Goal: Information Seeking & Learning: Learn about a topic

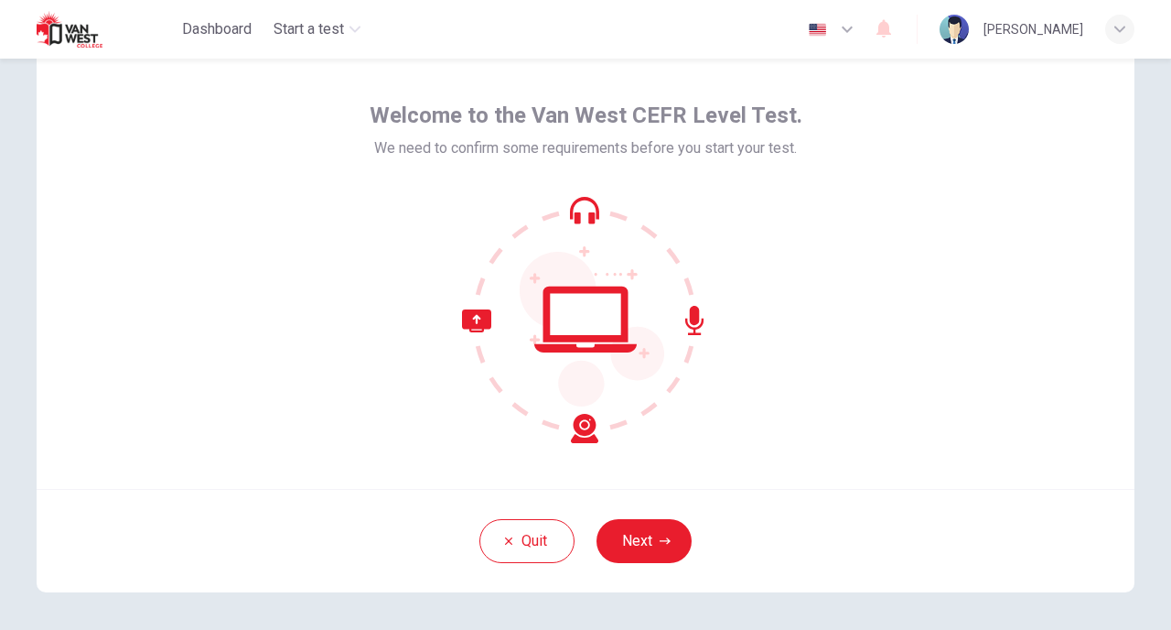
scroll to position [88, 0]
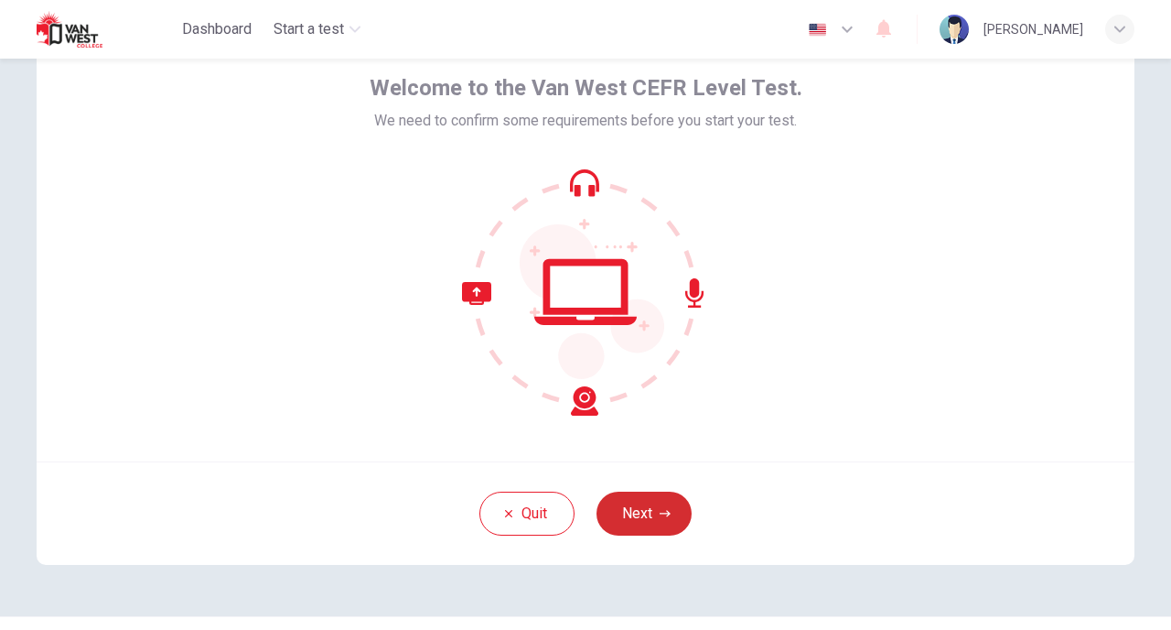
click at [661, 524] on button "Next" at bounding box center [644, 513] width 95 height 44
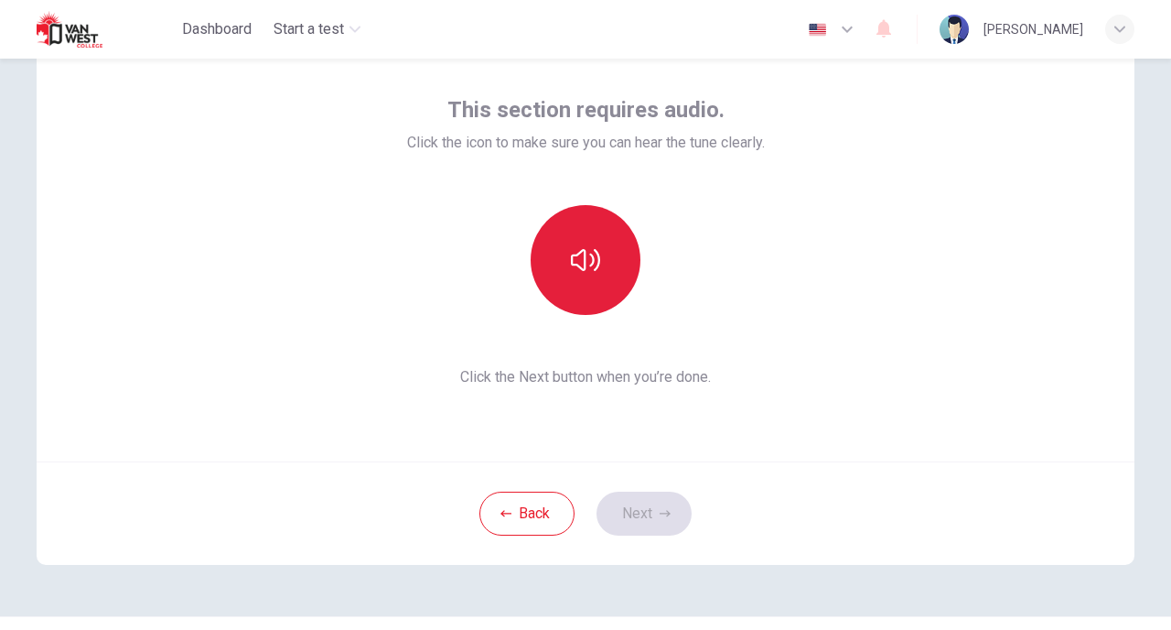
click at [574, 277] on button "button" at bounding box center [586, 260] width 110 height 110
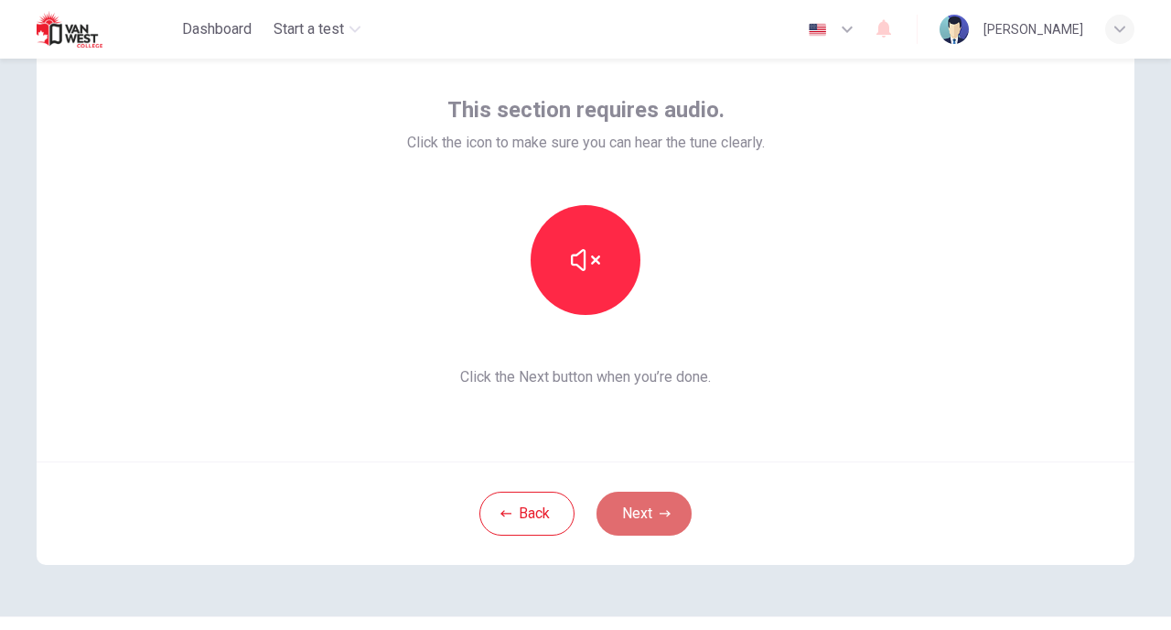
click at [651, 520] on button "Next" at bounding box center [644, 513] width 95 height 44
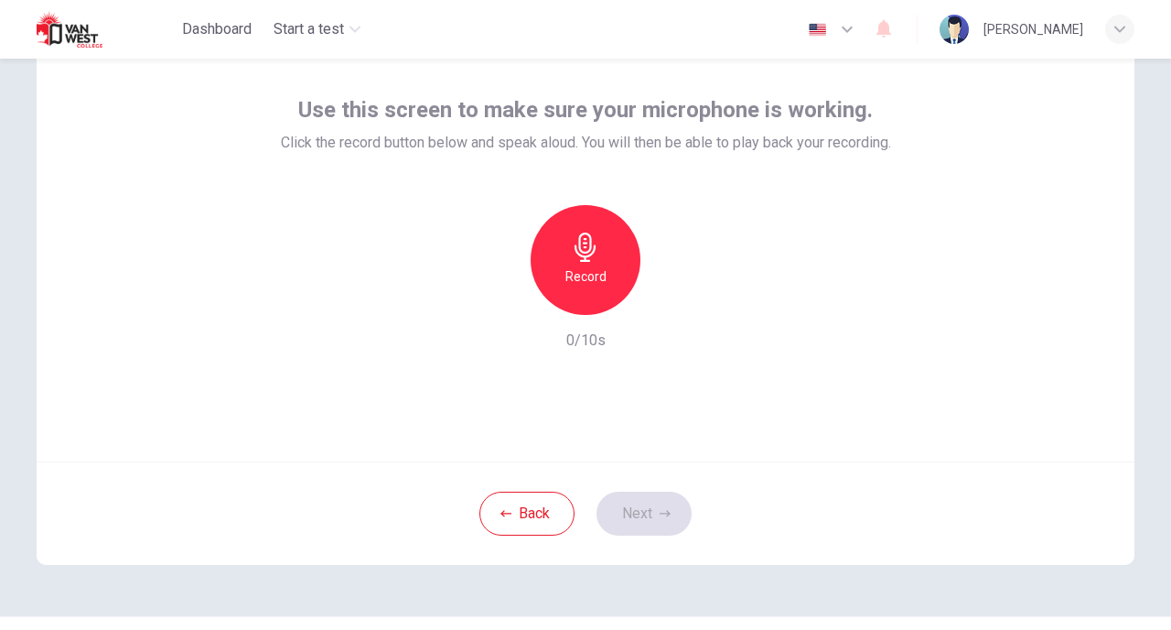
click at [586, 243] on icon "button" at bounding box center [585, 246] width 21 height 29
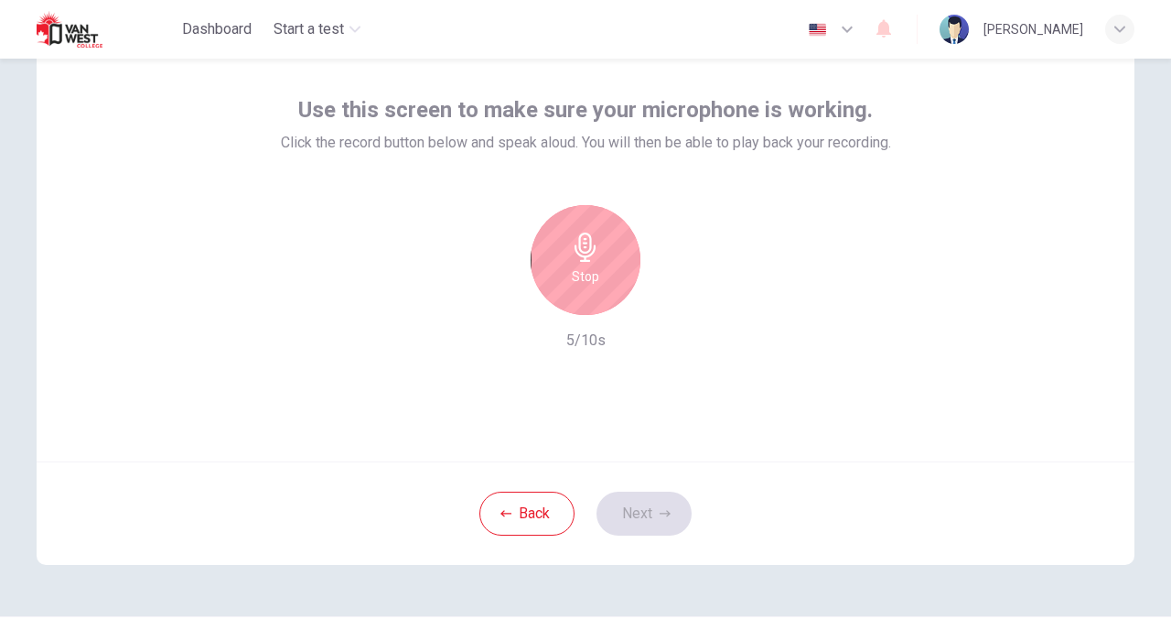
click at [589, 289] on div "Stop" at bounding box center [586, 260] width 110 height 110
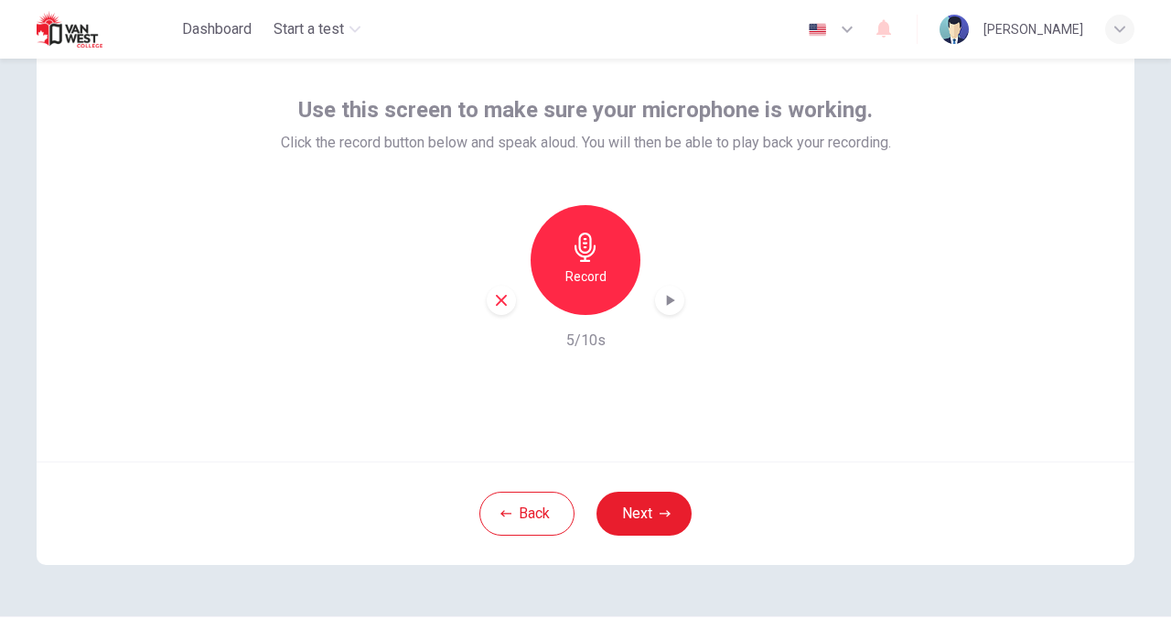
click at [671, 296] on icon "button" at bounding box center [670, 300] width 18 height 18
click at [651, 502] on button "Next" at bounding box center [644, 513] width 95 height 44
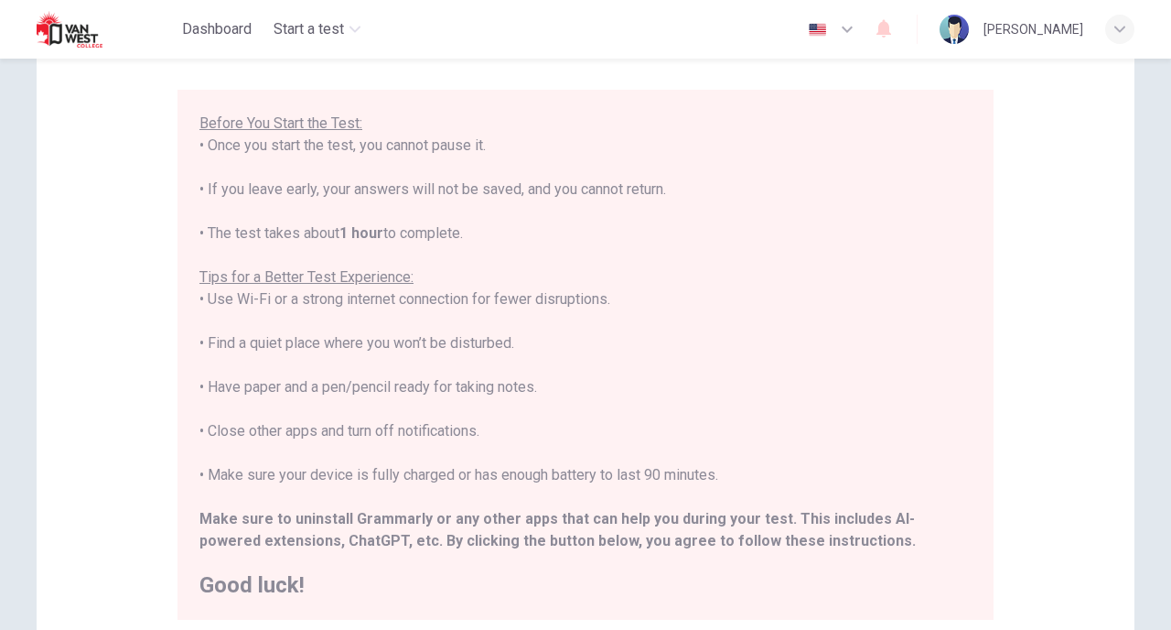
scroll to position [388, 0]
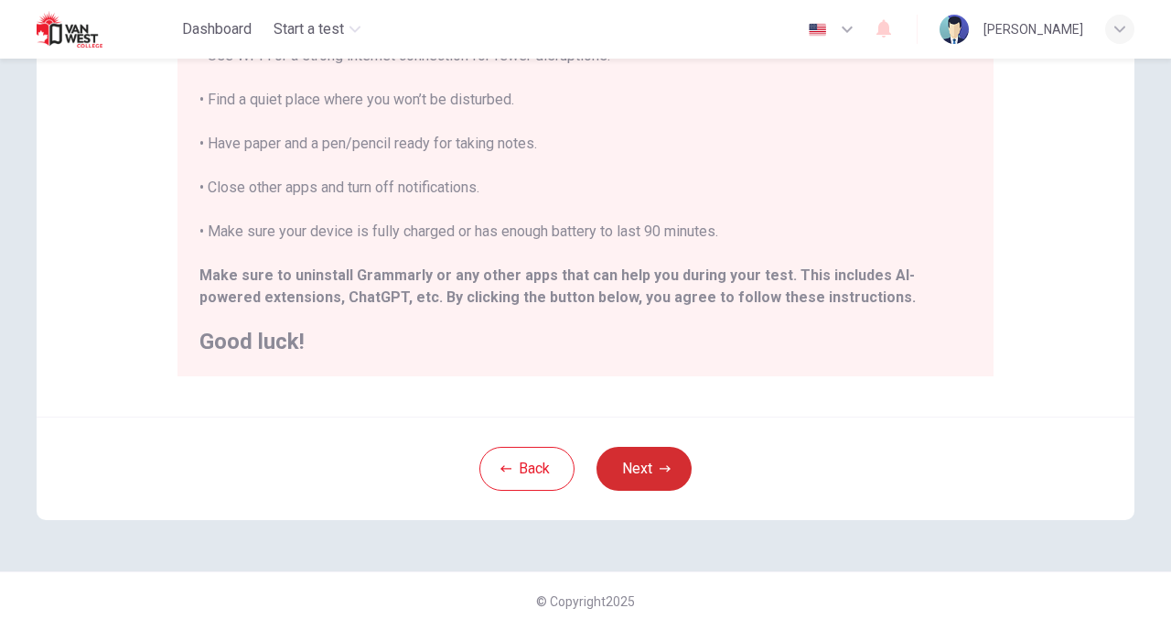
click at [651, 472] on button "Next" at bounding box center [644, 469] width 95 height 44
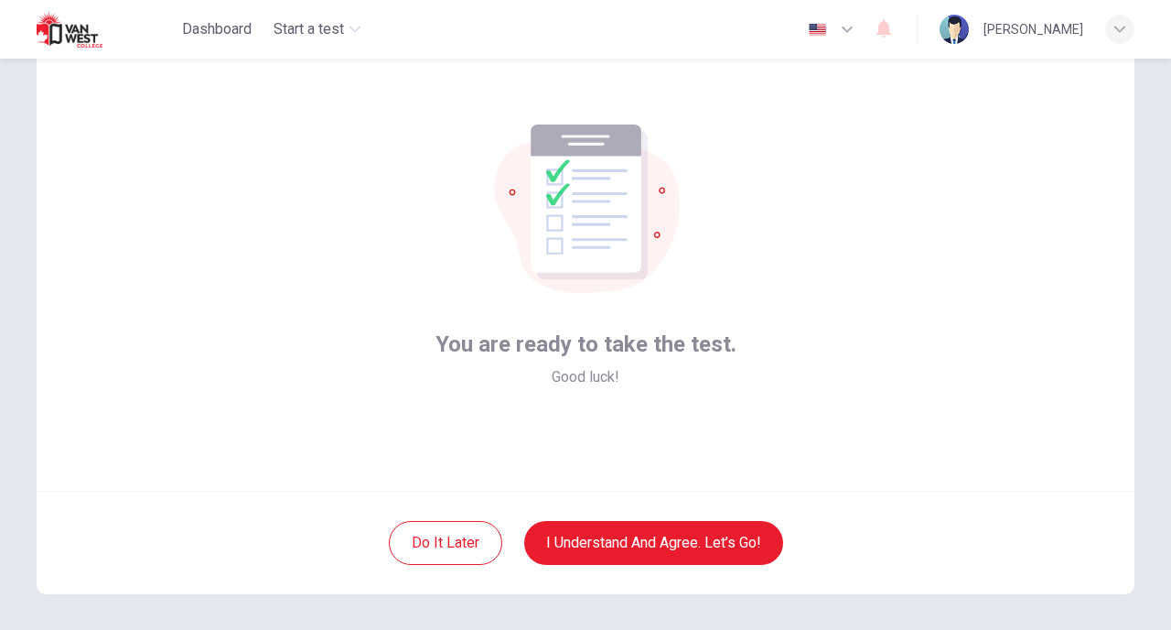
scroll to position [59, 0]
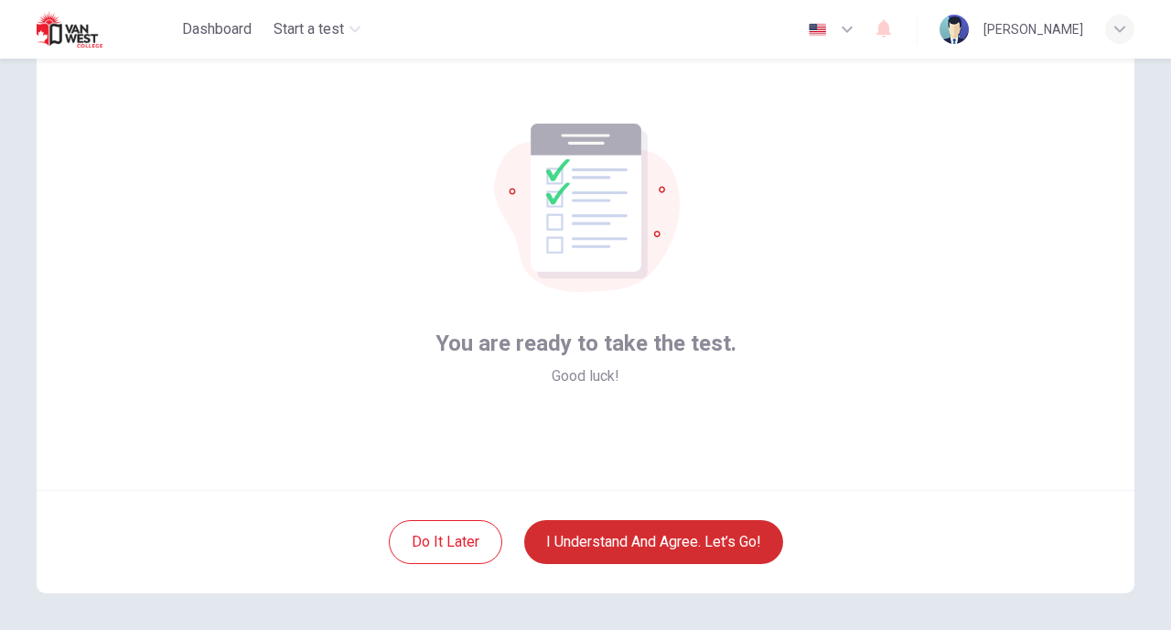
click at [682, 544] on button "I understand and agree. Let’s go!" at bounding box center [653, 542] width 259 height 44
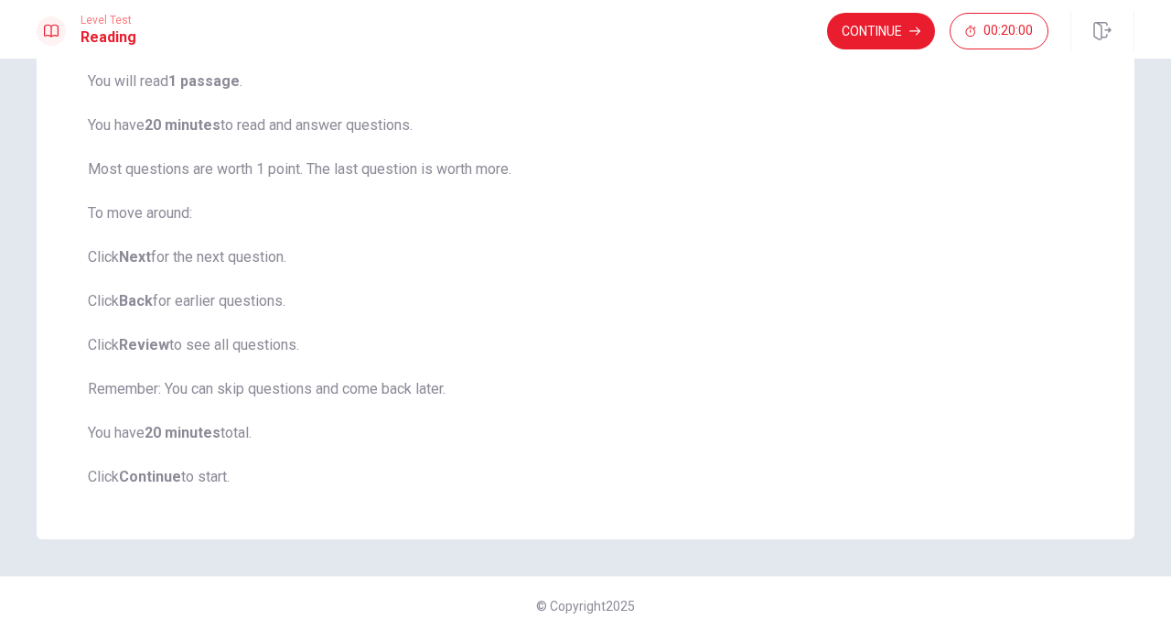
scroll to position [154, 0]
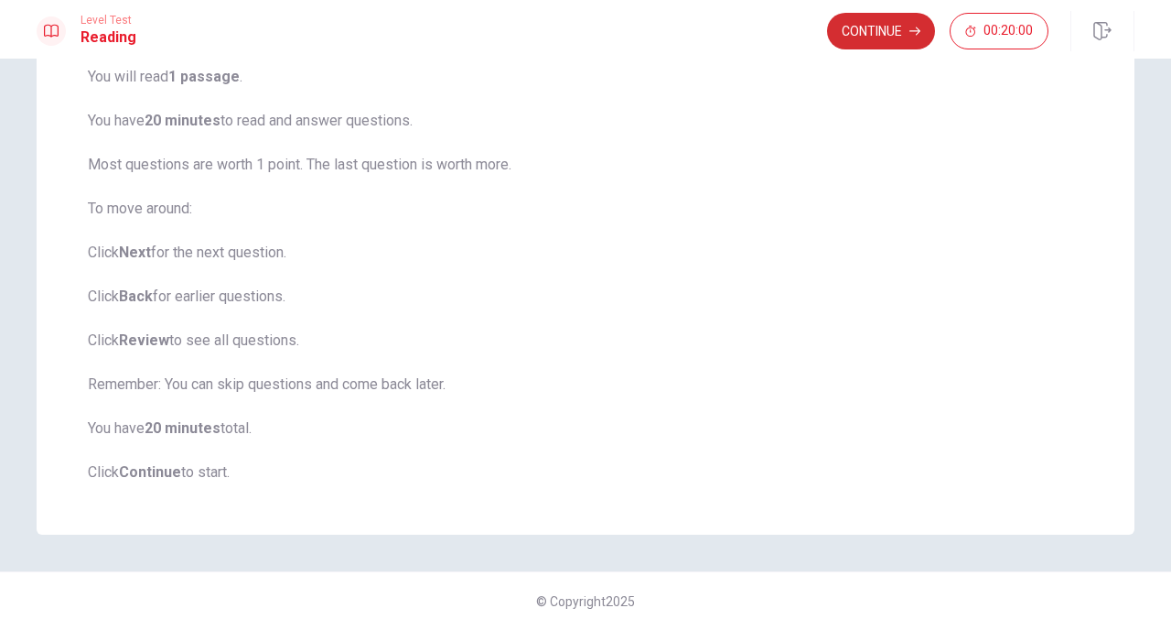
click at [868, 30] on button "Continue" at bounding box center [881, 31] width 108 height 37
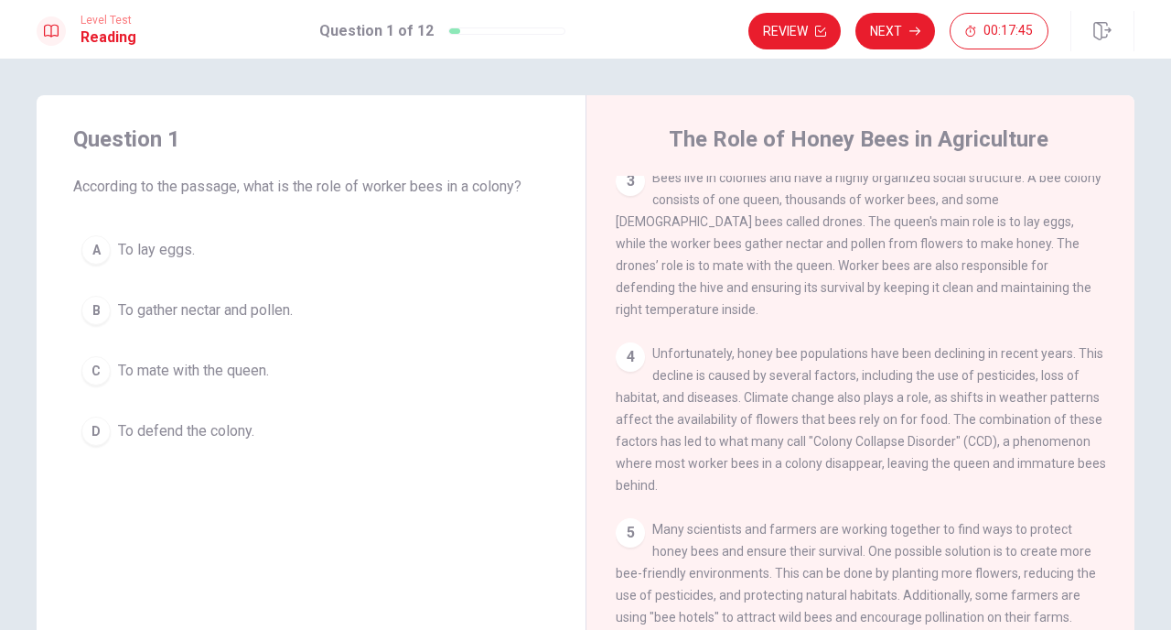
scroll to position [292, 0]
click at [202, 310] on span "To gather nectar and pollen." at bounding box center [205, 310] width 175 height 22
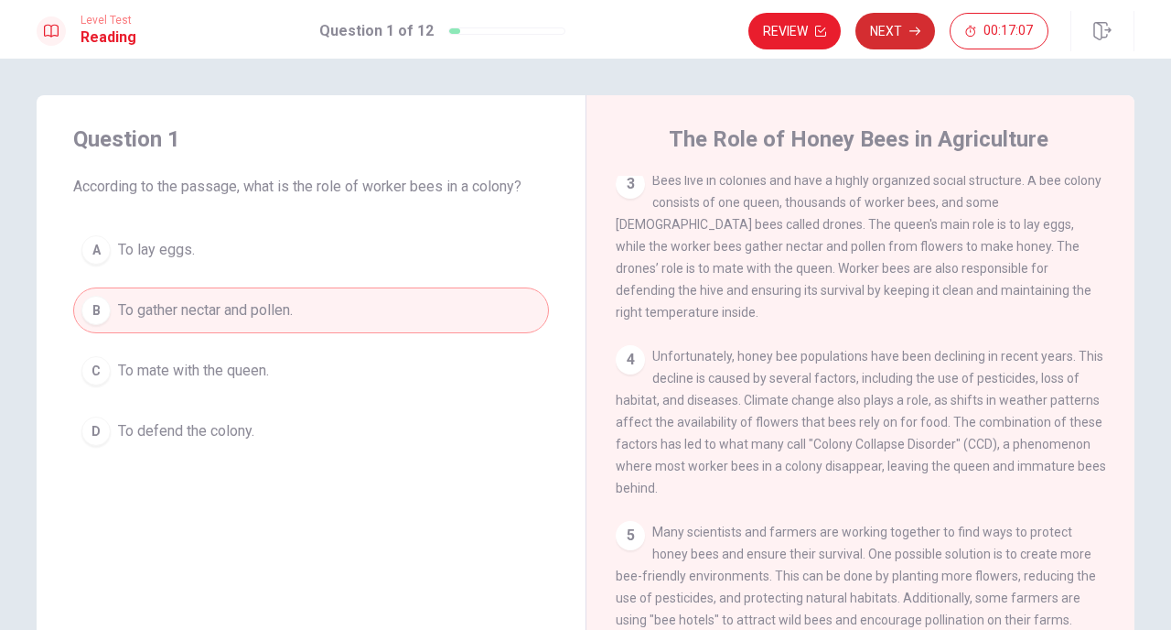
click at [915, 32] on icon "button" at bounding box center [915, 31] width 11 height 11
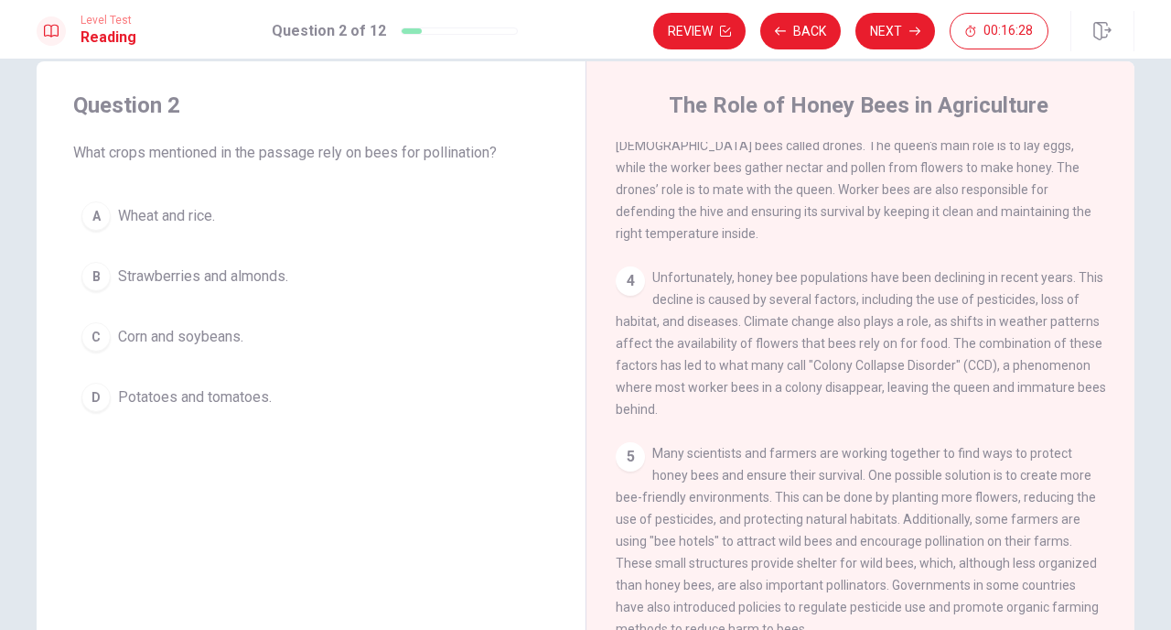
scroll to position [342, 0]
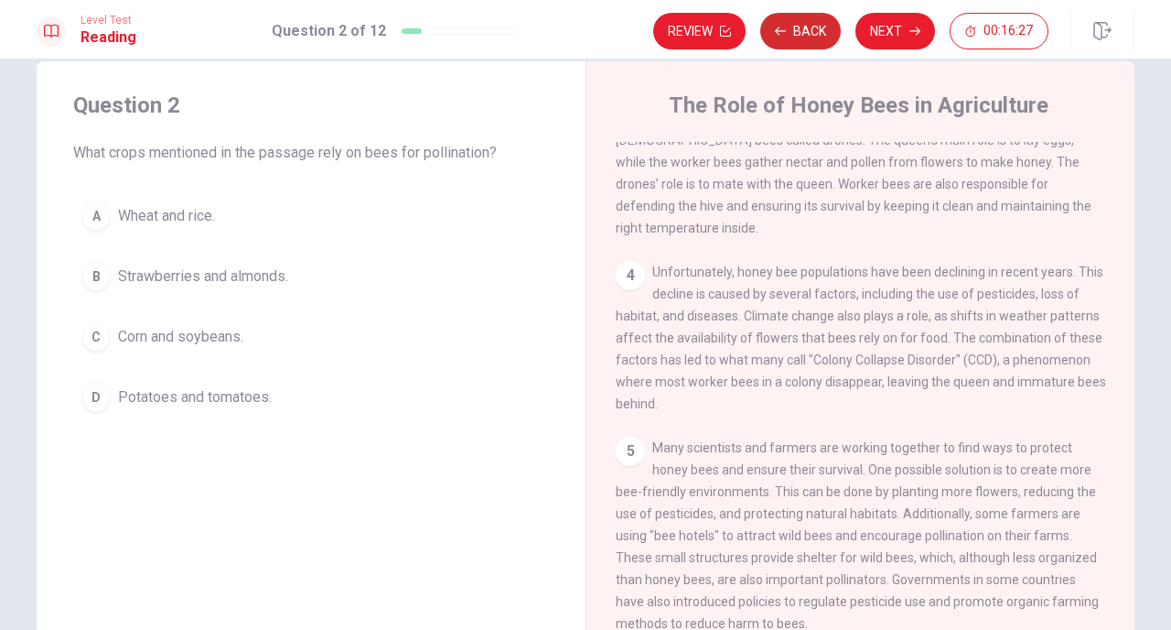
click at [799, 33] on button "Back" at bounding box center [800, 31] width 81 height 37
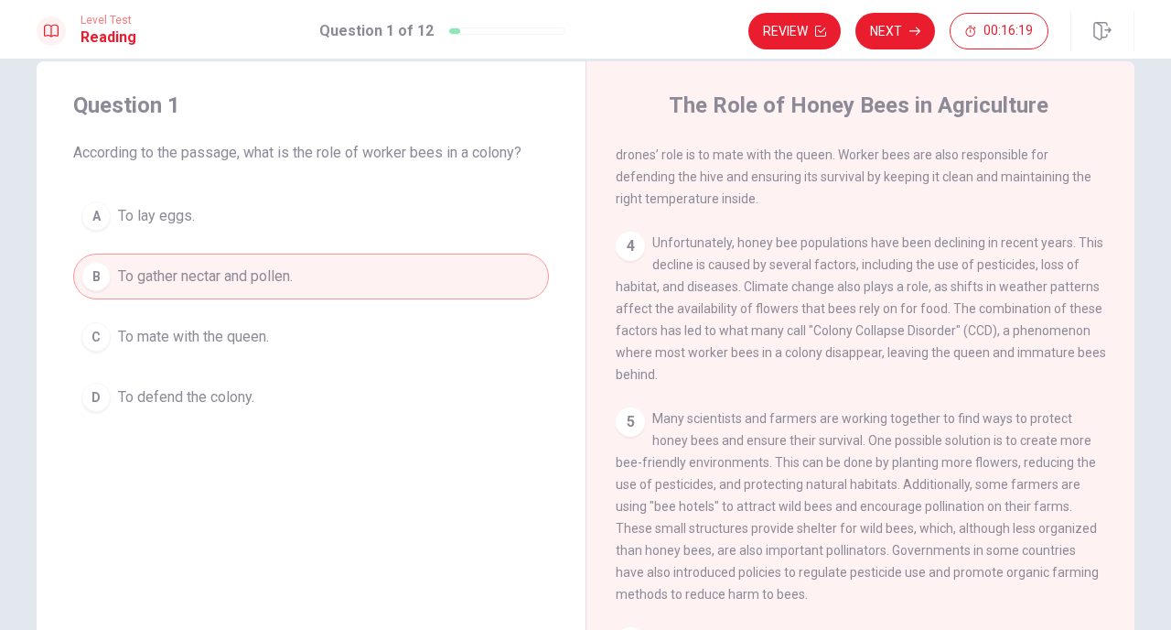
scroll to position [376, 0]
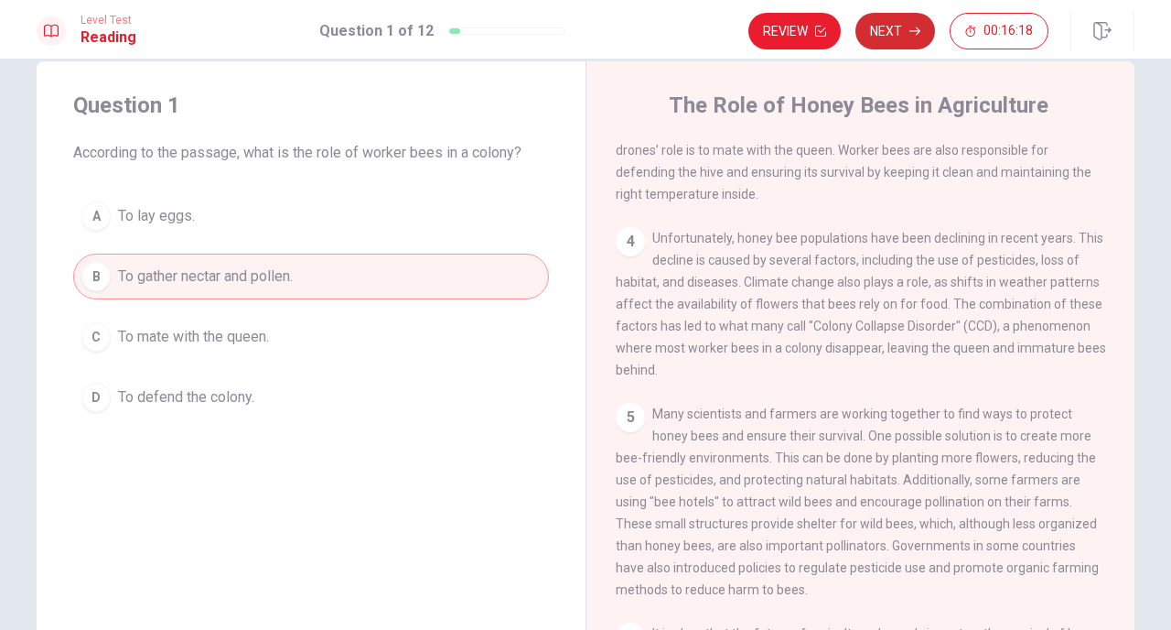
click at [886, 30] on button "Next" at bounding box center [896, 31] width 80 height 37
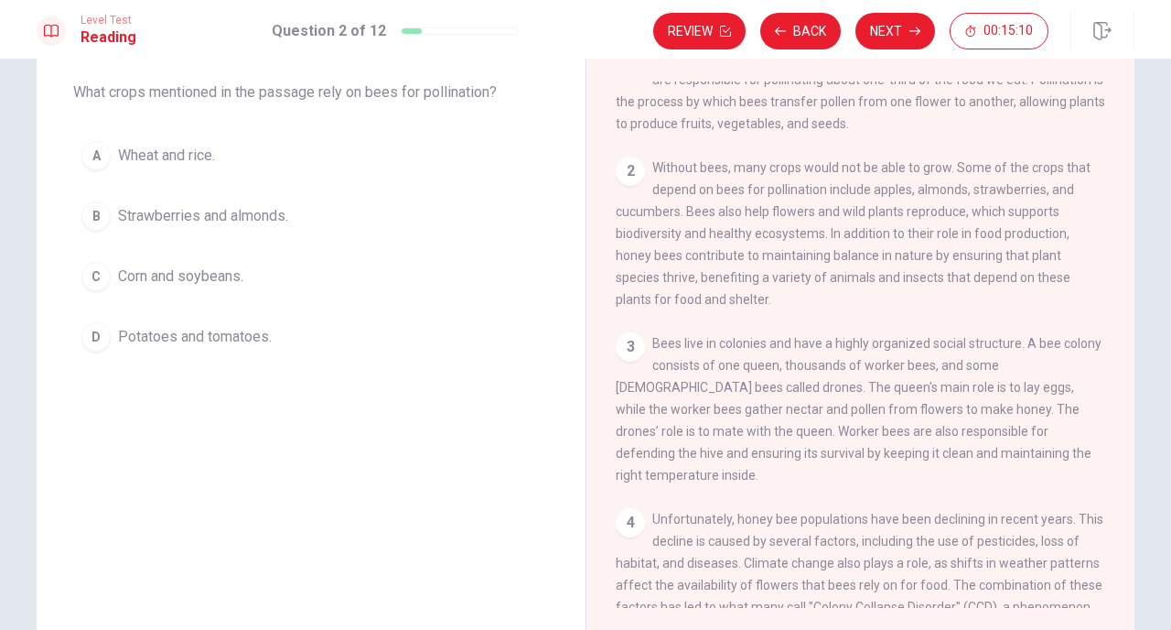
scroll to position [33, 0]
click at [273, 218] on span "Strawberries and almonds." at bounding box center [203, 216] width 170 height 22
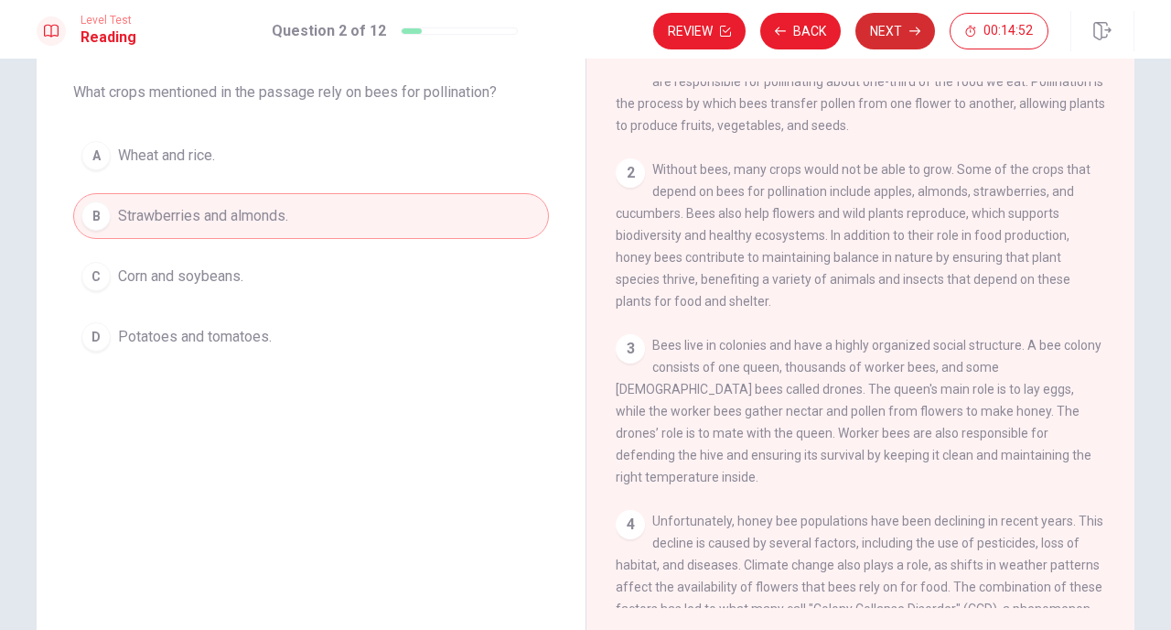
click at [872, 23] on button "Next" at bounding box center [896, 31] width 80 height 37
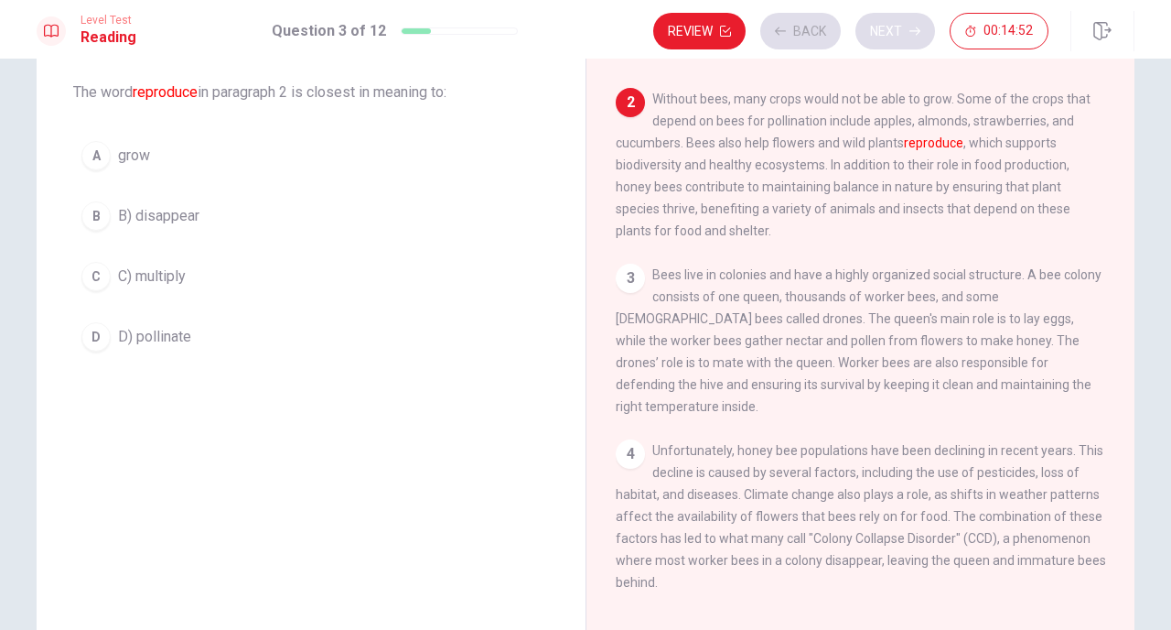
scroll to position [113, 0]
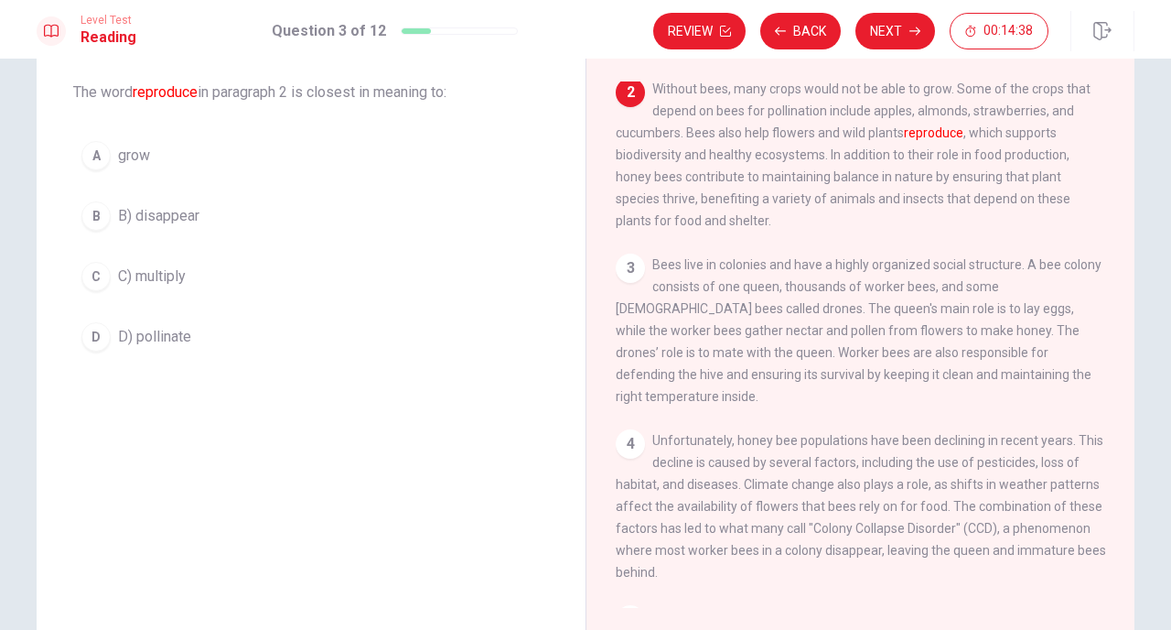
click at [148, 158] on span "grow" at bounding box center [134, 156] width 32 height 22
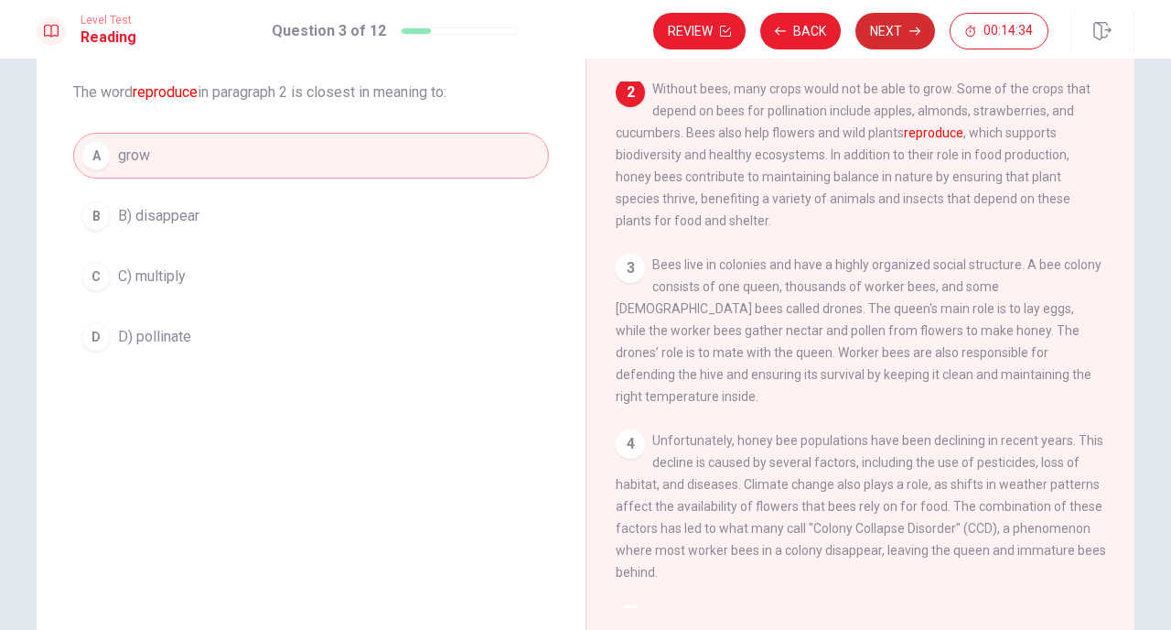
click at [903, 32] on button "Next" at bounding box center [896, 31] width 80 height 37
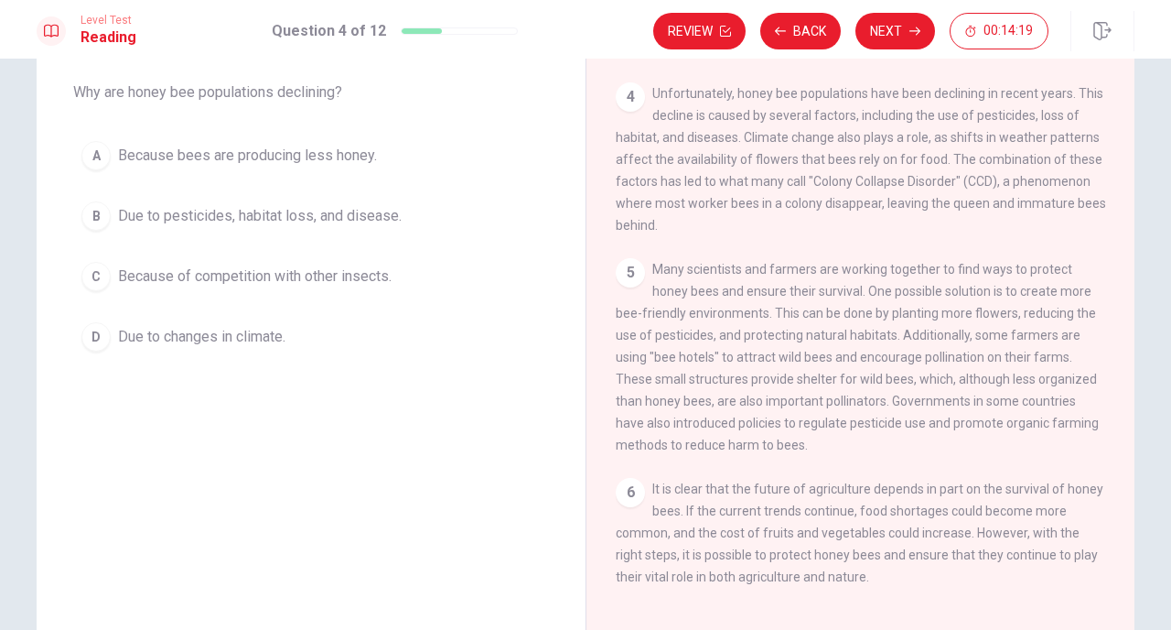
scroll to position [445, 0]
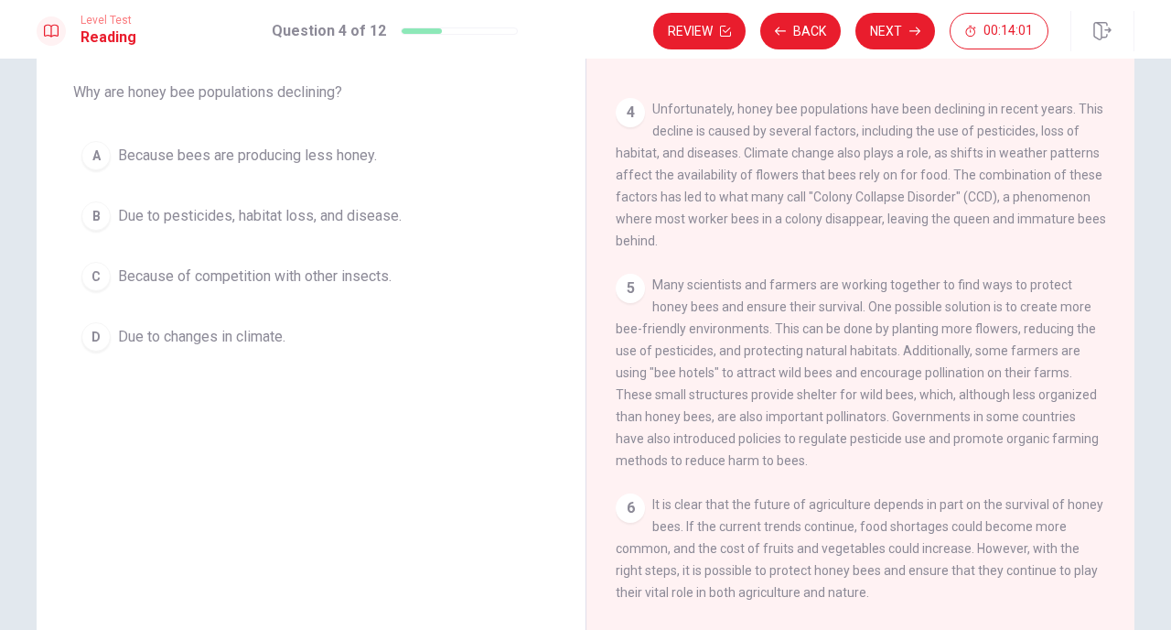
click at [386, 215] on span "Due to pesticides, habitat loss, and disease." at bounding box center [260, 216] width 284 height 22
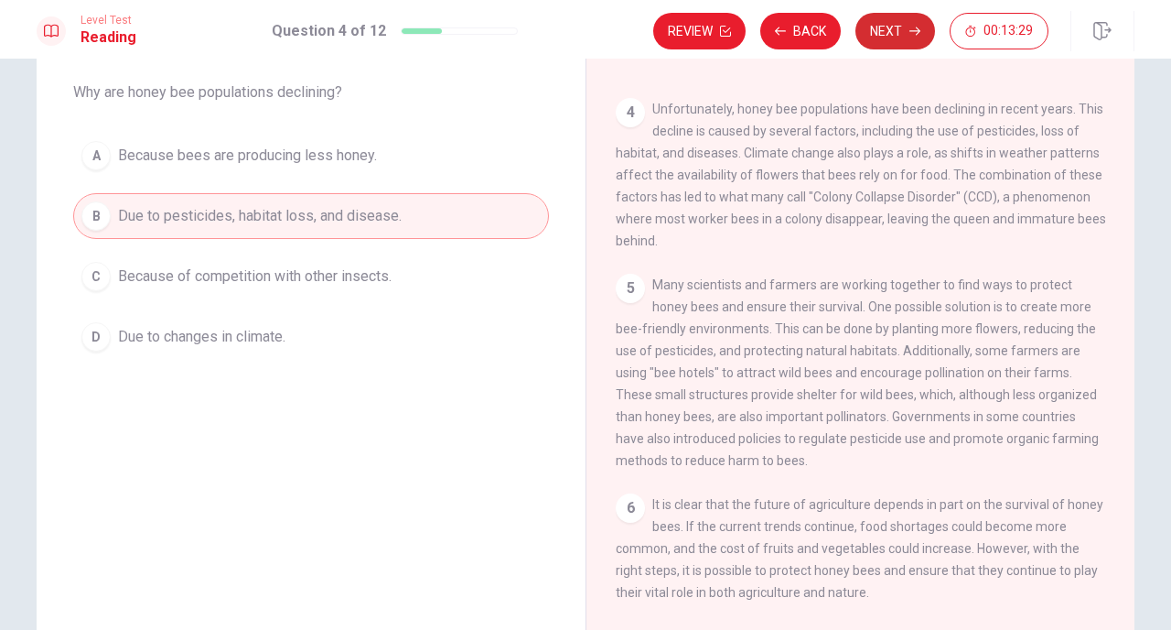
click at [901, 43] on button "Next" at bounding box center [896, 31] width 80 height 37
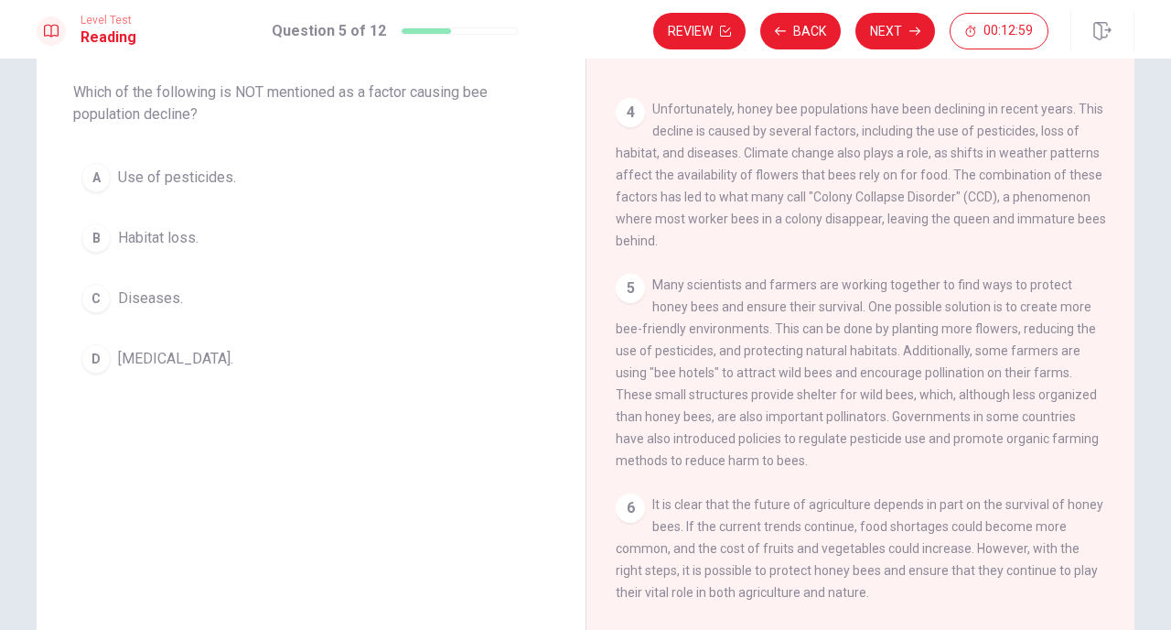
click at [169, 355] on span "[MEDICAL_DATA]." at bounding box center [175, 359] width 115 height 22
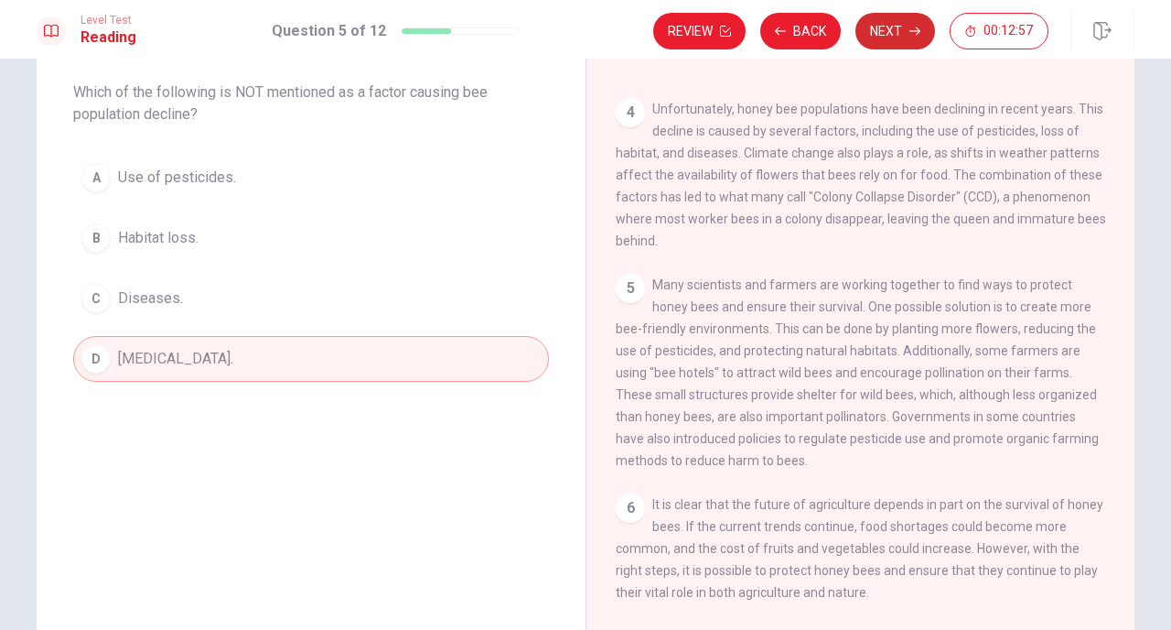
click at [910, 27] on icon "button" at bounding box center [915, 31] width 11 height 11
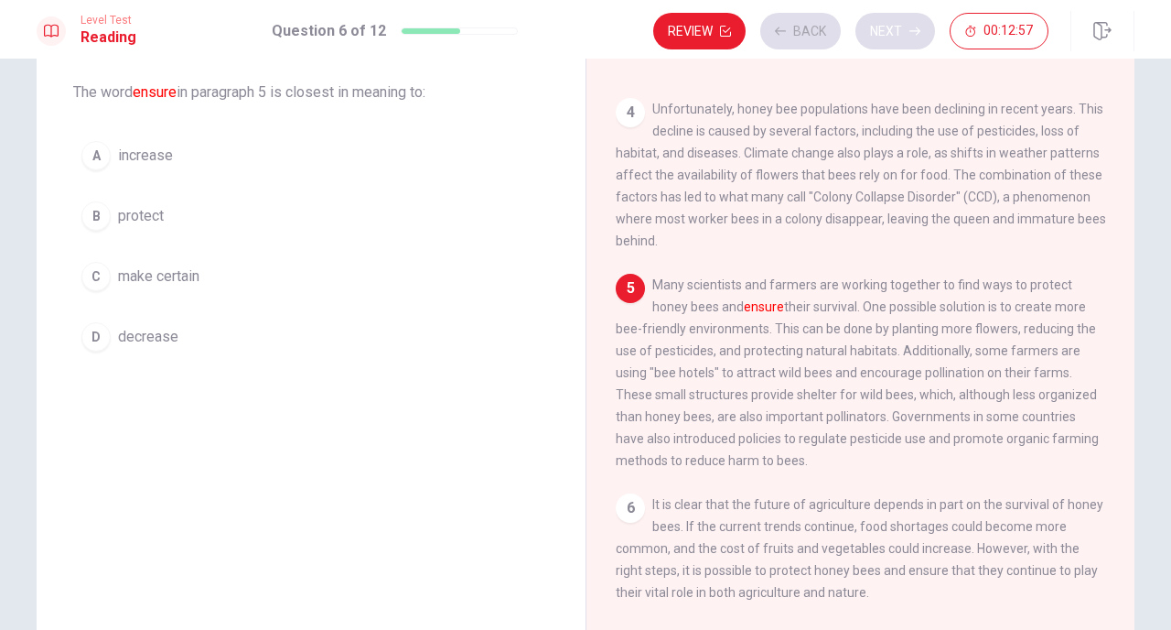
scroll to position [475, 0]
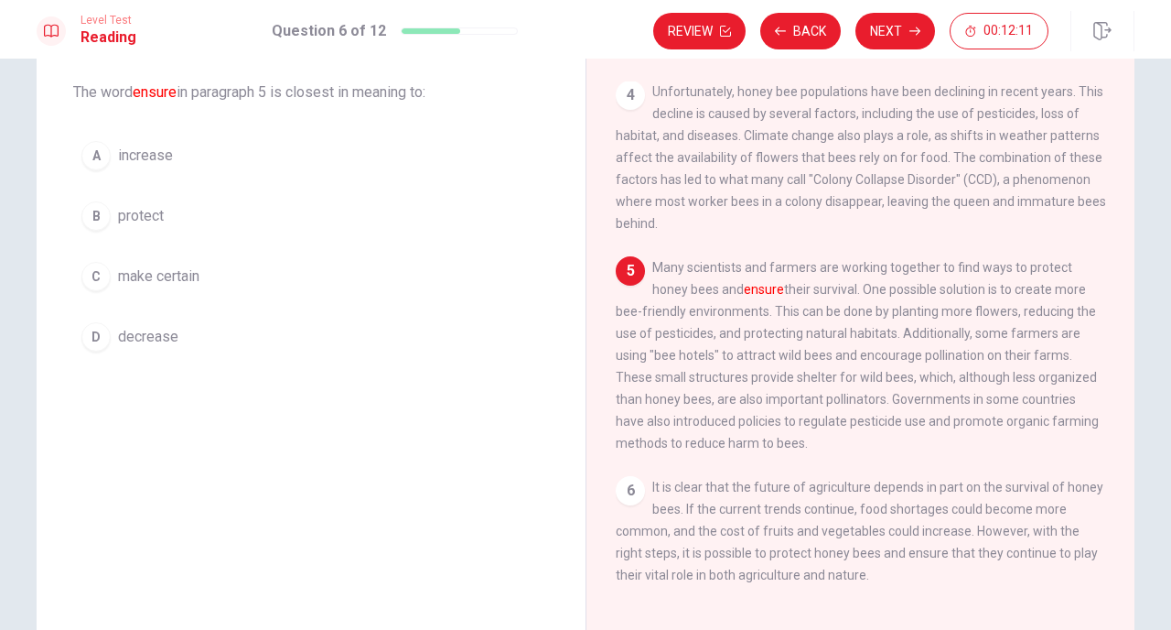
click at [221, 280] on button "C make certain" at bounding box center [311, 276] width 476 height 46
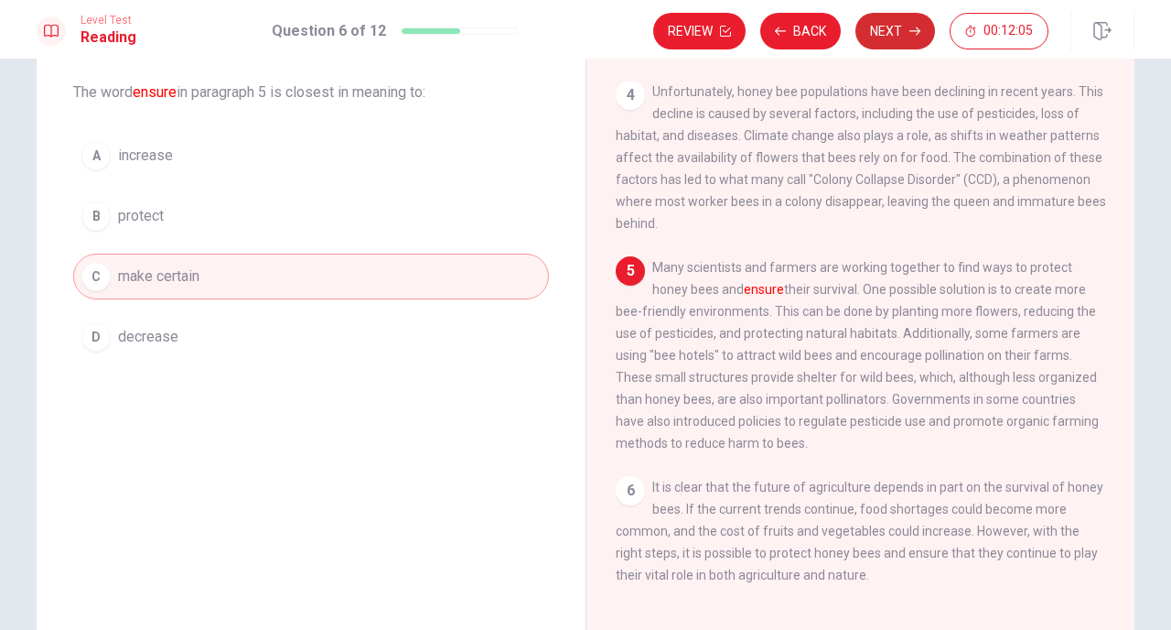
click at [894, 26] on button "Next" at bounding box center [896, 31] width 80 height 37
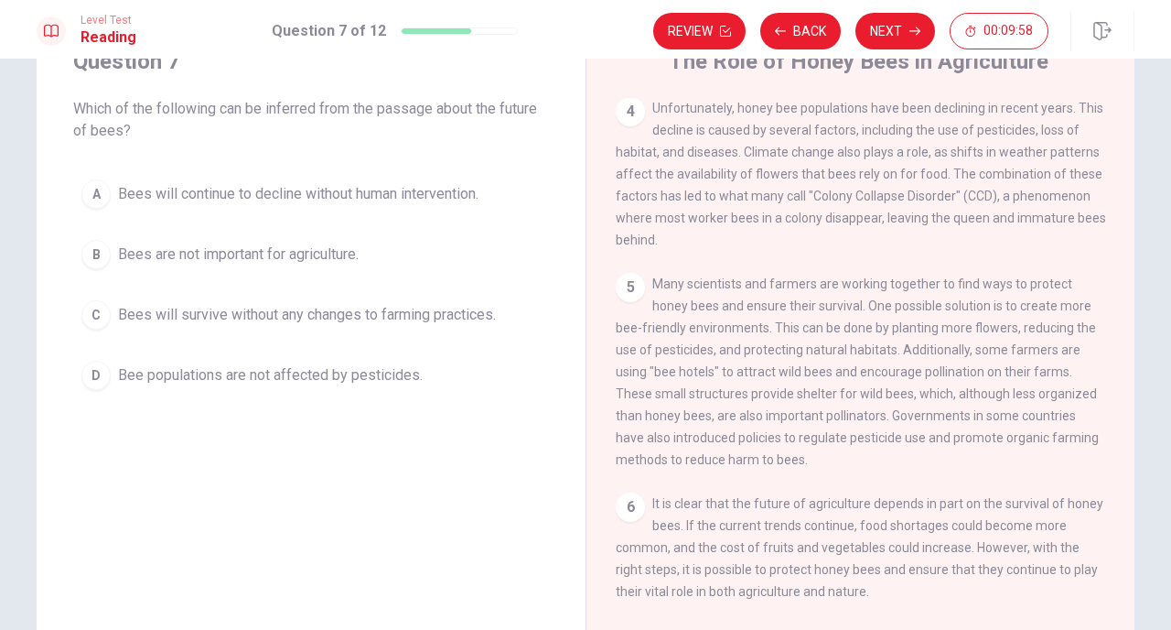
scroll to position [76, 0]
click at [890, 36] on button "Next" at bounding box center [896, 31] width 80 height 37
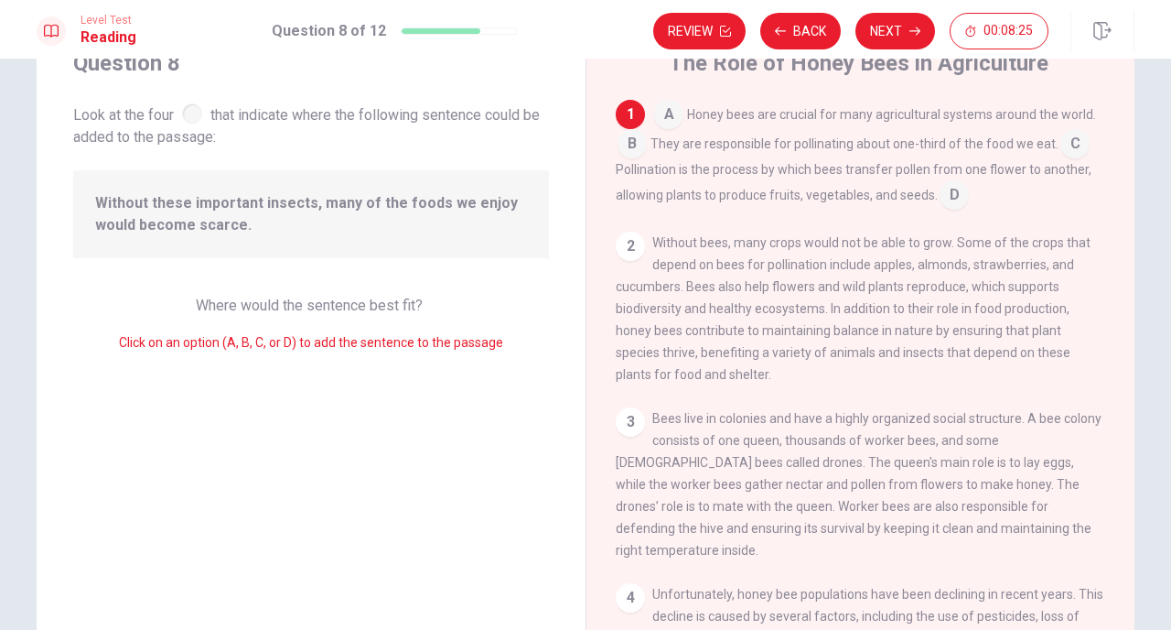
click at [953, 189] on input at bounding box center [954, 196] width 29 height 29
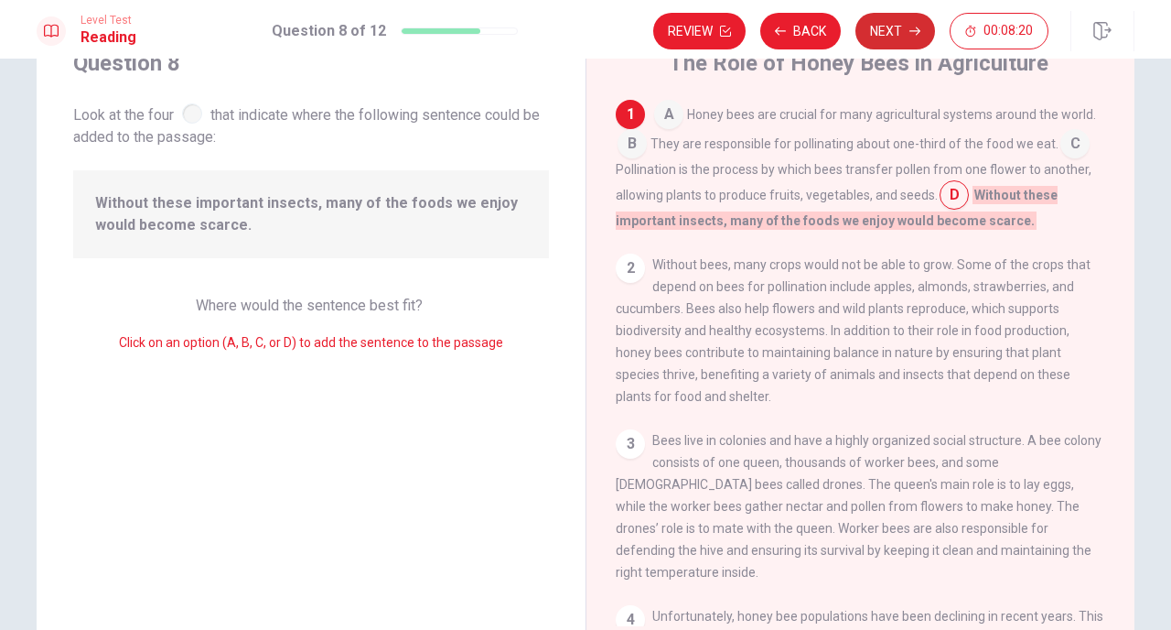
click at [906, 33] on button "Next" at bounding box center [896, 31] width 80 height 37
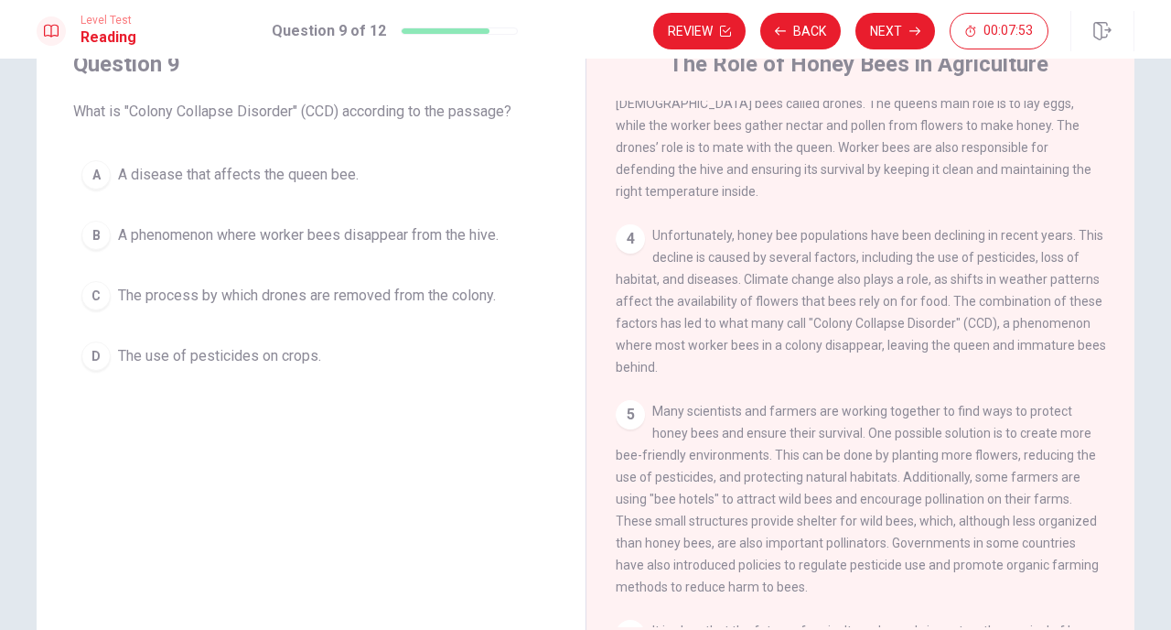
scroll to position [71, 0]
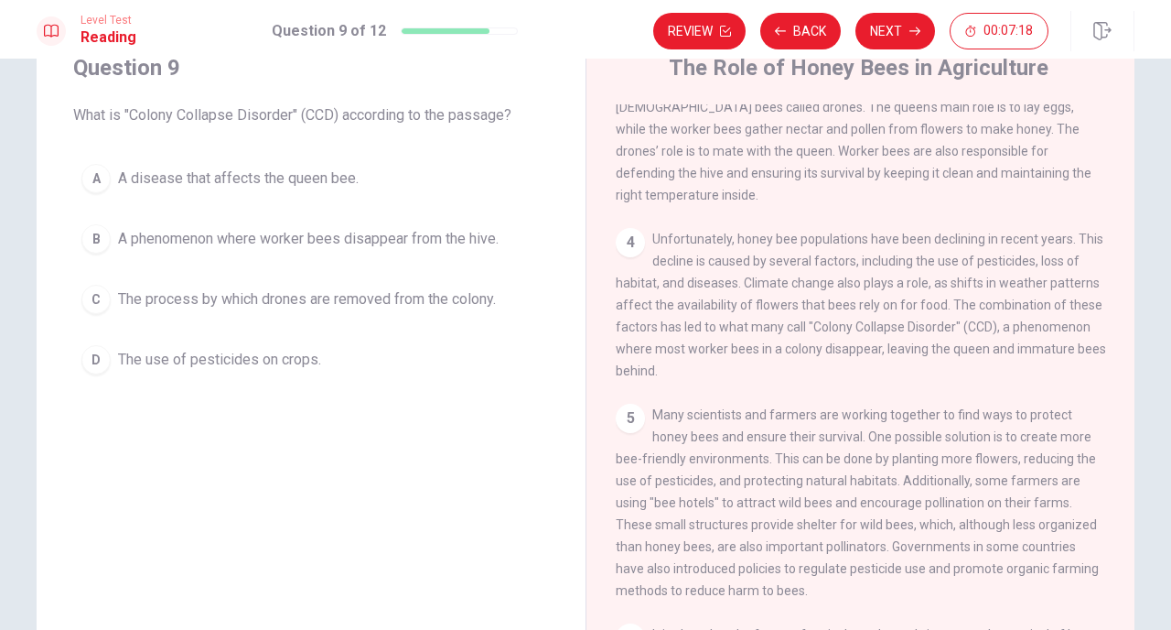
click at [313, 361] on span "The use of pesticides on crops." at bounding box center [219, 360] width 203 height 22
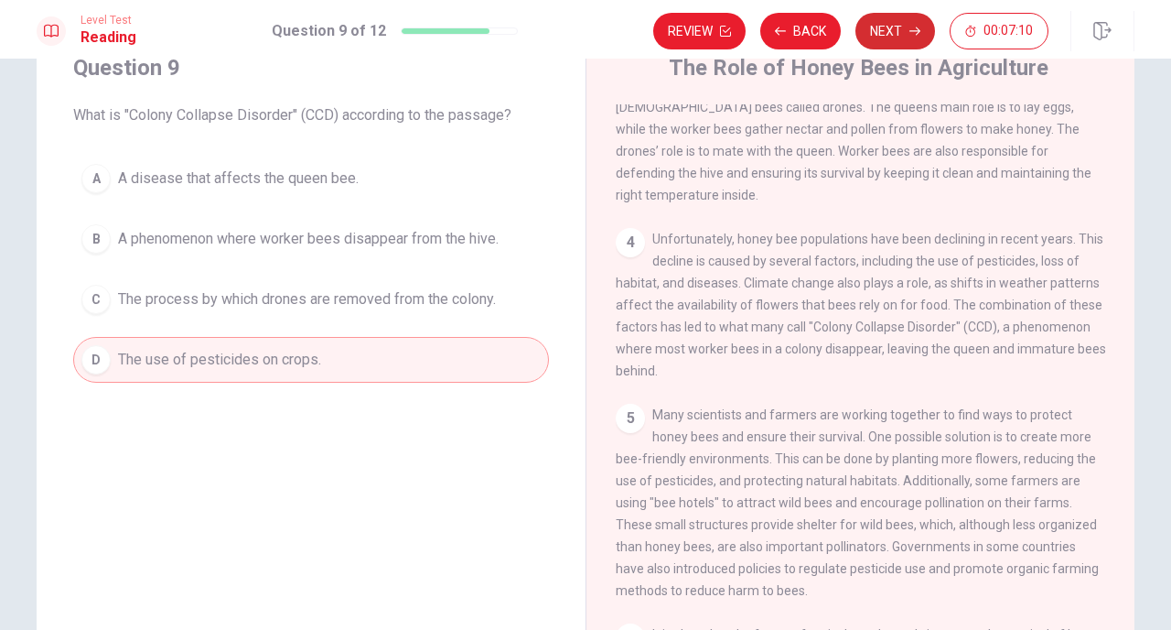
click at [895, 37] on button "Next" at bounding box center [896, 31] width 80 height 37
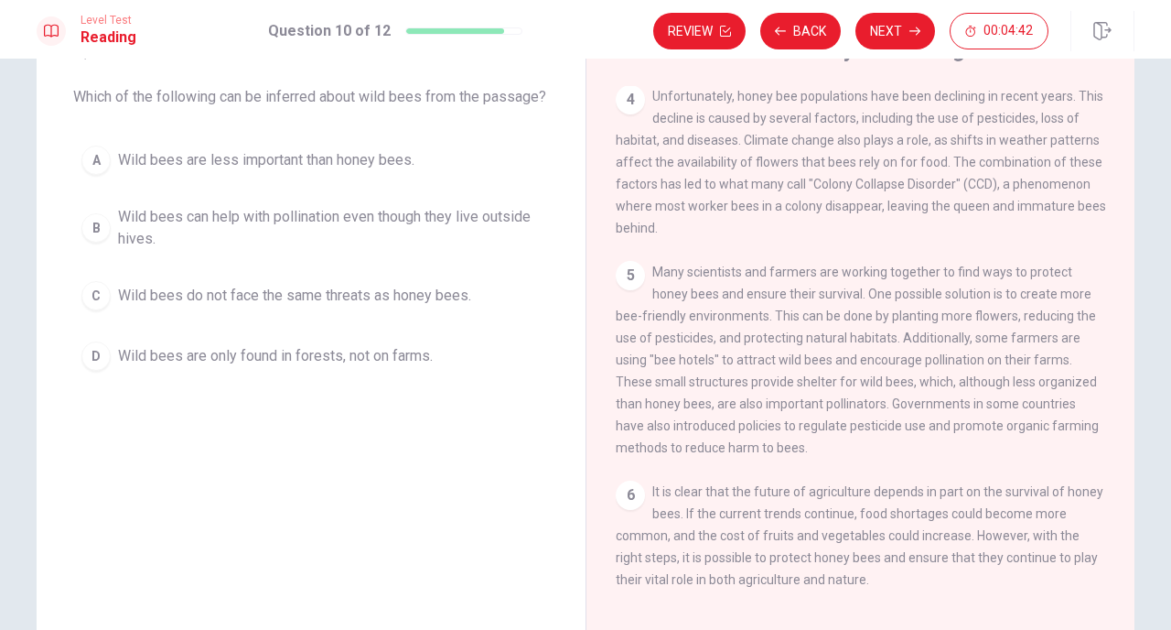
scroll to position [455, 0]
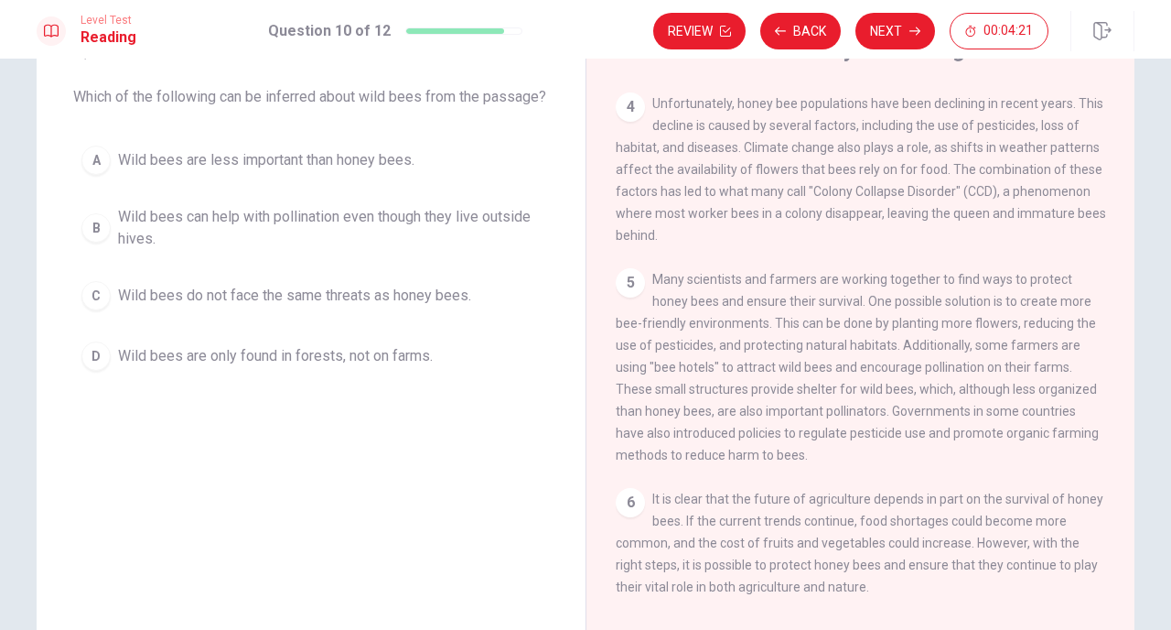
click at [494, 250] on span "Wild bees can help with pollination even though they live outside hives." at bounding box center [329, 228] width 423 height 44
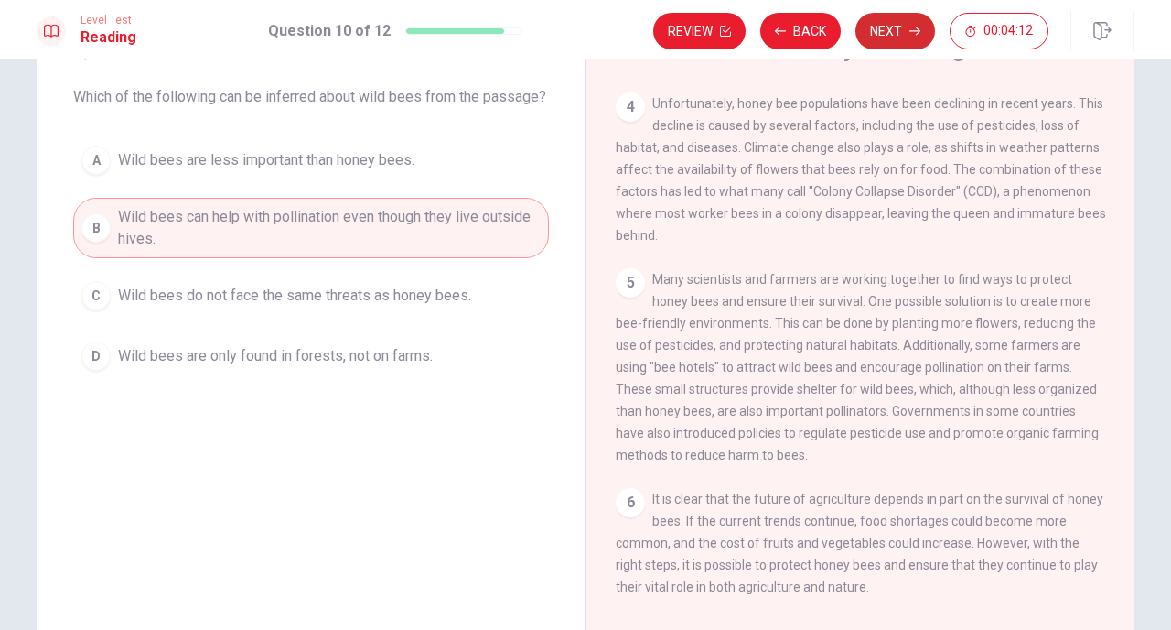
click at [892, 32] on button "Next" at bounding box center [896, 31] width 80 height 37
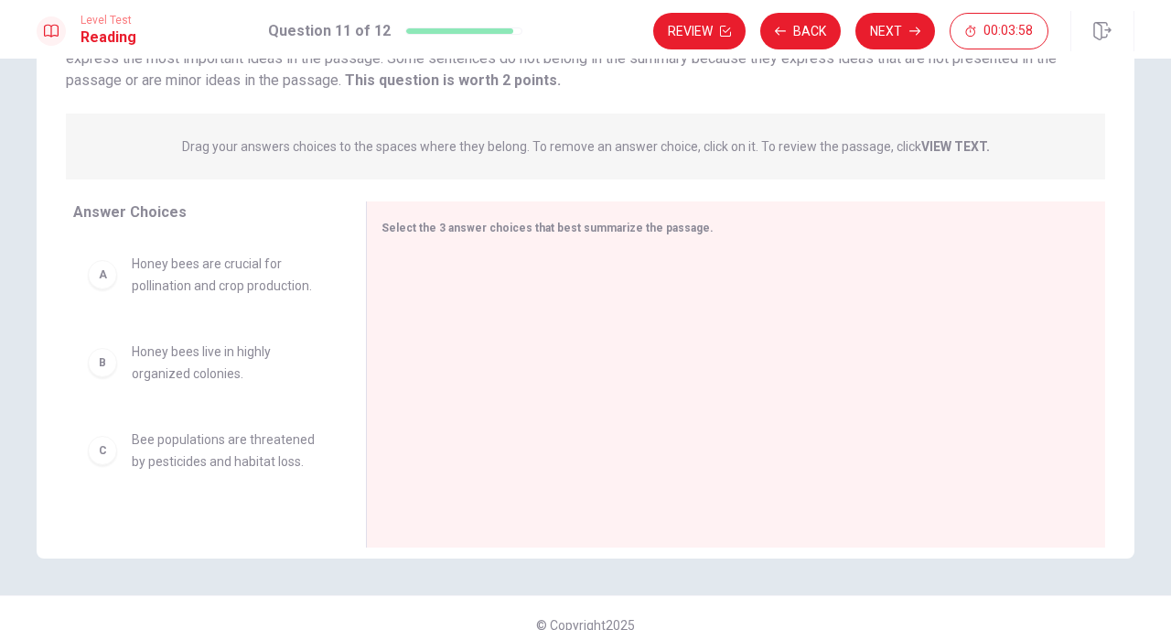
scroll to position [167, 0]
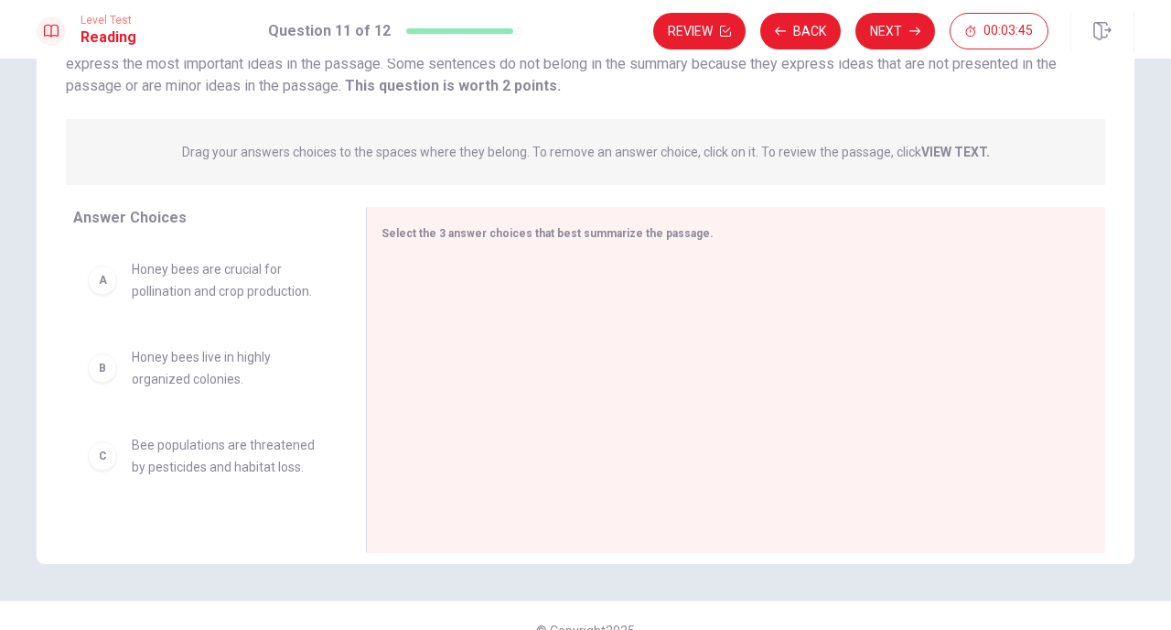
click at [234, 265] on span "Honey bees are crucial for pollination and crop production." at bounding box center [227, 280] width 190 height 44
click at [245, 292] on span "Honey bees are crucial for pollination and crop production." at bounding box center [227, 280] width 190 height 44
click at [102, 278] on div "A" at bounding box center [102, 279] width 29 height 29
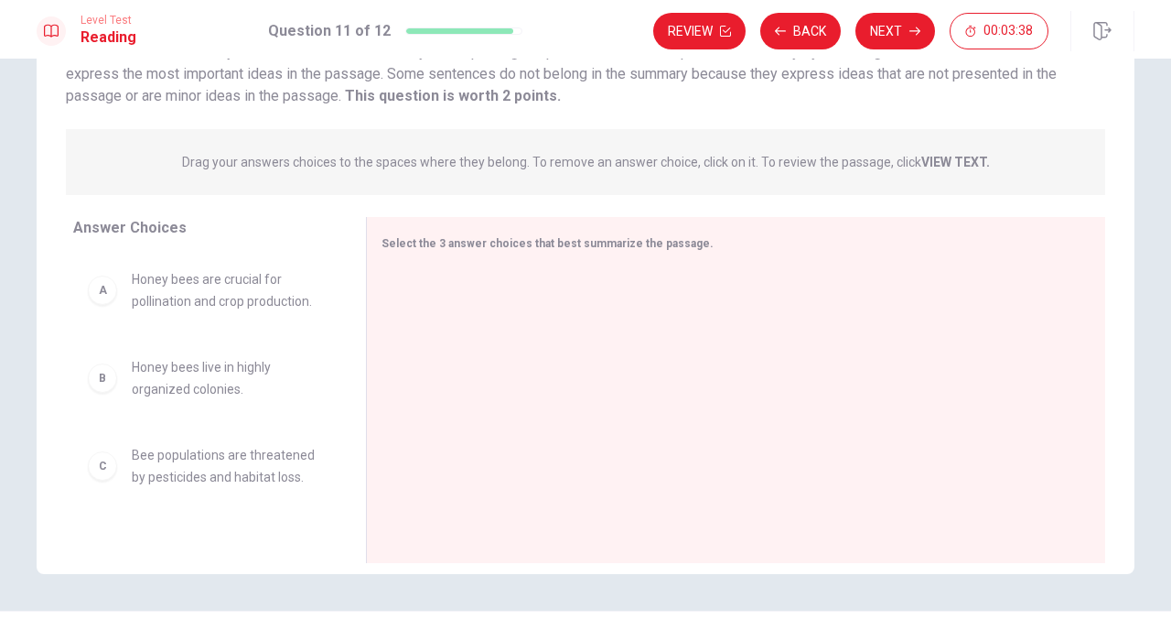
click at [214, 296] on span "Honey bees are crucial for pollination and crop production." at bounding box center [227, 290] width 190 height 44
drag, startPoint x: 104, startPoint y: 294, endPoint x: 443, endPoint y: 311, distance: 339.0
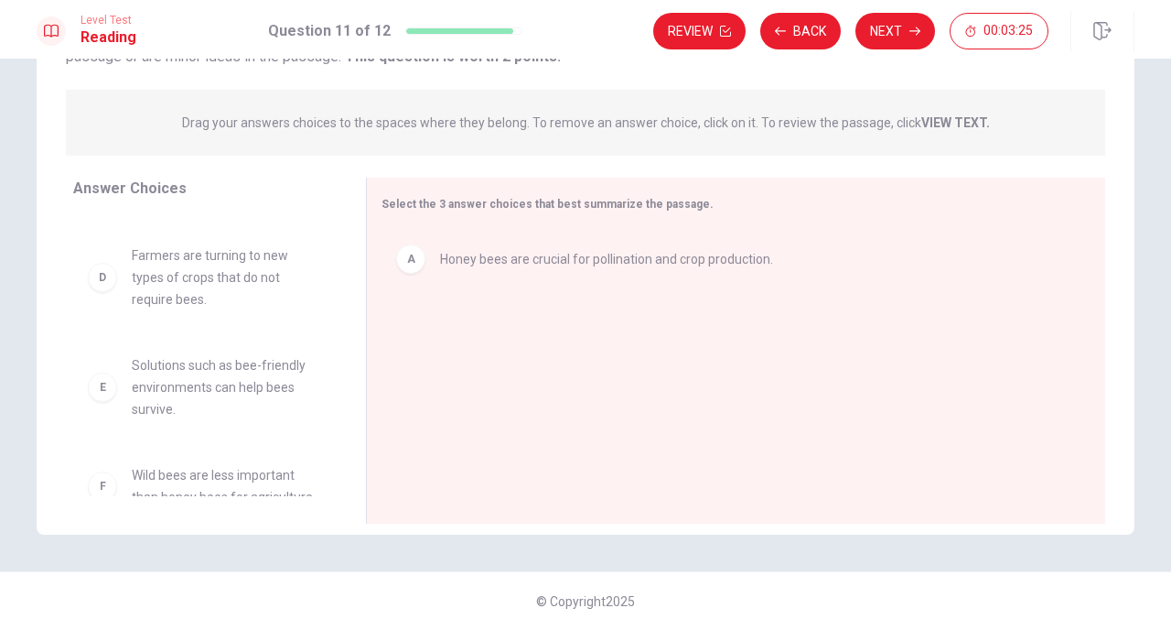
scroll to position [165, 0]
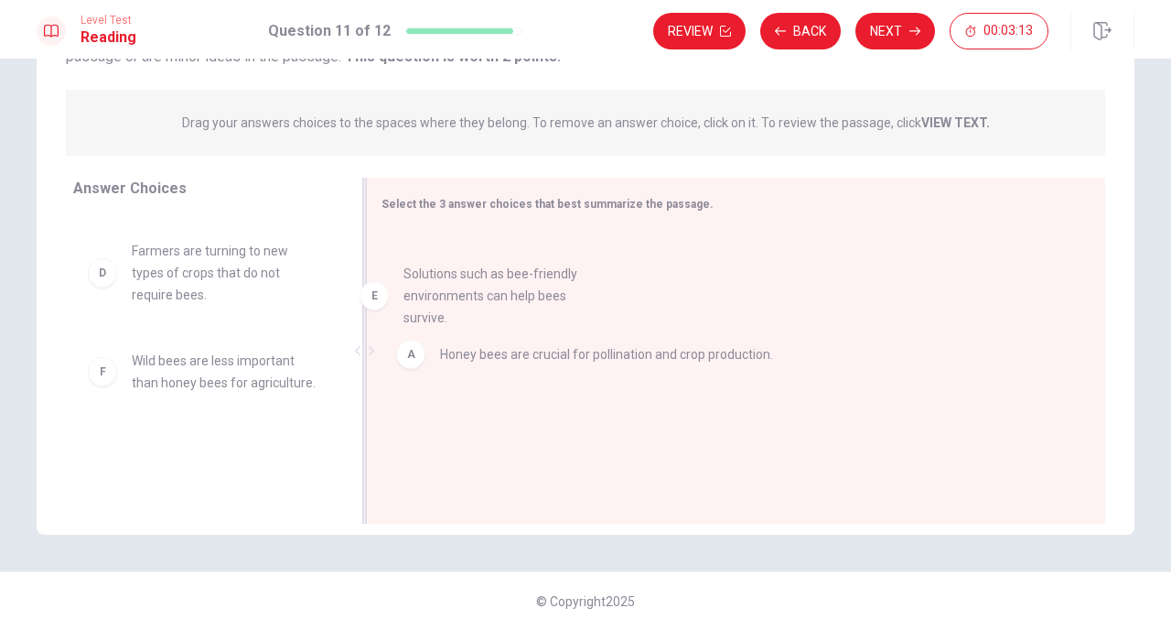
drag, startPoint x: 251, startPoint y: 356, endPoint x: 528, endPoint y: 288, distance: 285.4
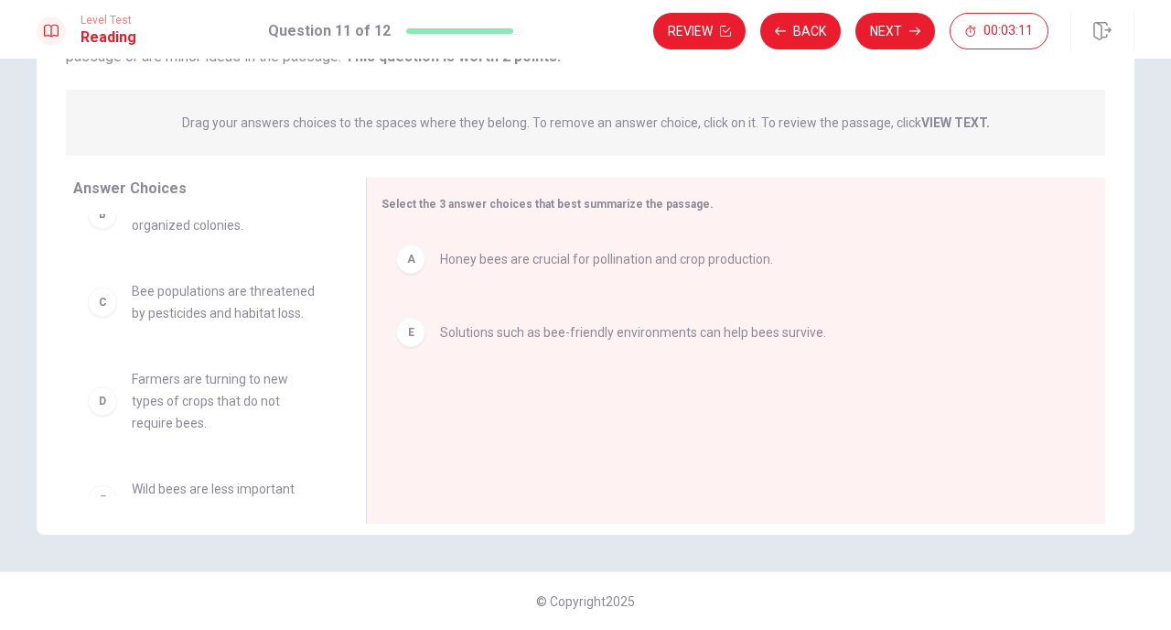
scroll to position [0, 0]
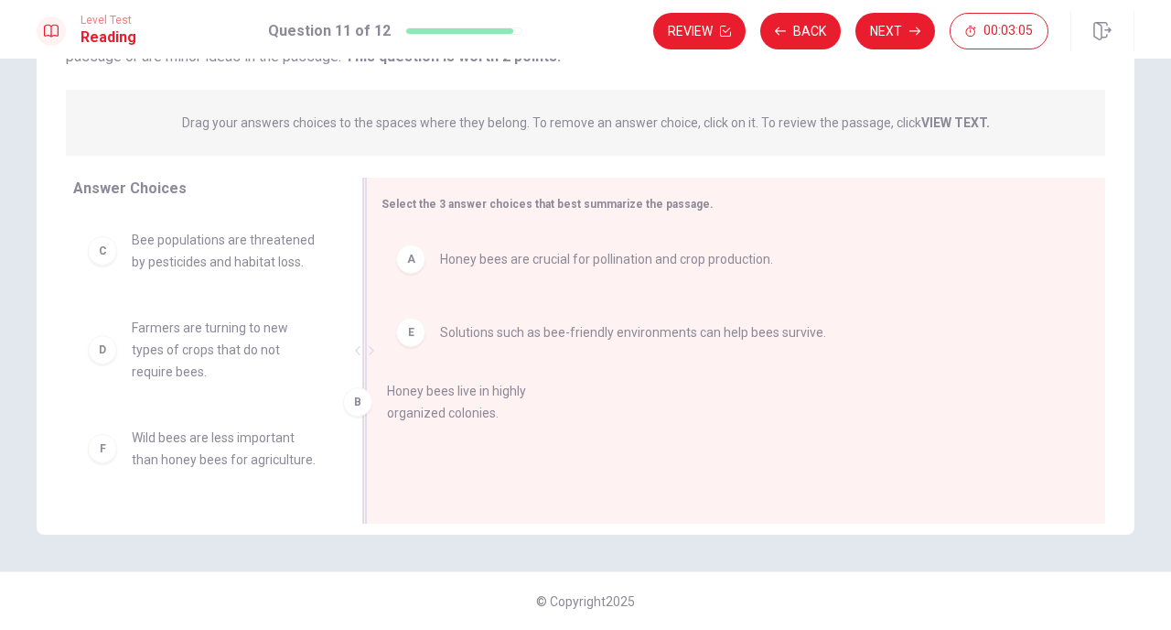
drag, startPoint x: 262, startPoint y: 242, endPoint x: 522, endPoint y: 396, distance: 302.7
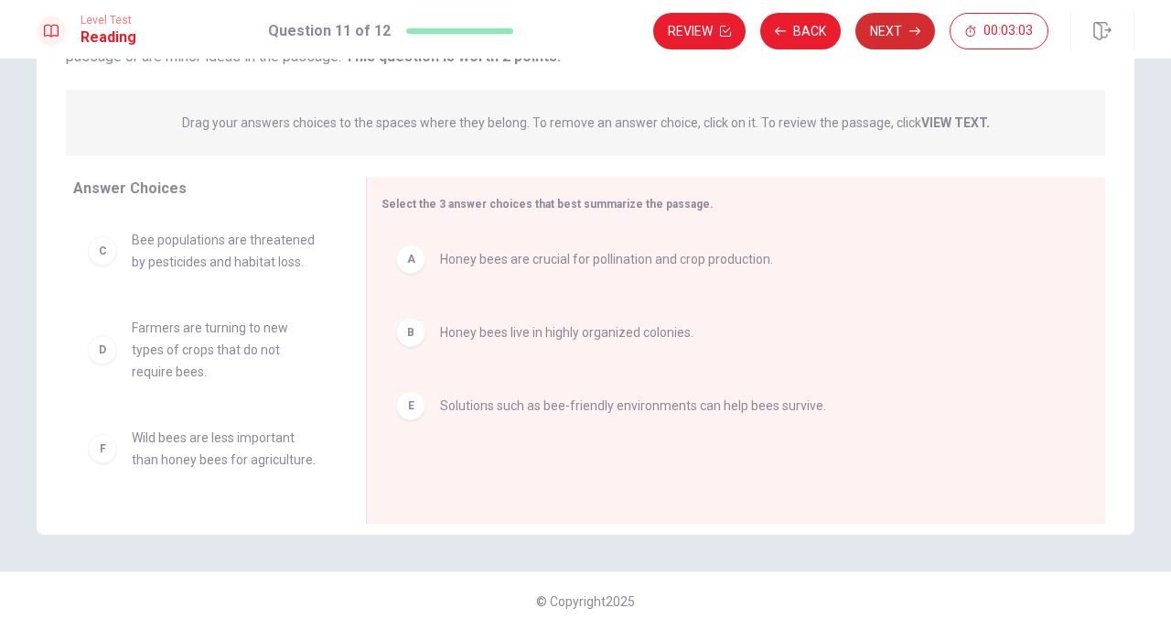
click at [884, 33] on button "Next" at bounding box center [896, 31] width 80 height 37
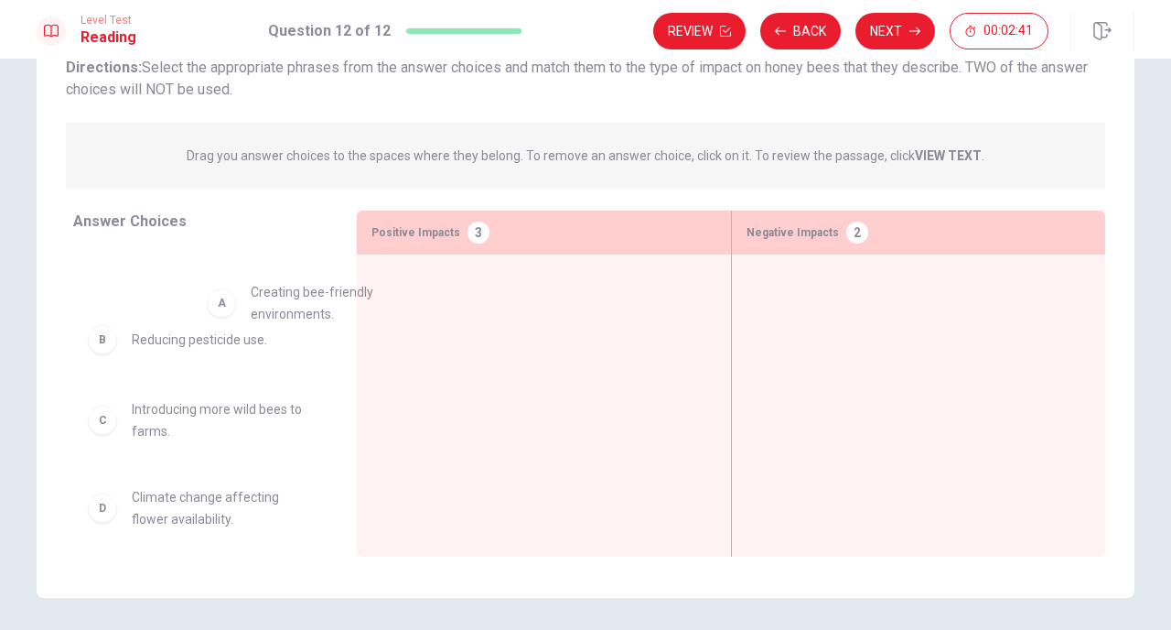
scroll to position [8, 0]
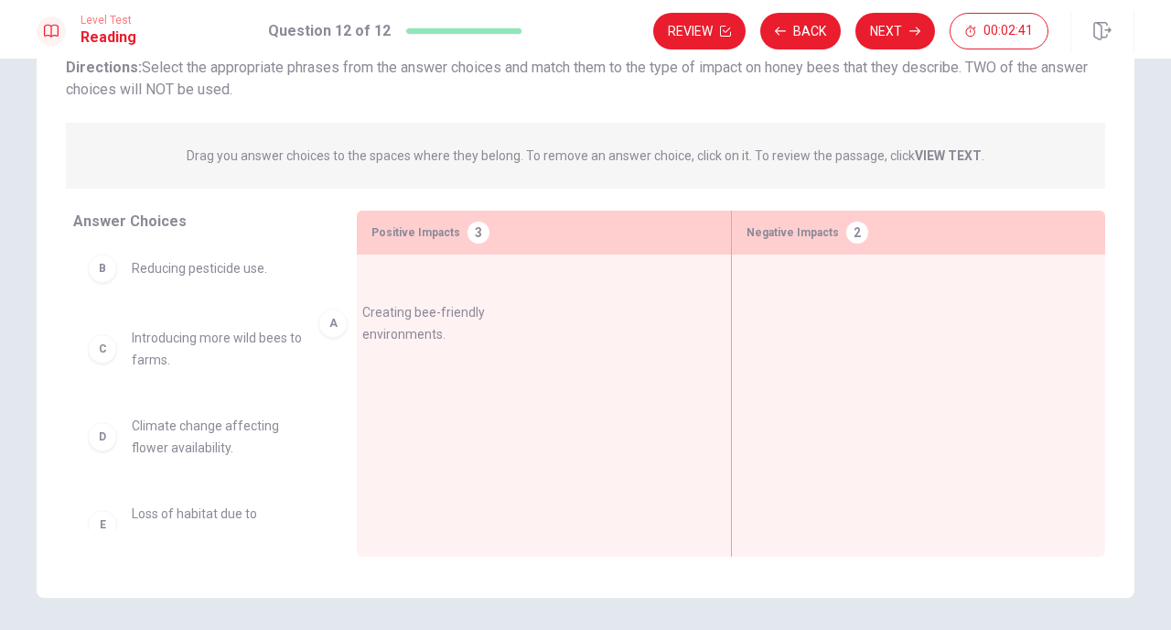
drag, startPoint x: 226, startPoint y: 271, endPoint x: 468, endPoint y: 328, distance: 248.1
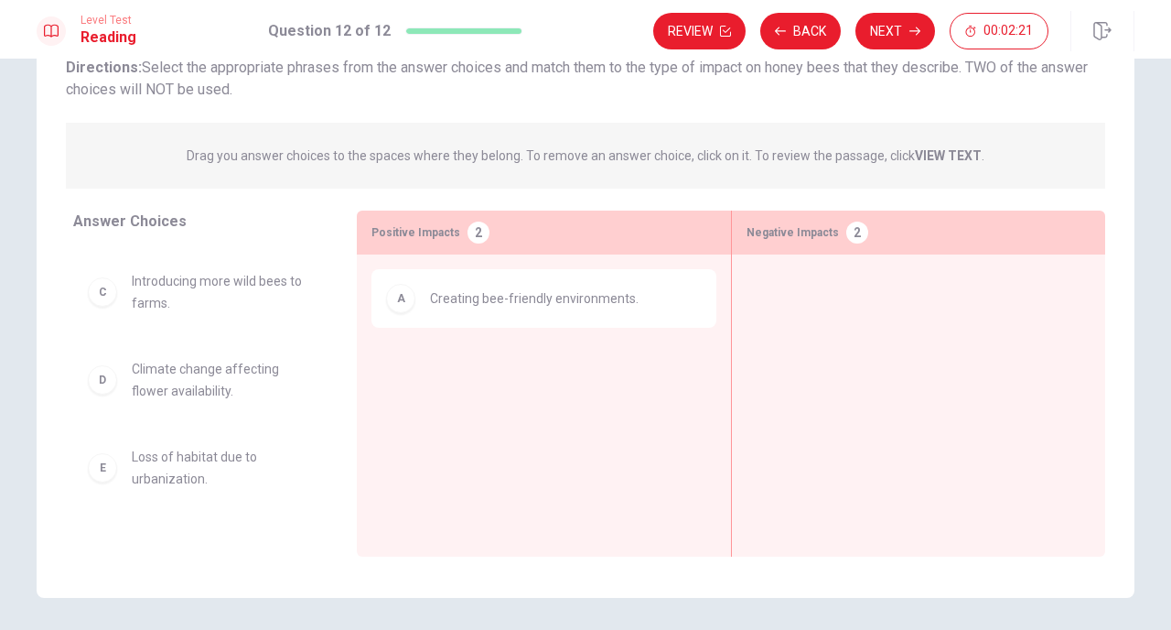
scroll to position [63, 0]
drag, startPoint x: 247, startPoint y: 387, endPoint x: 274, endPoint y: 374, distance: 29.5
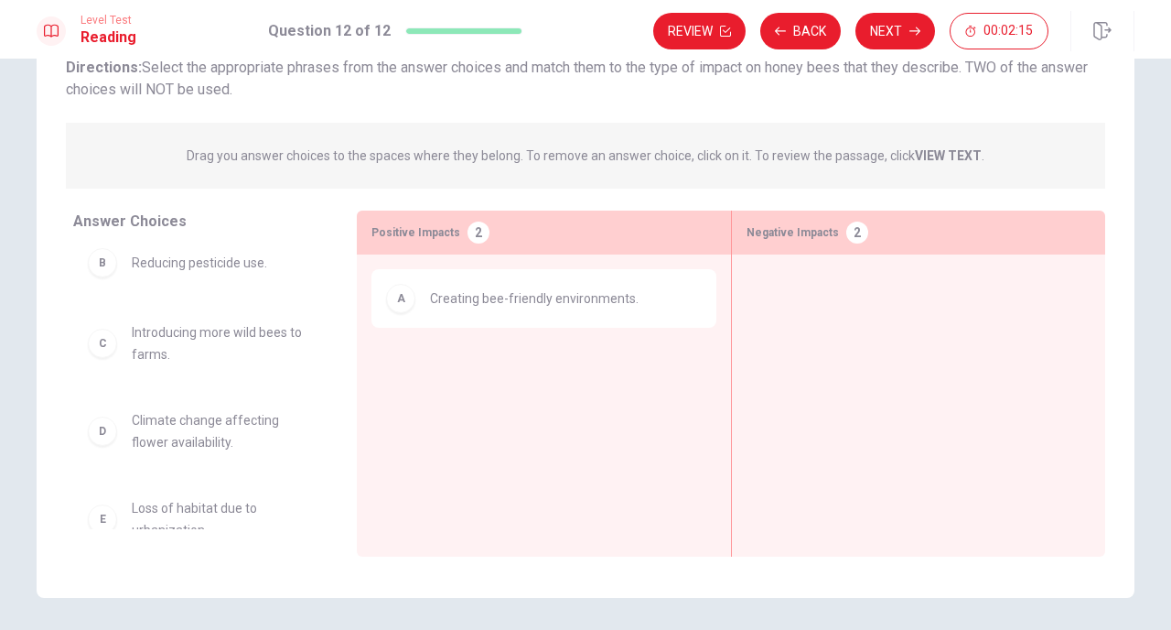
scroll to position [0, 0]
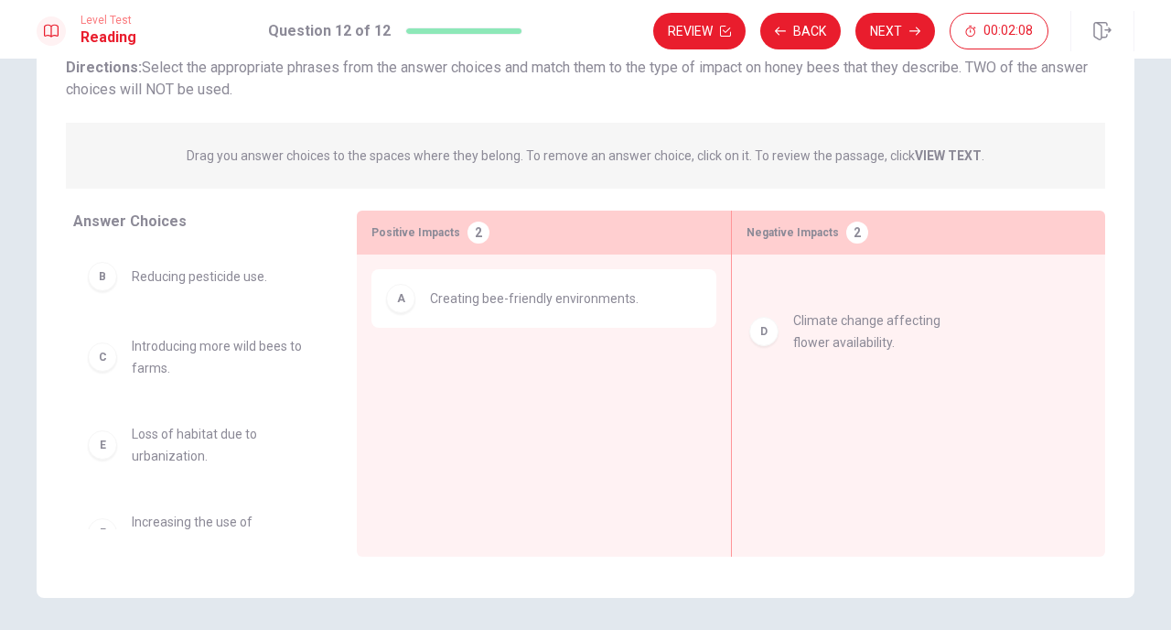
drag, startPoint x: 251, startPoint y: 447, endPoint x: 935, endPoint y: 332, distance: 693.9
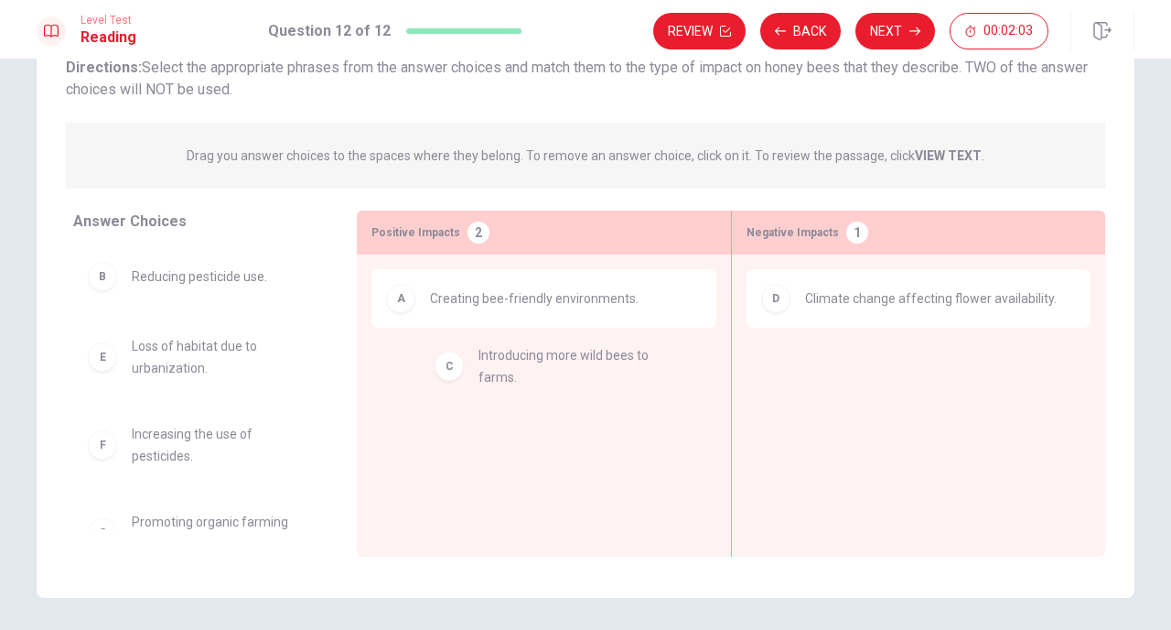
drag, startPoint x: 207, startPoint y: 367, endPoint x: 543, endPoint y: 383, distance: 336.2
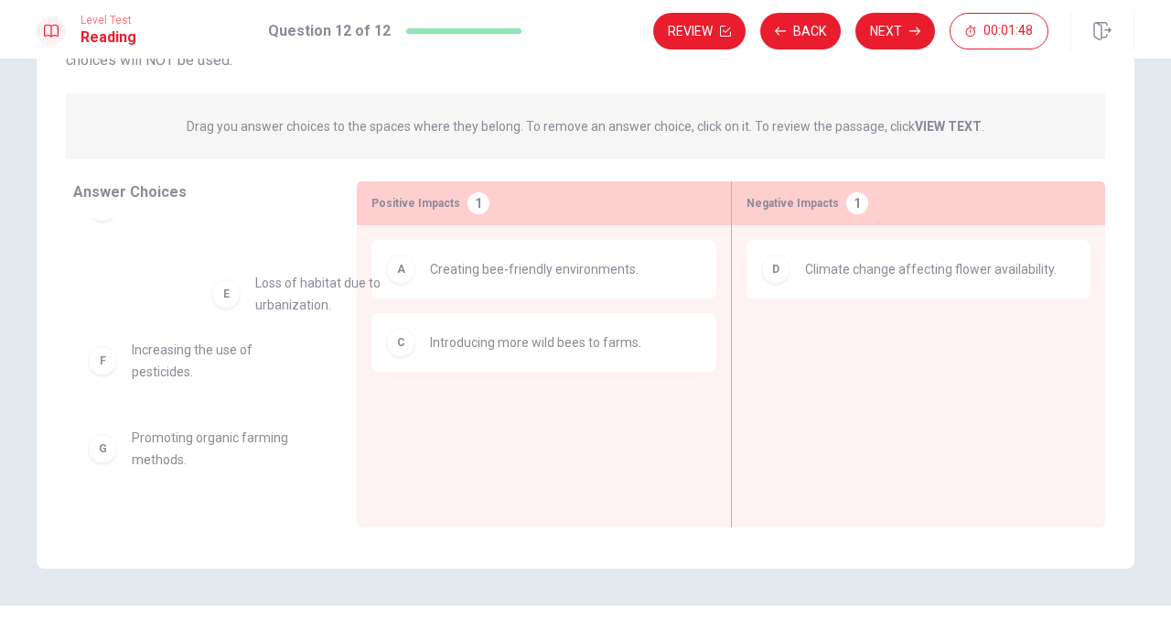
scroll to position [38, 0]
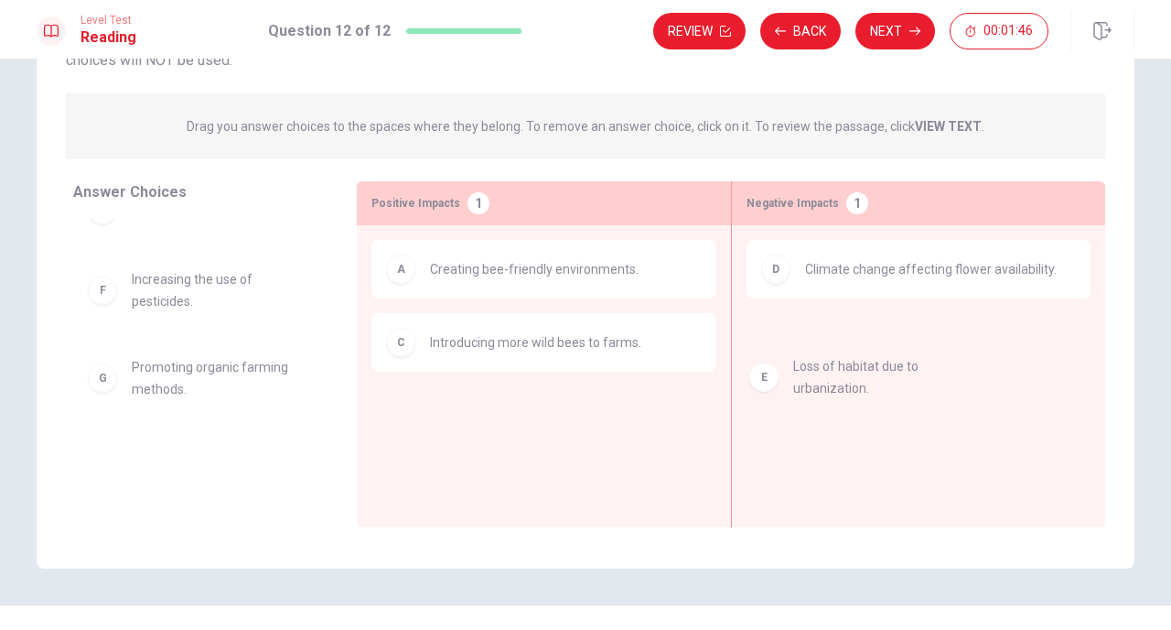
drag, startPoint x: 252, startPoint y: 295, endPoint x: 924, endPoint y: 381, distance: 678.0
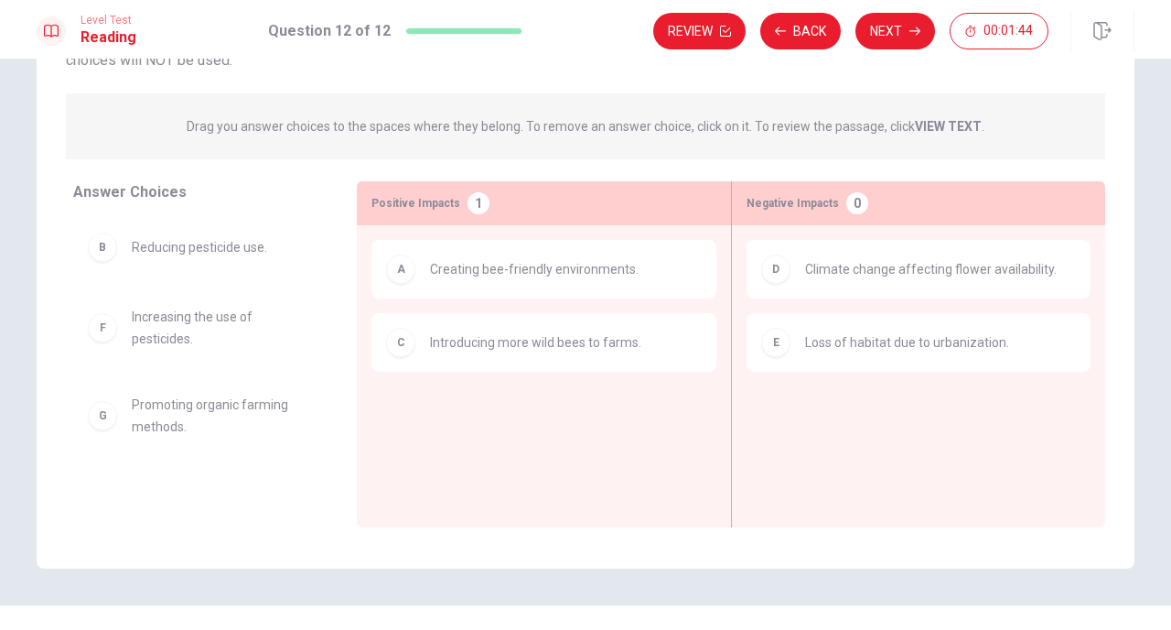
scroll to position [153, 0]
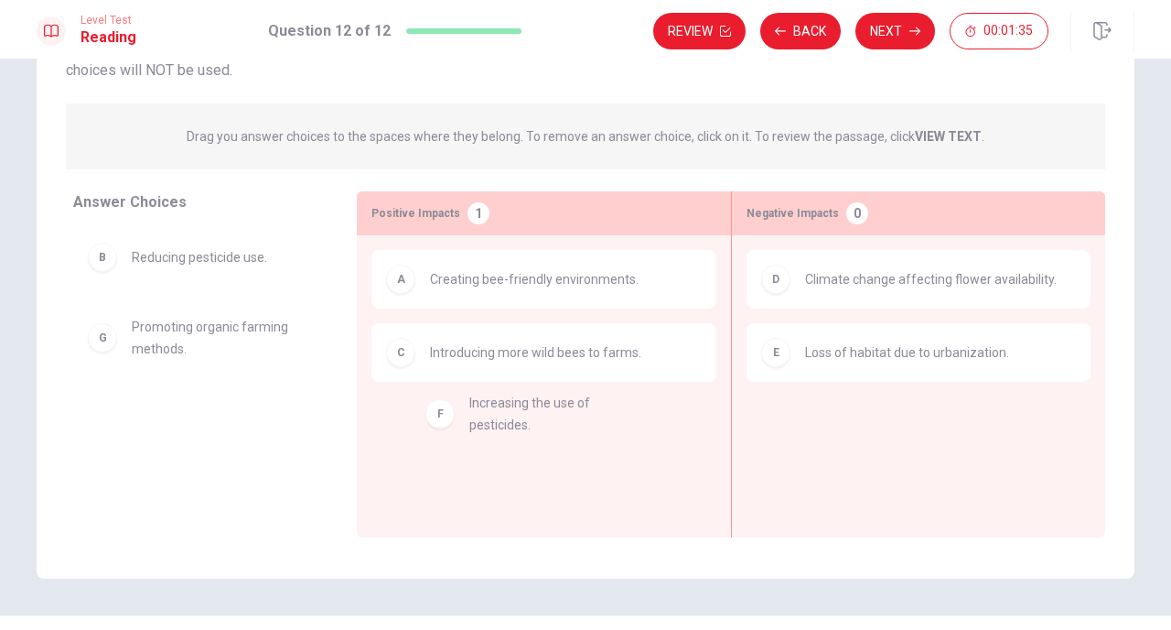
drag, startPoint x: 233, startPoint y: 339, endPoint x: 577, endPoint y: 414, distance: 352.3
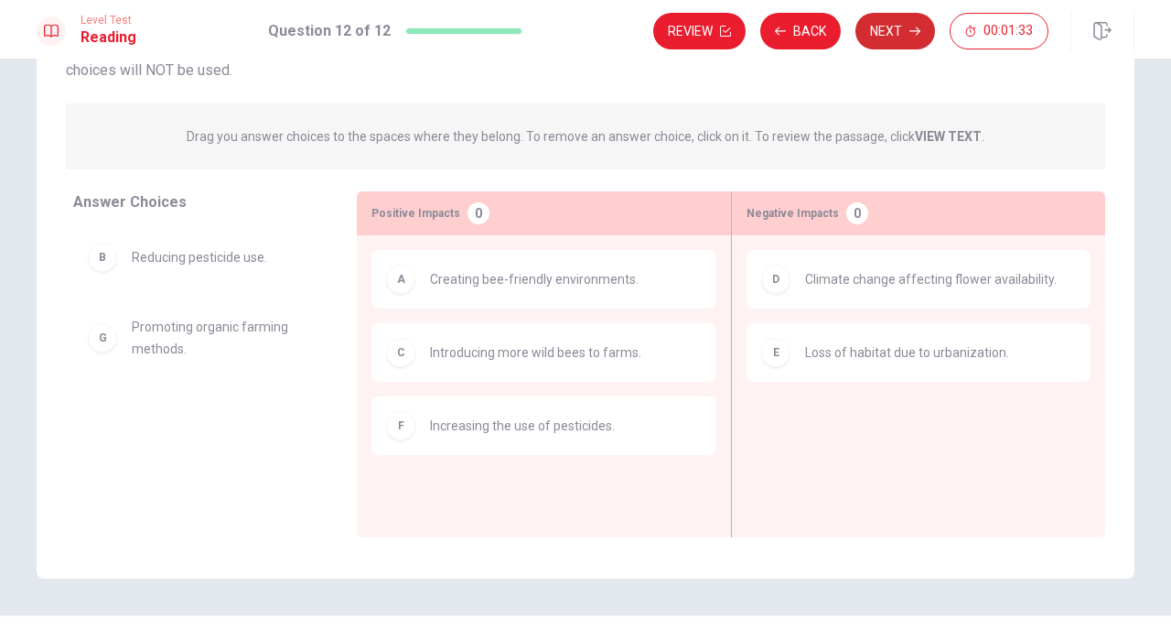
click at [893, 34] on button "Next" at bounding box center [896, 31] width 80 height 37
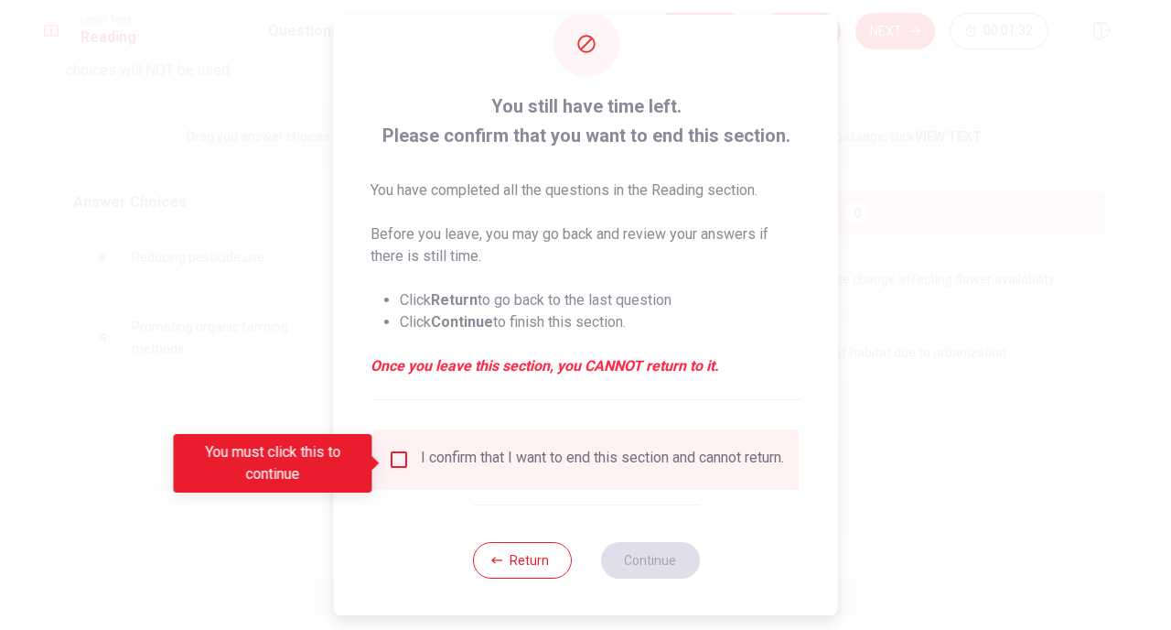
scroll to position [53, 0]
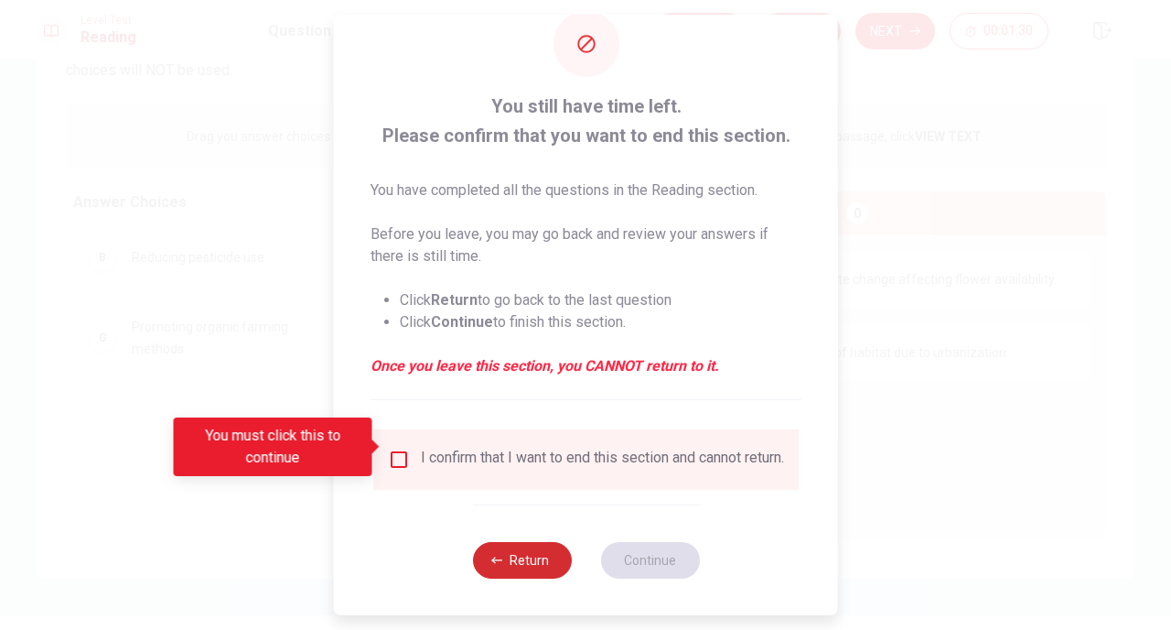
click at [531, 563] on button "Return" at bounding box center [521, 560] width 99 height 37
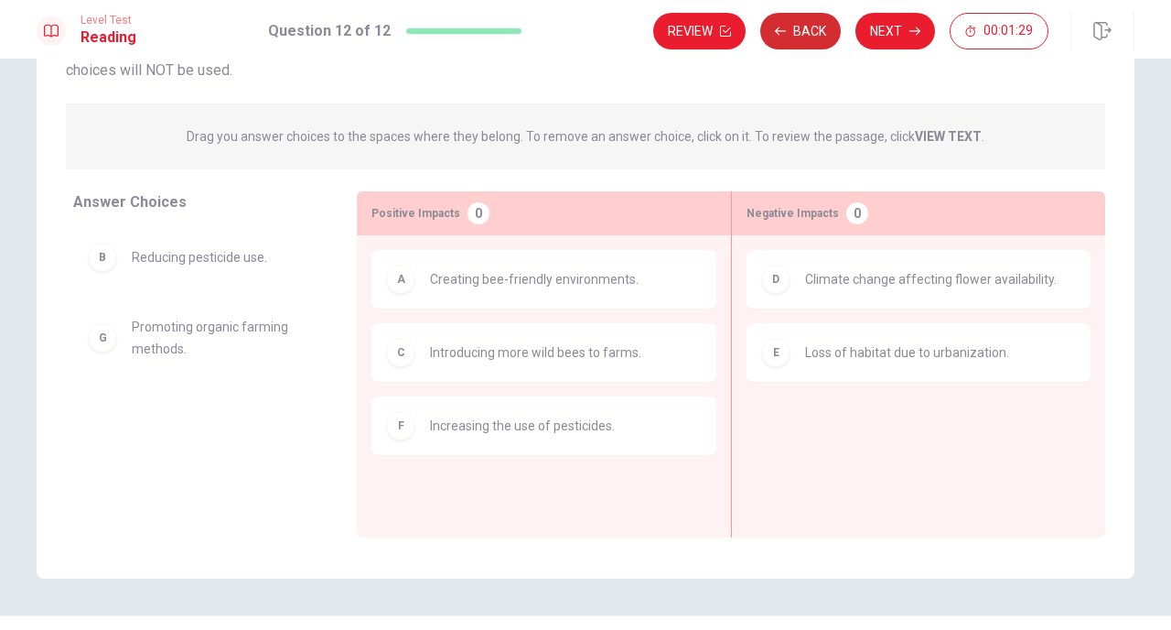
click at [800, 26] on button "Back" at bounding box center [800, 31] width 81 height 37
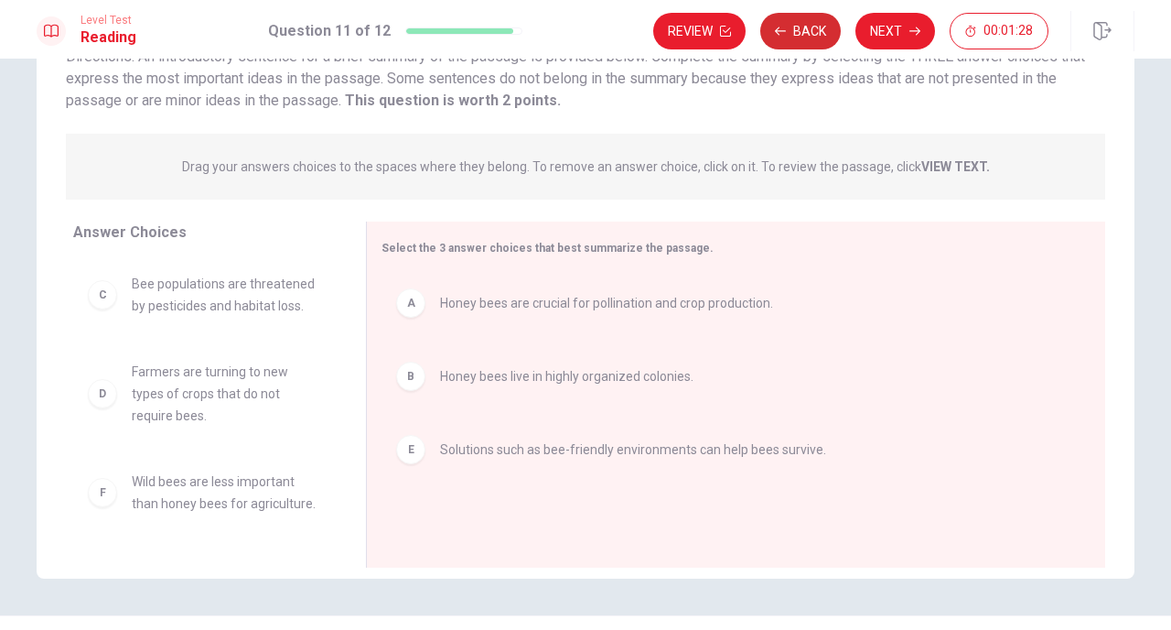
click at [800, 26] on button "Back" at bounding box center [800, 31] width 81 height 37
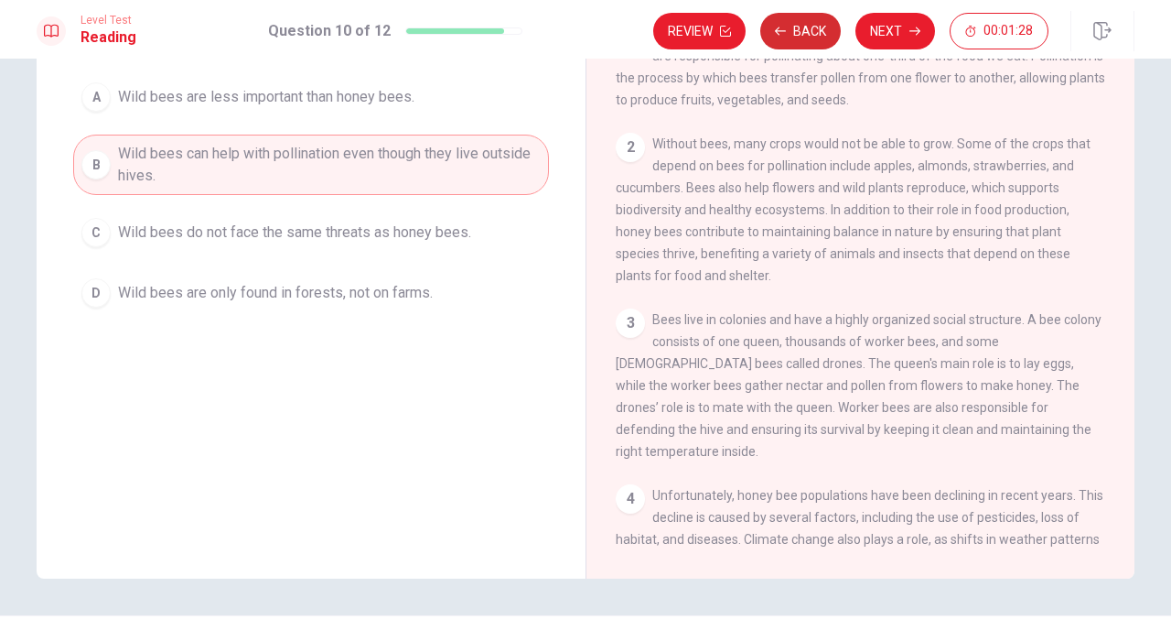
click at [800, 26] on button "Back" at bounding box center [800, 31] width 81 height 37
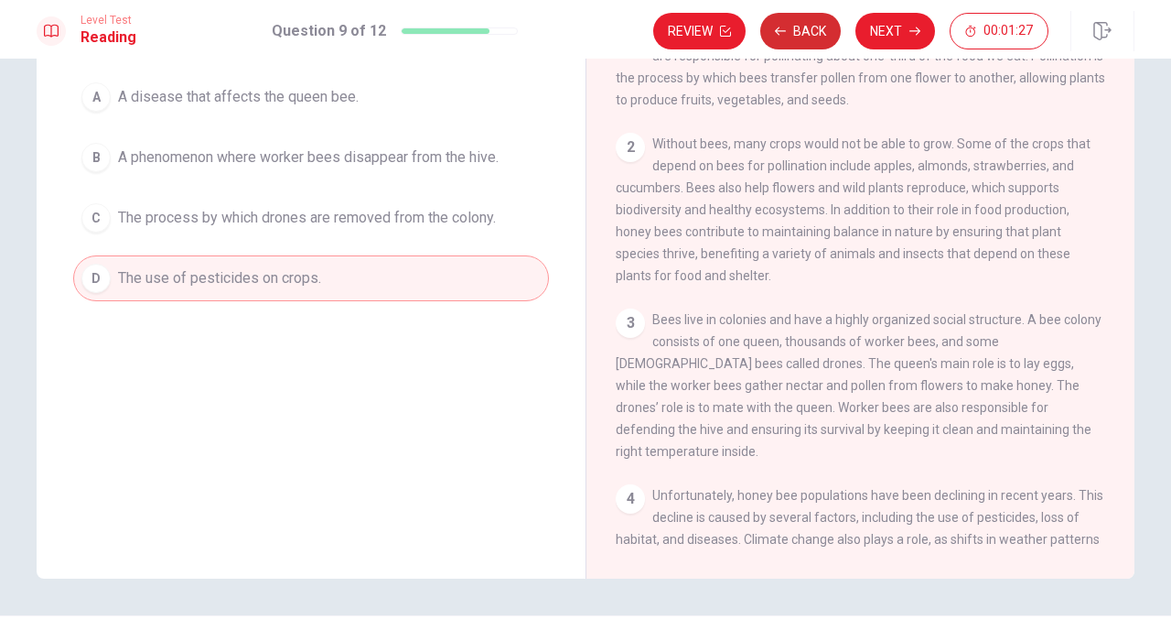
click at [800, 26] on button "Back" at bounding box center [800, 31] width 81 height 37
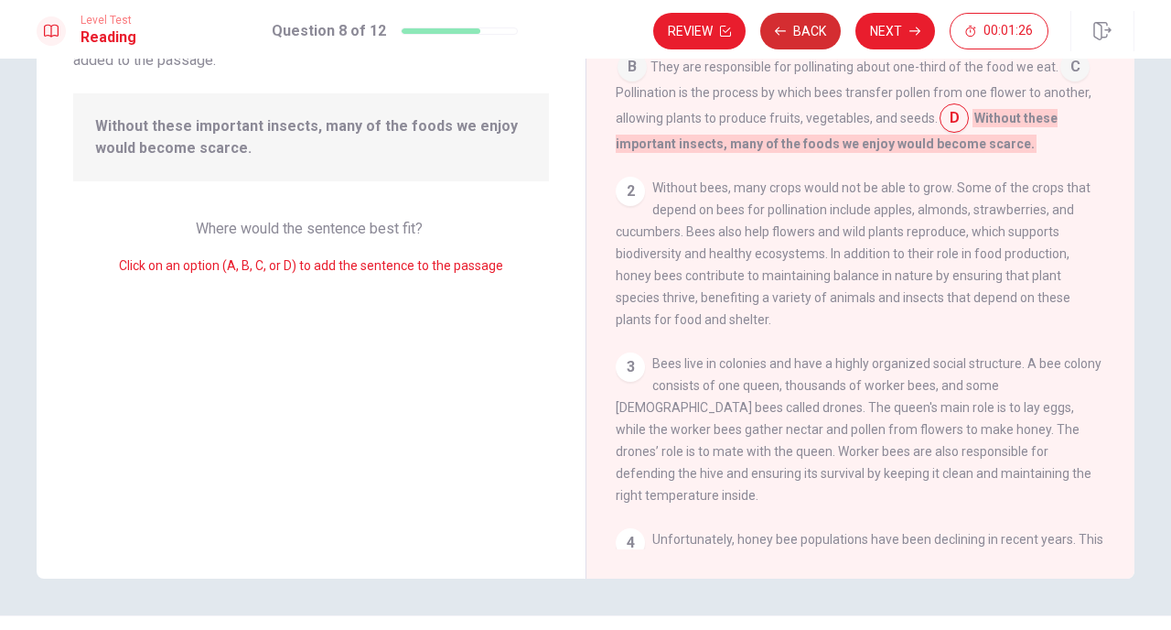
click at [800, 26] on button "Back" at bounding box center [800, 31] width 81 height 37
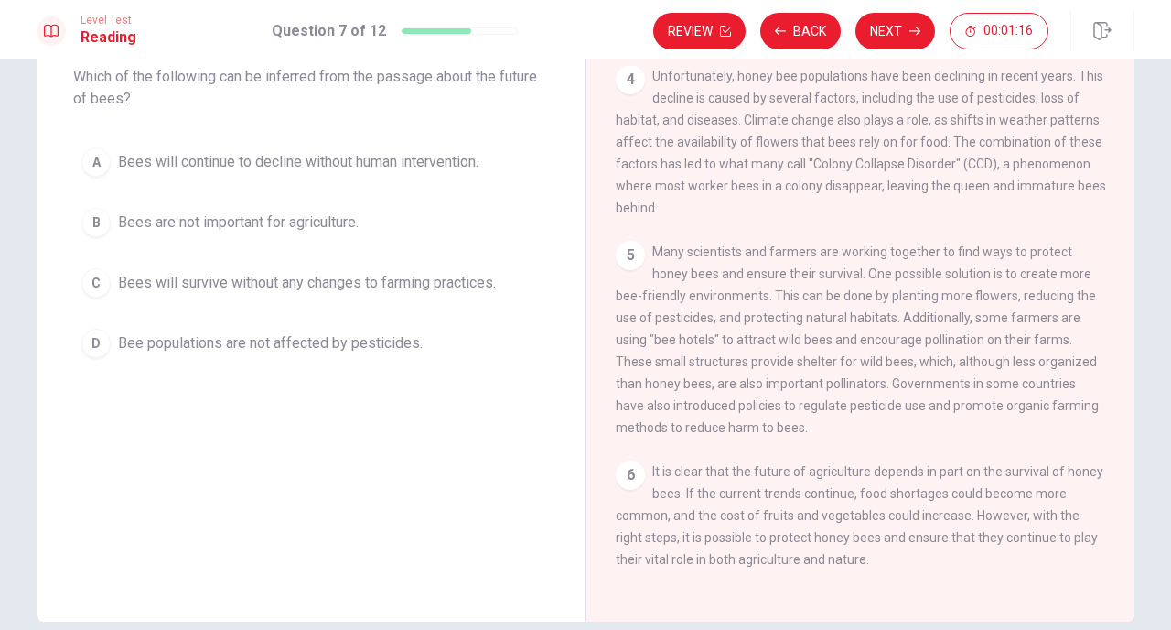
scroll to position [127, 0]
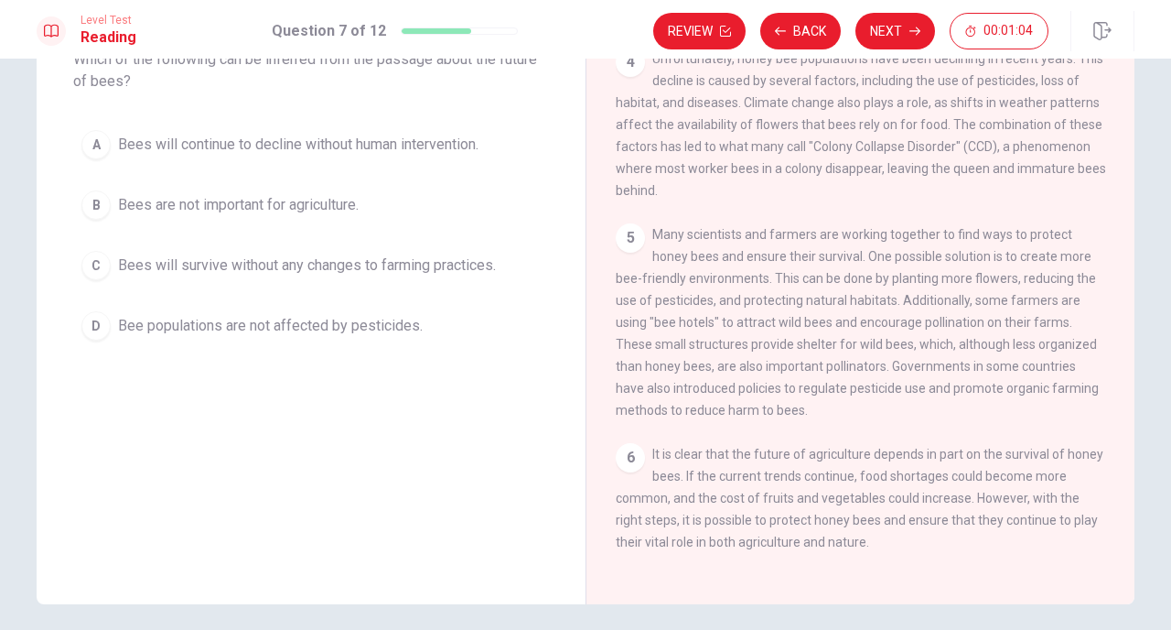
click at [391, 270] on span "Bees will survive without any changes to farming practices." at bounding box center [307, 265] width 378 height 22
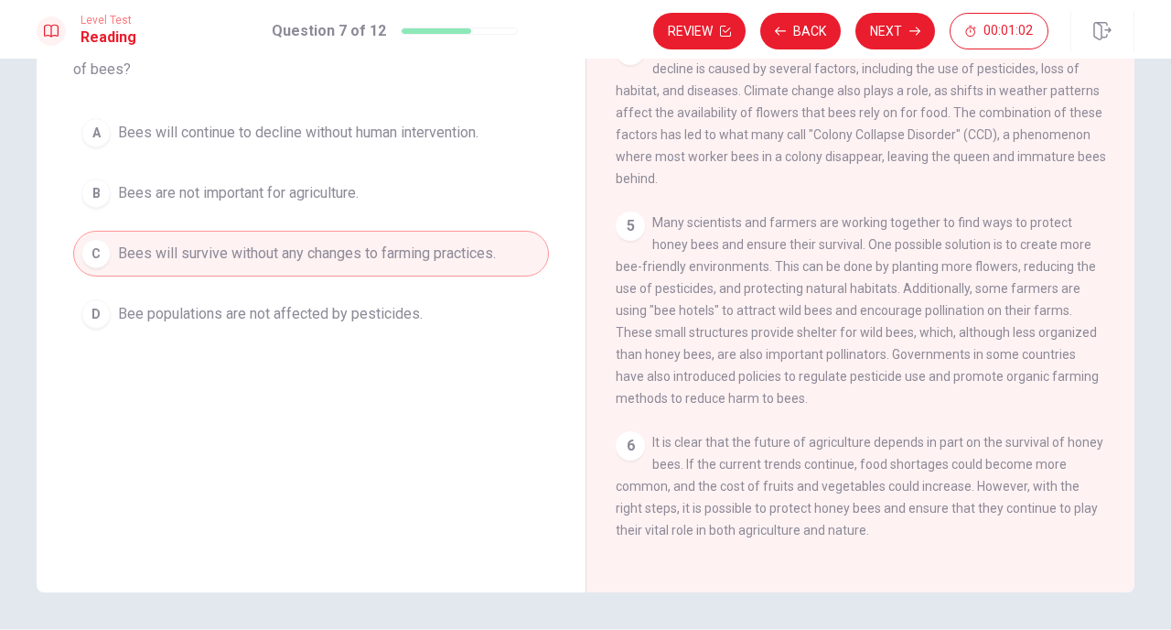
scroll to position [141, 0]
click at [416, 309] on span "Bee populations are not affected by pesticides." at bounding box center [270, 312] width 305 height 22
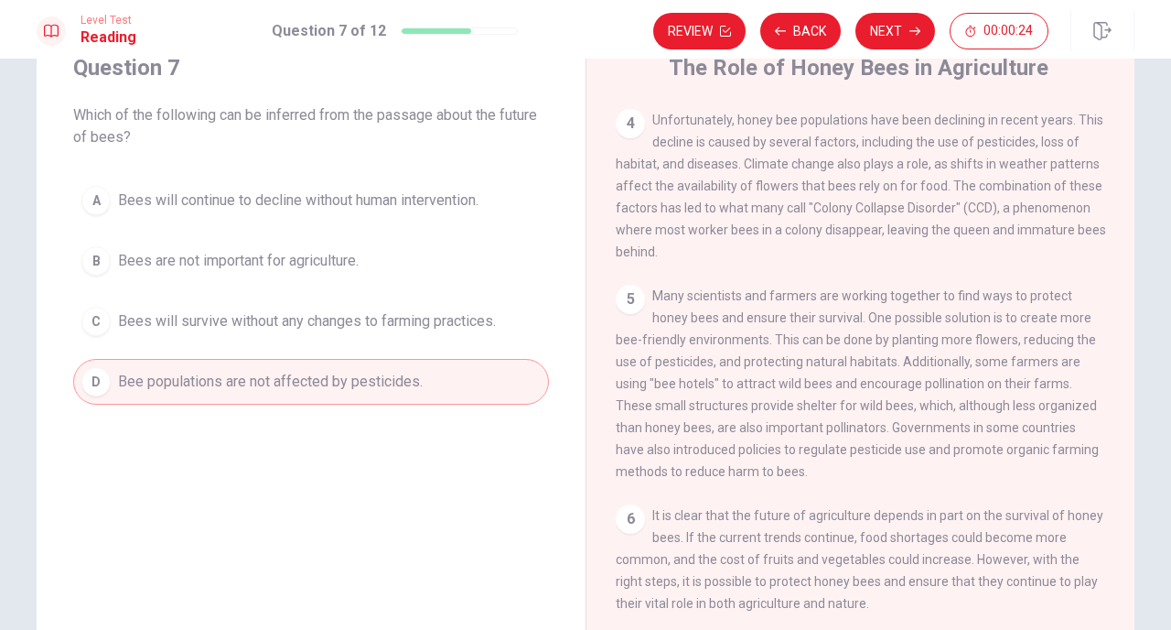
scroll to position [475, 0]
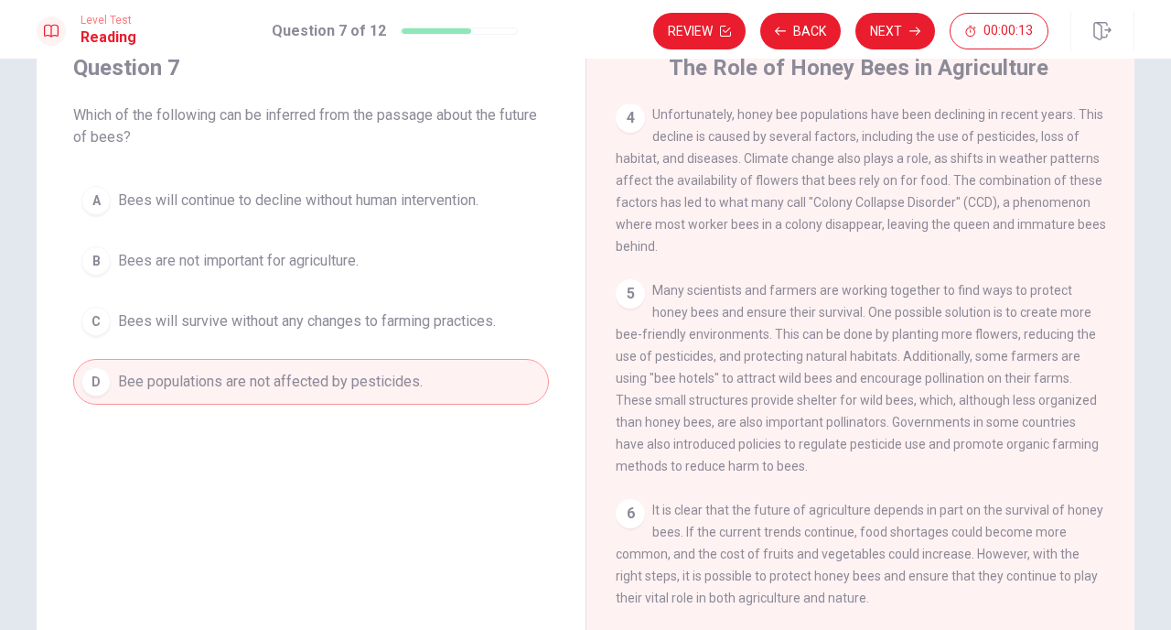
click at [410, 206] on span "Bees will continue to decline without human intervention." at bounding box center [298, 200] width 361 height 22
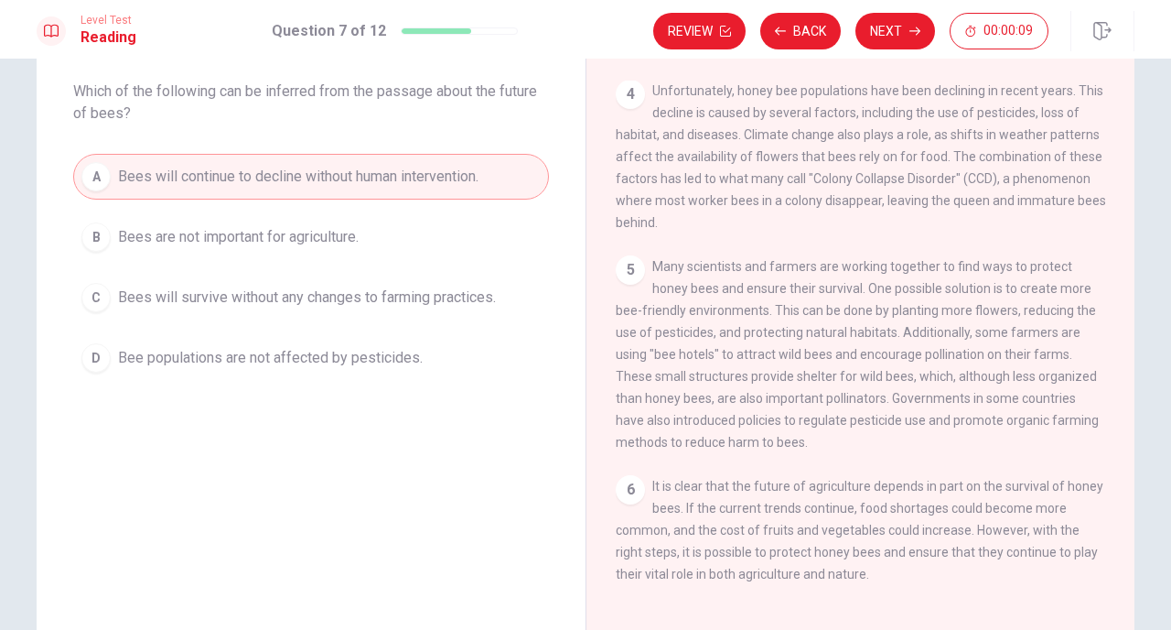
scroll to position [103, 0]
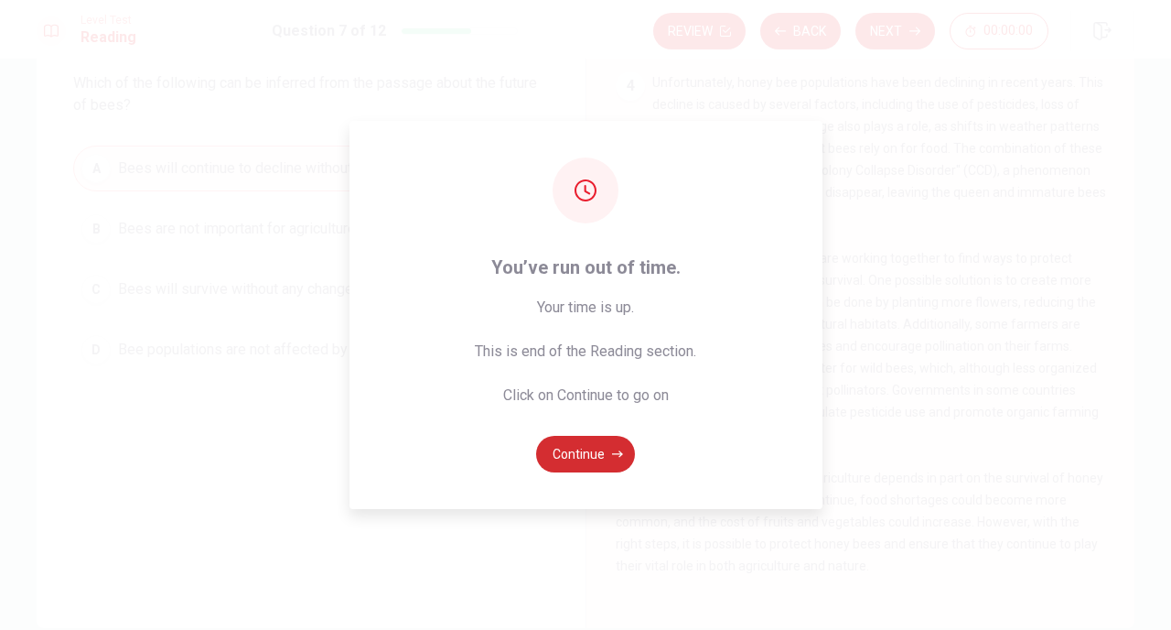
click at [601, 463] on button "Continue" at bounding box center [585, 454] width 99 height 37
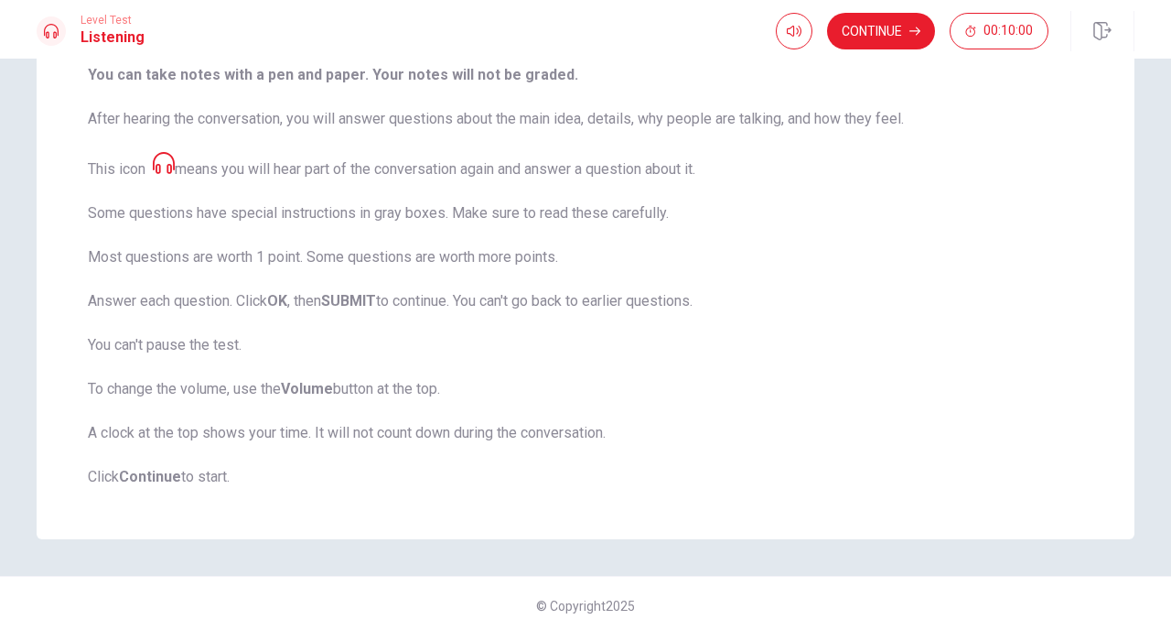
scroll to position [242, 0]
click at [889, 35] on button "Continue" at bounding box center [881, 31] width 108 height 37
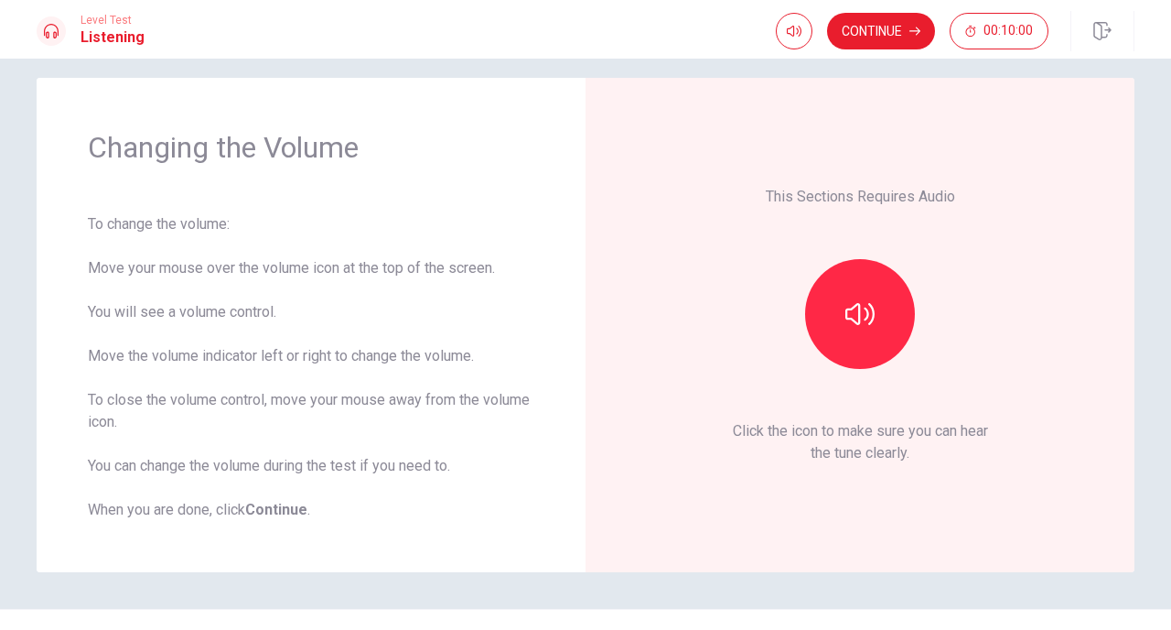
scroll to position [16, 0]
click at [857, 310] on icon "button" at bounding box center [859, 314] width 29 height 29
click at [867, 36] on button "Continue" at bounding box center [881, 31] width 108 height 37
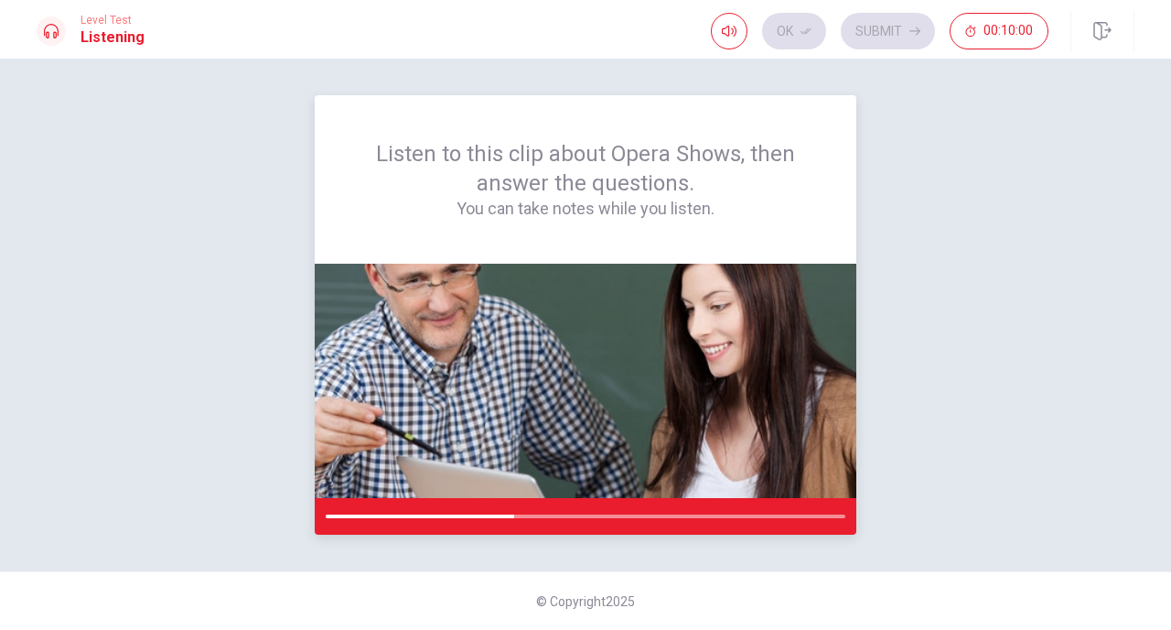
click at [814, 187] on div "Listen to this clip about Opera Shows, then answer the questions. You can take …" at bounding box center [586, 179] width 542 height 168
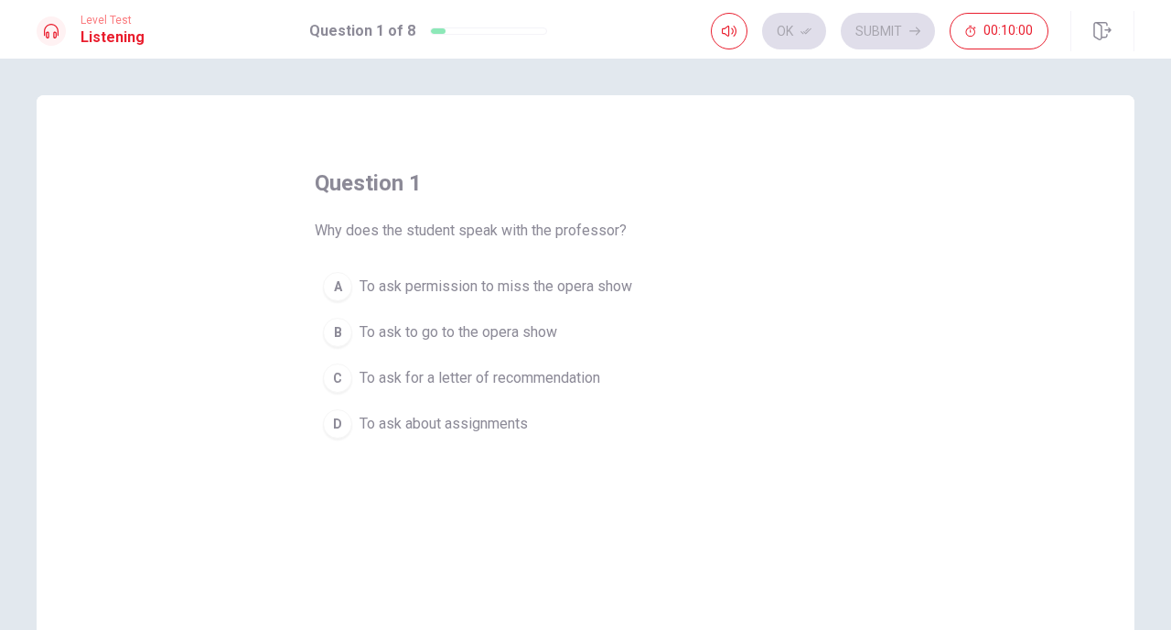
click at [809, 284] on button "A To ask permission to miss the opera show" at bounding box center [586, 287] width 542 height 46
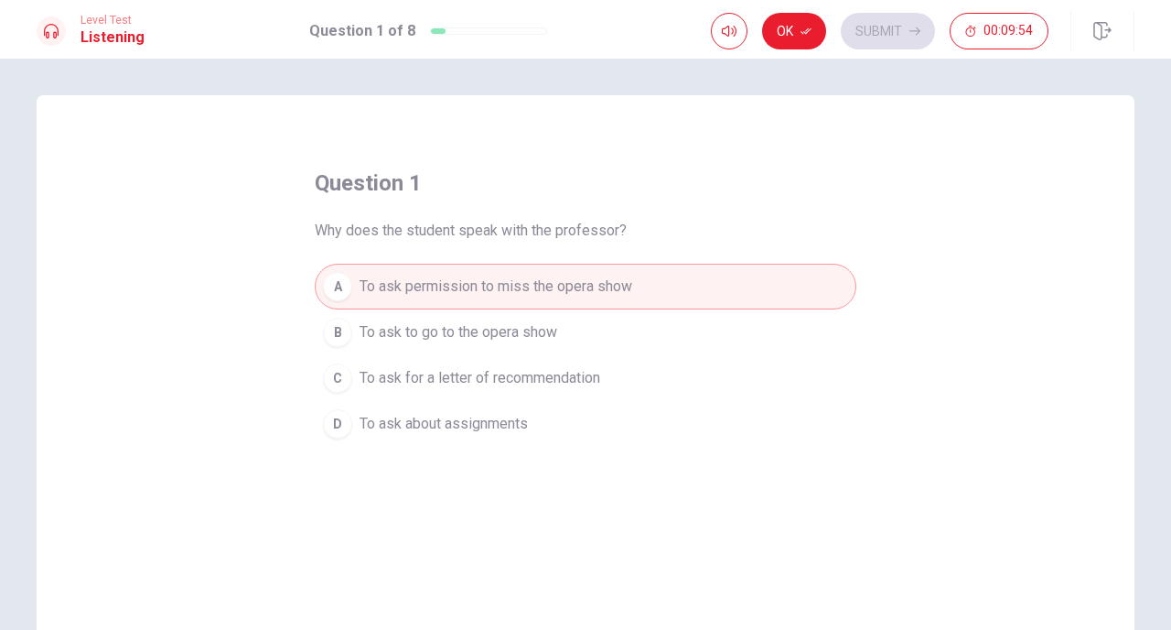
click at [747, 331] on button "B To ask to go to the opera show" at bounding box center [586, 332] width 542 height 46
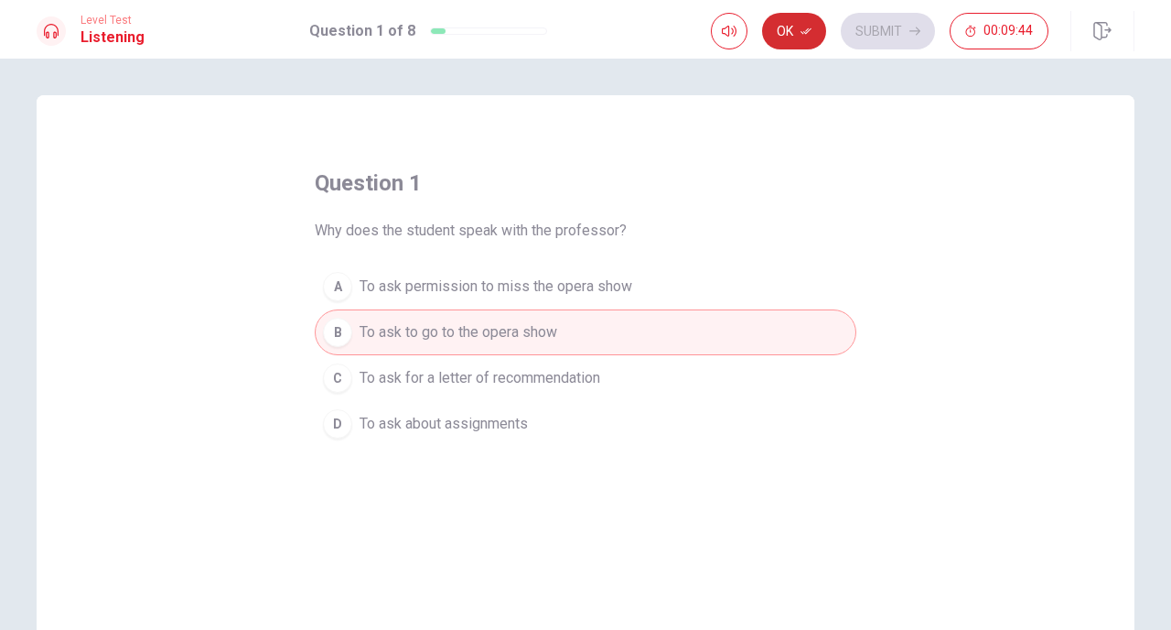
click at [797, 26] on button "Ok" at bounding box center [794, 31] width 64 height 37
click at [888, 18] on button "Submit" at bounding box center [888, 31] width 94 height 37
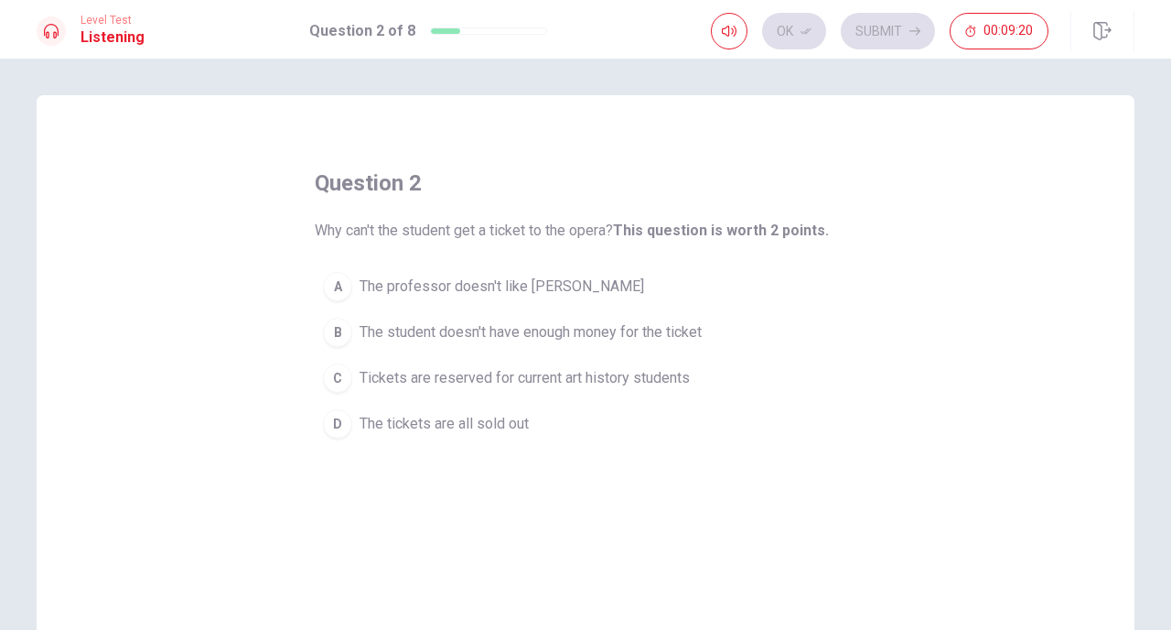
click at [672, 384] on span "Tickets are reserved for current art history students" at bounding box center [525, 378] width 330 height 22
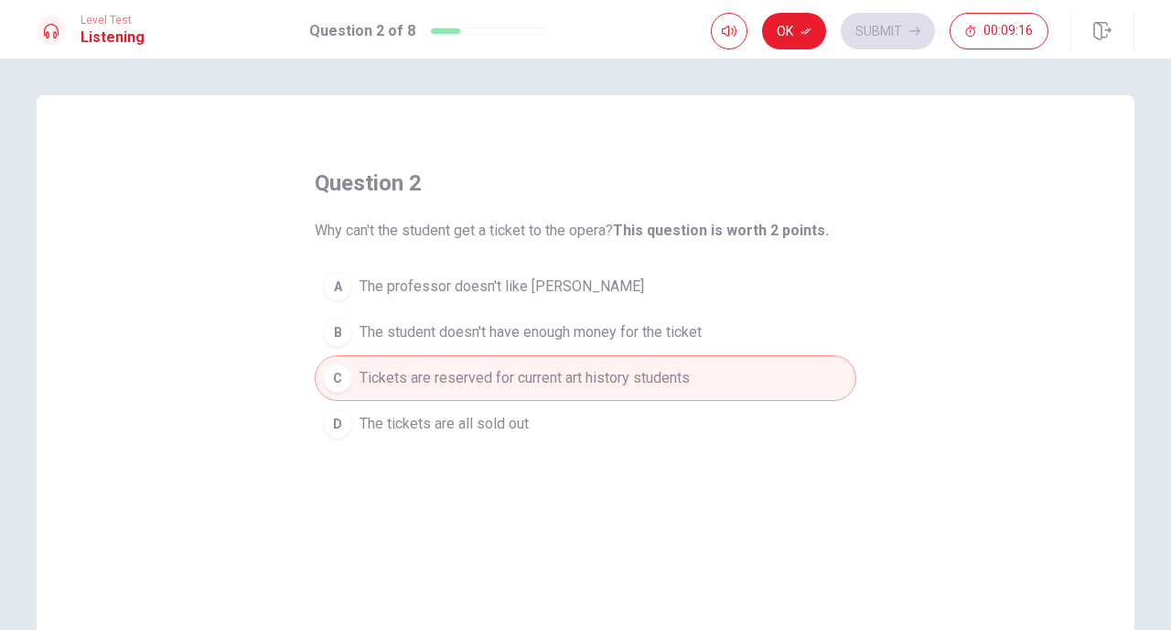
click at [671, 414] on button "D The tickets are all sold out" at bounding box center [586, 424] width 542 height 46
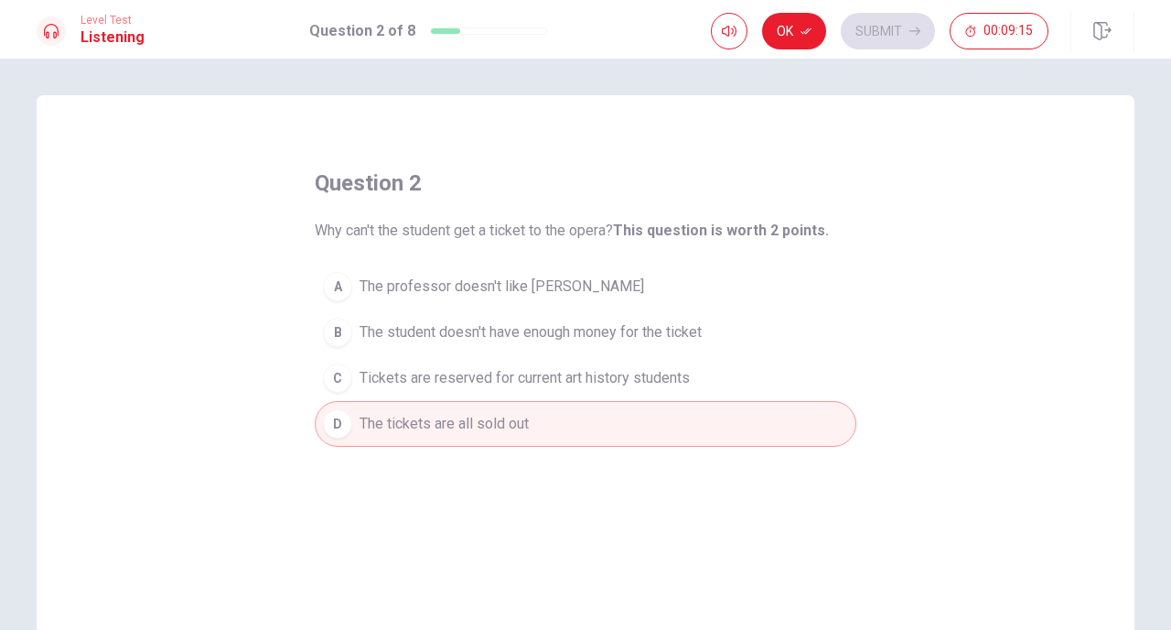
click at [668, 368] on span "Tickets are reserved for current art history students" at bounding box center [525, 378] width 330 height 22
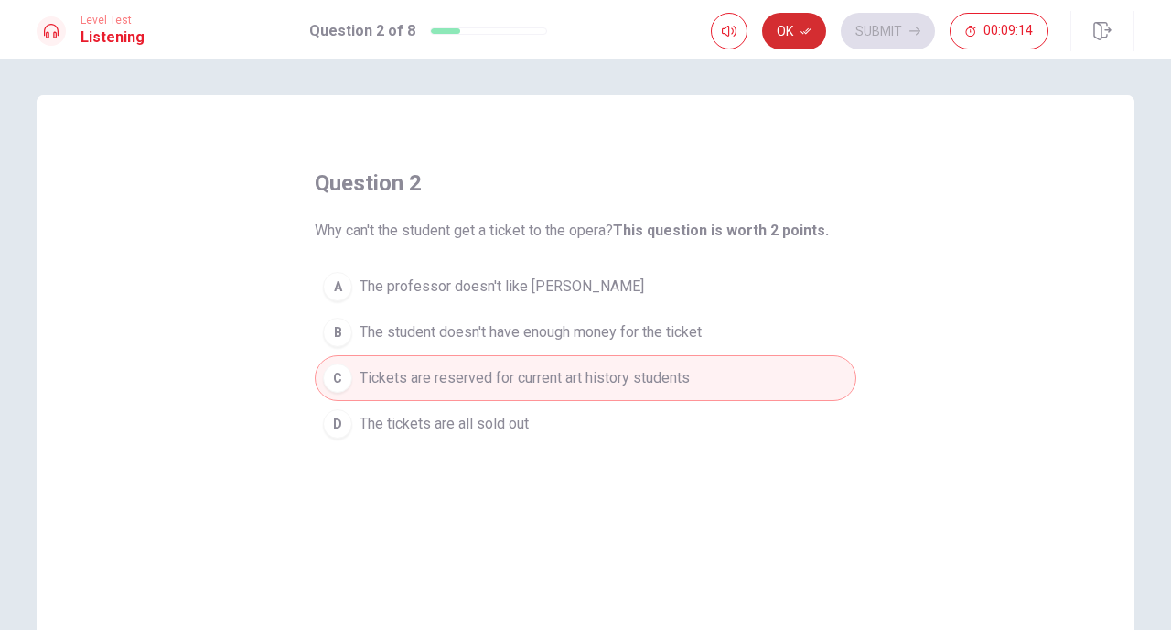
click at [804, 30] on icon "button" at bounding box center [806, 31] width 11 height 11
click at [872, 33] on button "Submit" at bounding box center [888, 31] width 94 height 37
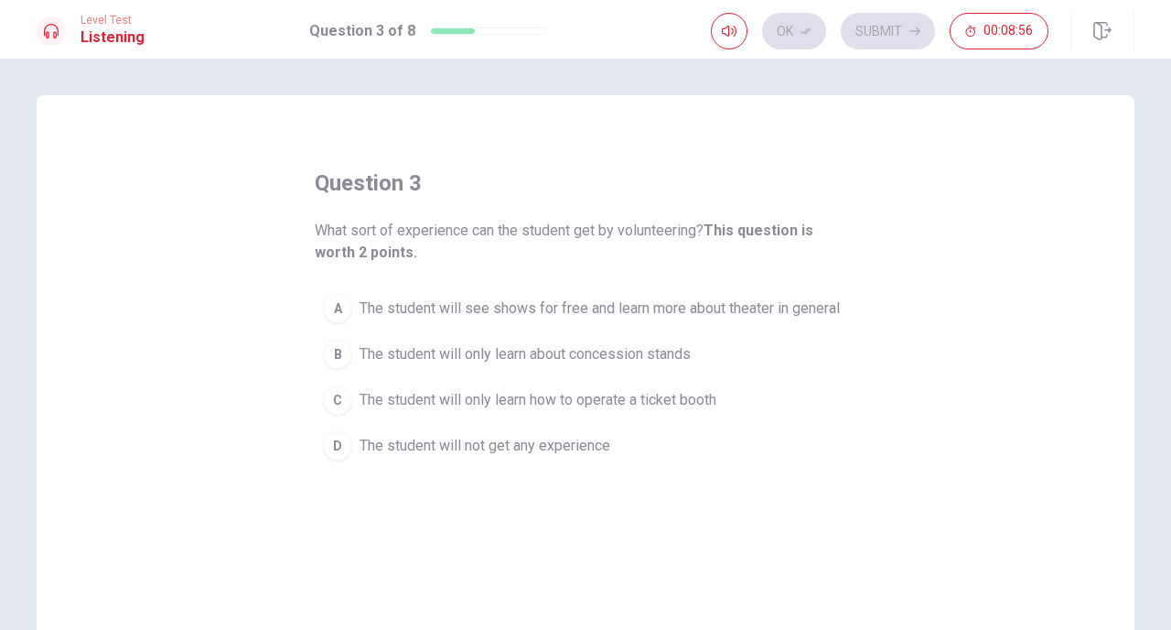
click at [821, 325] on button "A The student will see shows for free and learn more about theater in general" at bounding box center [586, 308] width 542 height 46
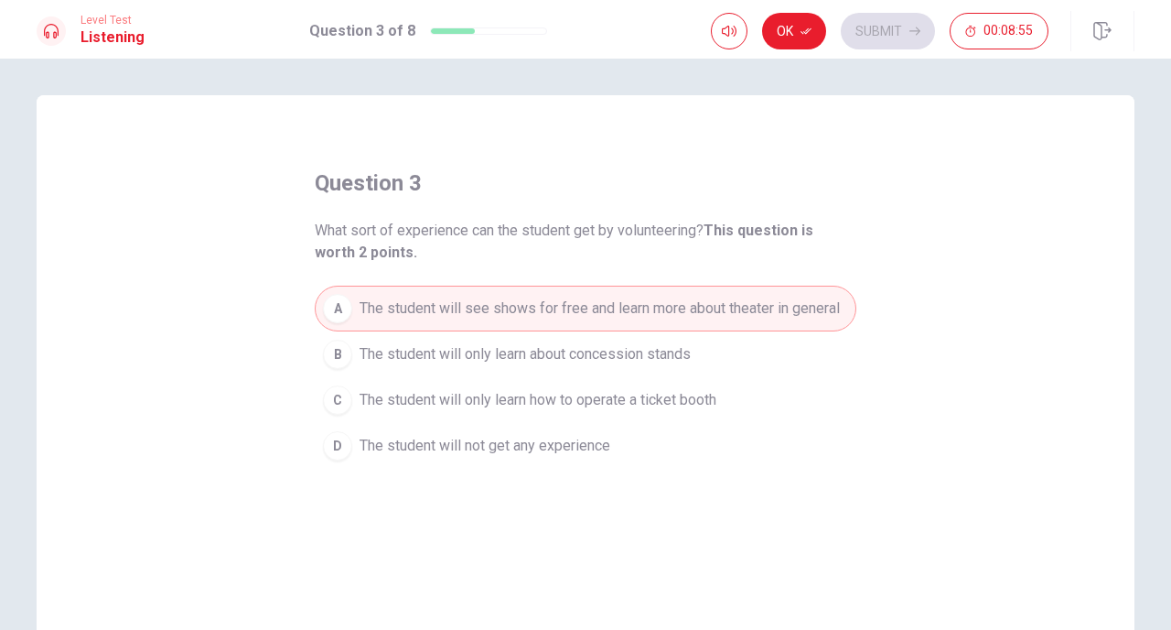
click at [816, 365] on button "B The student will only learn about concession stands" at bounding box center [586, 354] width 542 height 46
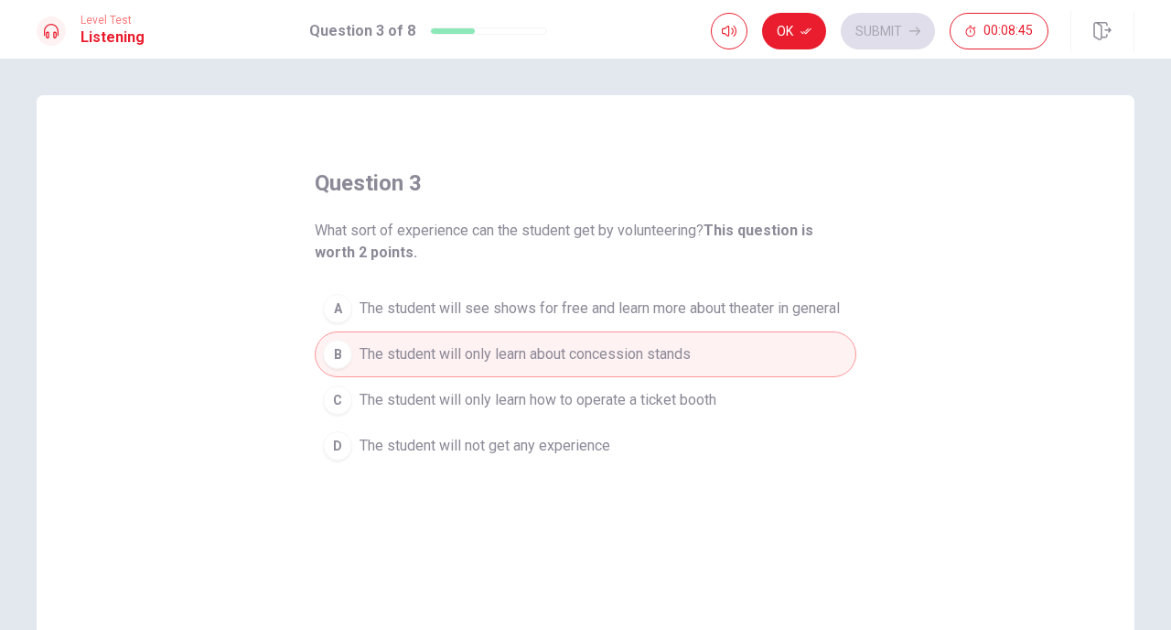
click at [829, 318] on span "The student will see shows for free and learn more about theater in general" at bounding box center [600, 308] width 480 height 22
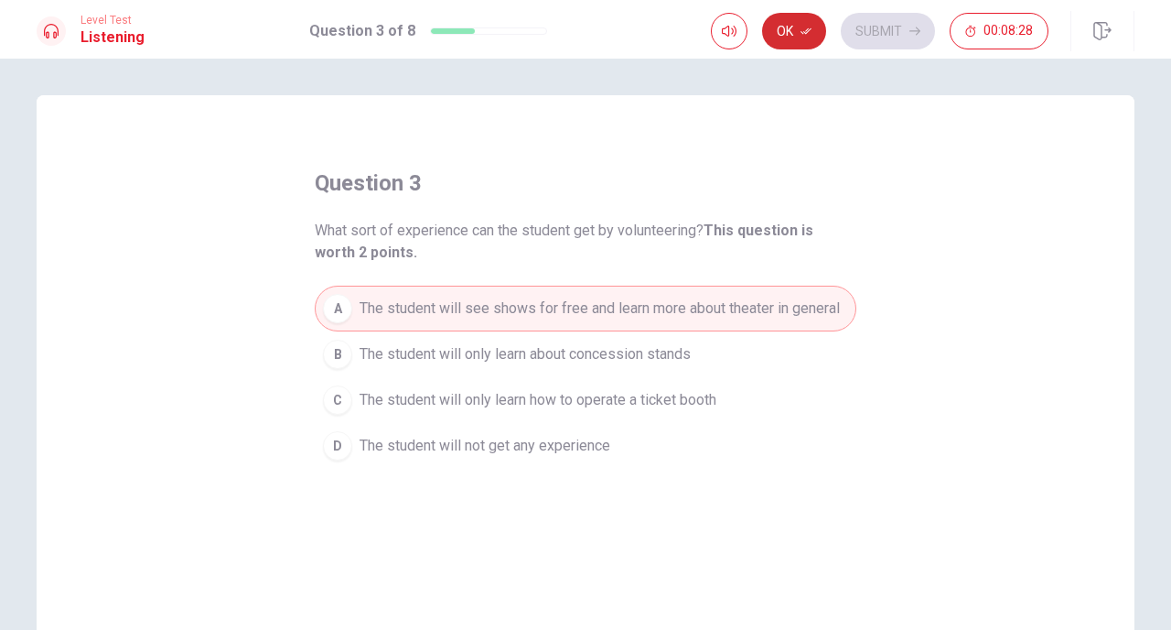
click at [808, 38] on button "Ok" at bounding box center [794, 31] width 64 height 37
click at [884, 38] on button "Submit" at bounding box center [888, 31] width 94 height 37
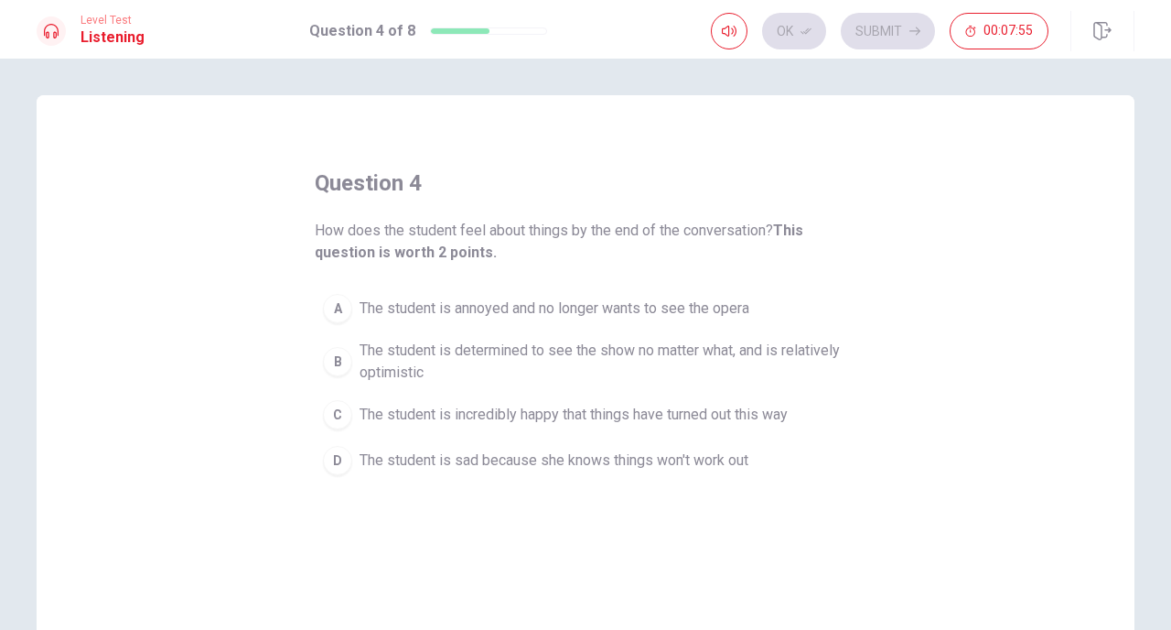
click at [737, 469] on span "The student is sad because she knows things won't work out" at bounding box center [554, 460] width 389 height 22
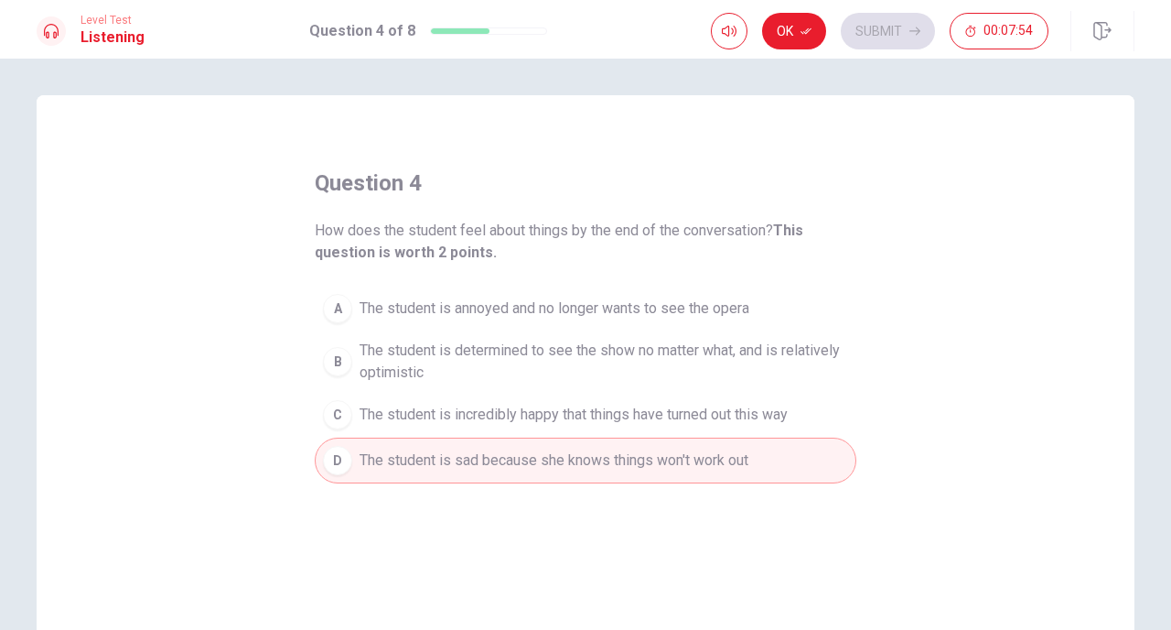
click at [740, 425] on button "C The student is incredibly happy that things have turned out this way" at bounding box center [586, 415] width 542 height 46
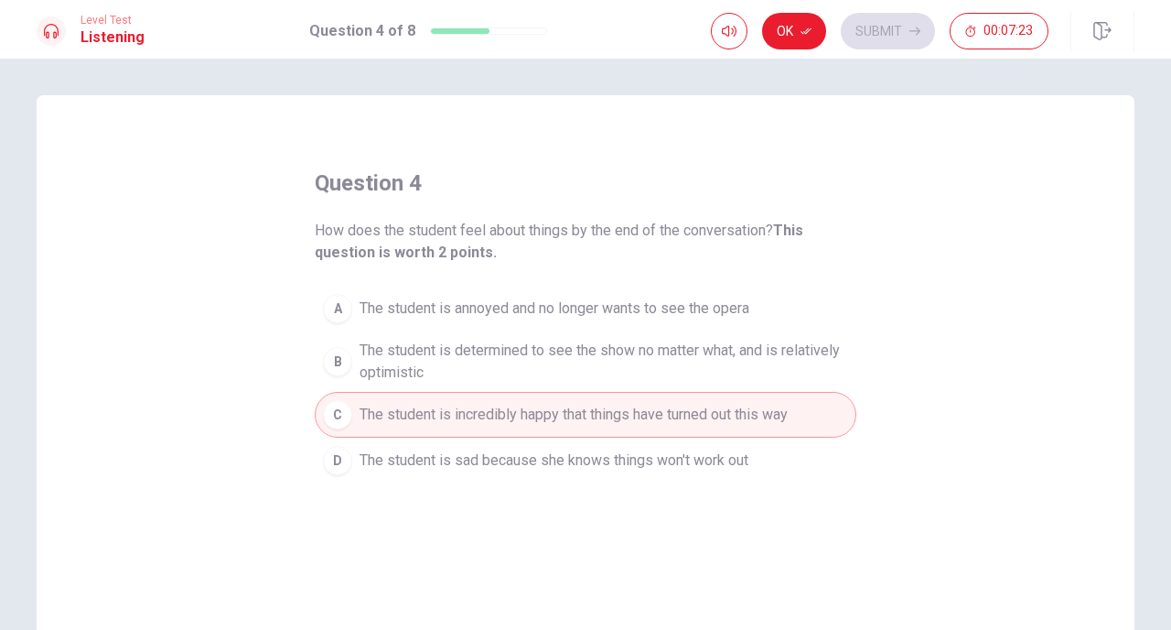
click at [747, 453] on span "The student is sad because she knows things won't work out" at bounding box center [554, 460] width 389 height 22
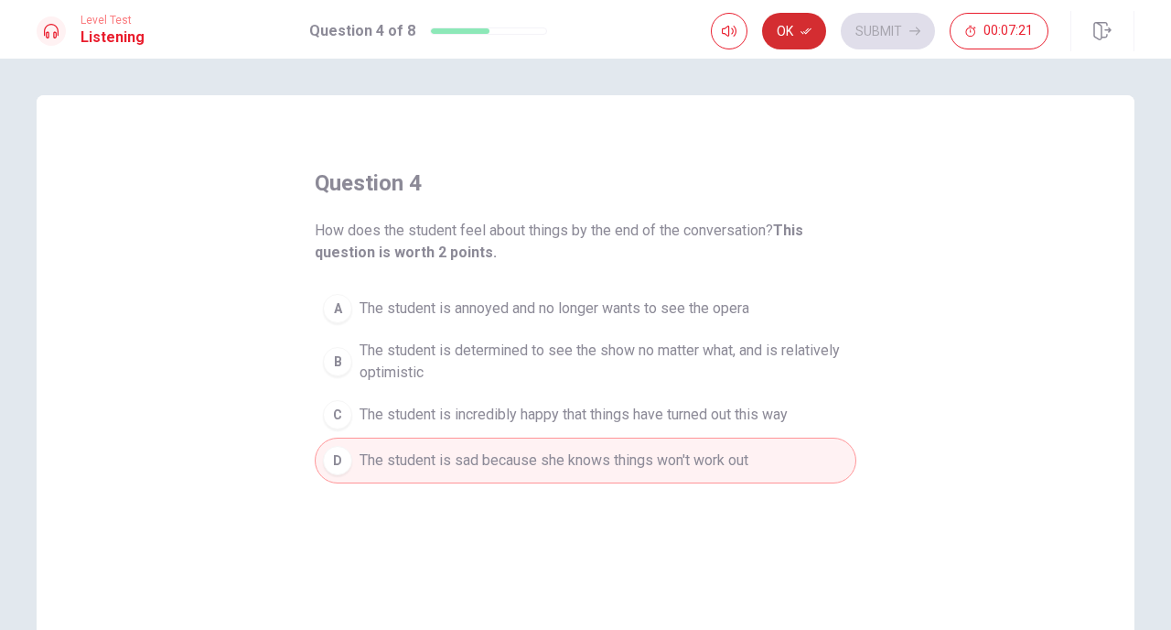
click at [804, 41] on button "Ok" at bounding box center [794, 31] width 64 height 37
click at [878, 25] on button "Submit" at bounding box center [888, 31] width 94 height 37
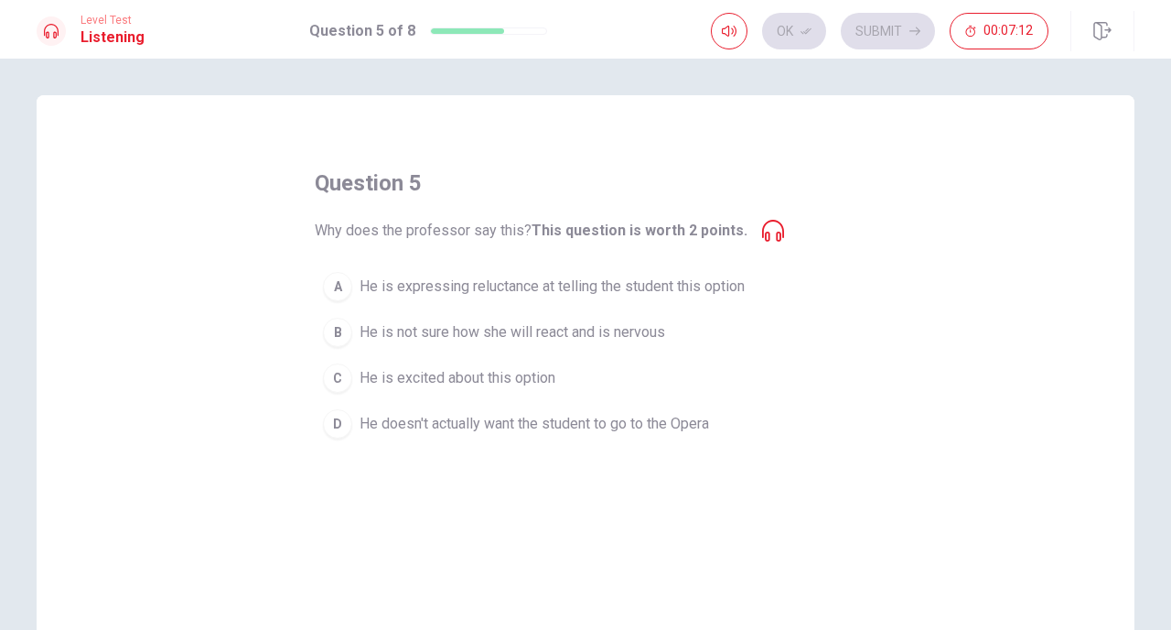
click at [679, 290] on span "He is expressing reluctance at telling the student this option" at bounding box center [552, 286] width 385 height 22
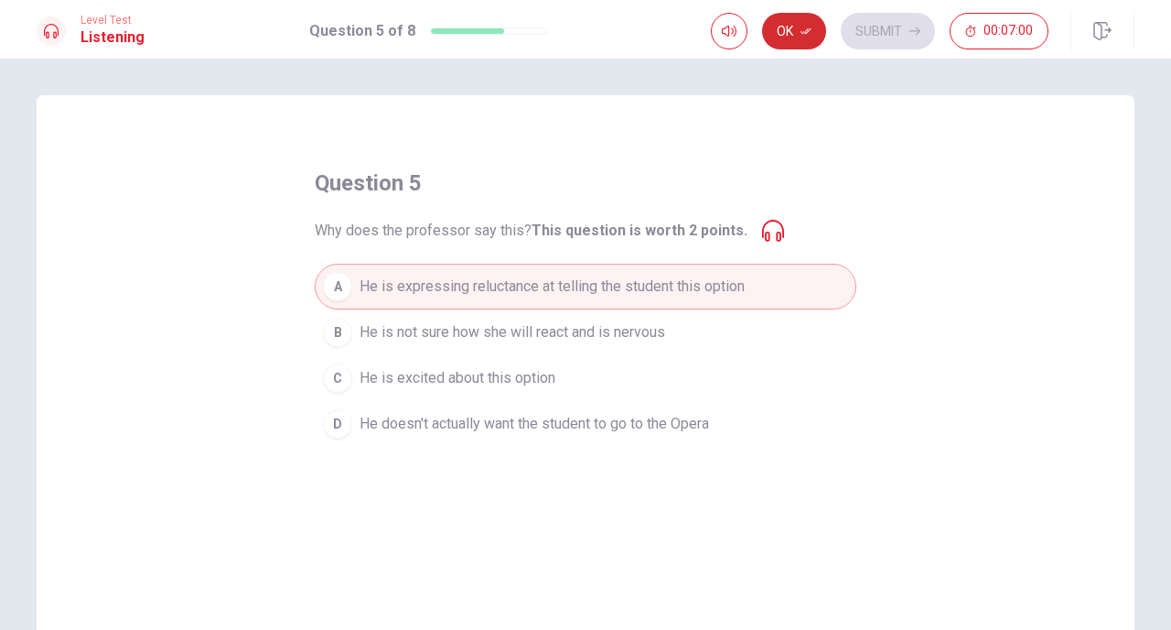
click at [799, 34] on button "Ok" at bounding box center [794, 31] width 64 height 37
click at [858, 35] on button "Submit" at bounding box center [888, 31] width 94 height 37
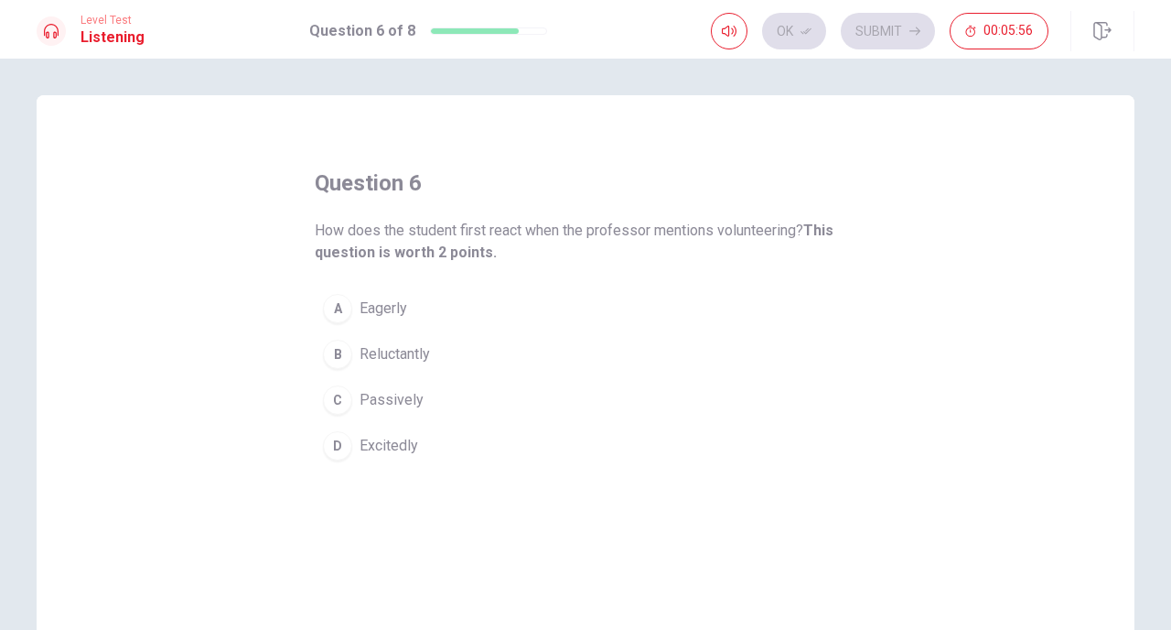
click at [399, 350] on span "Reluctantly" at bounding box center [395, 354] width 70 height 22
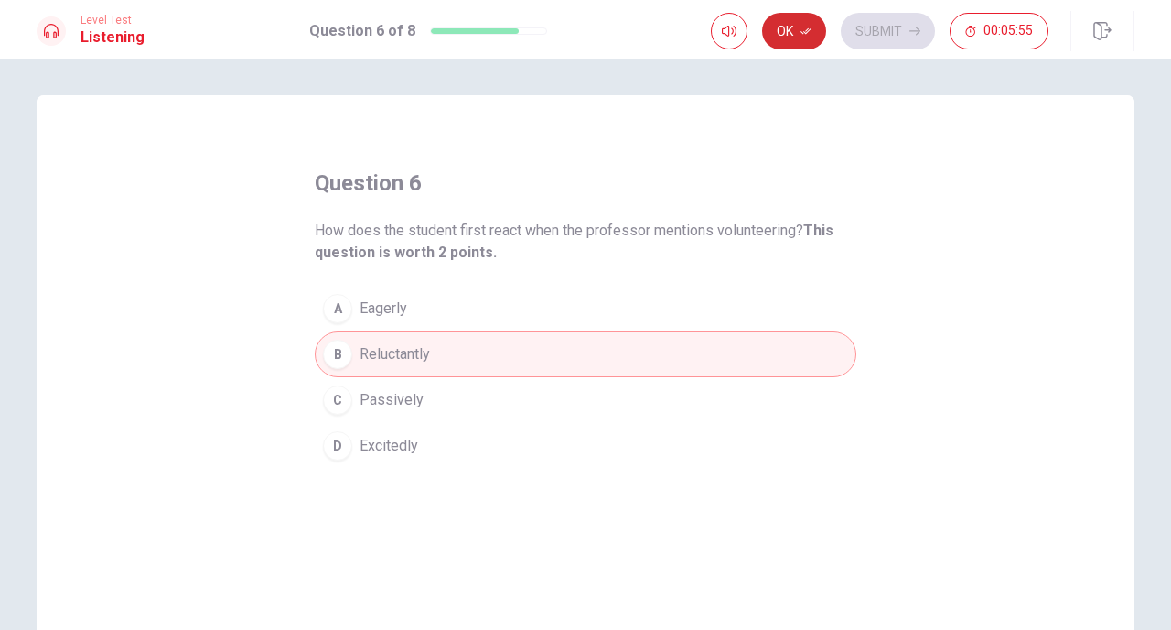
click at [808, 26] on icon "button" at bounding box center [806, 31] width 11 height 11
click at [905, 42] on button "Submit" at bounding box center [888, 31] width 94 height 37
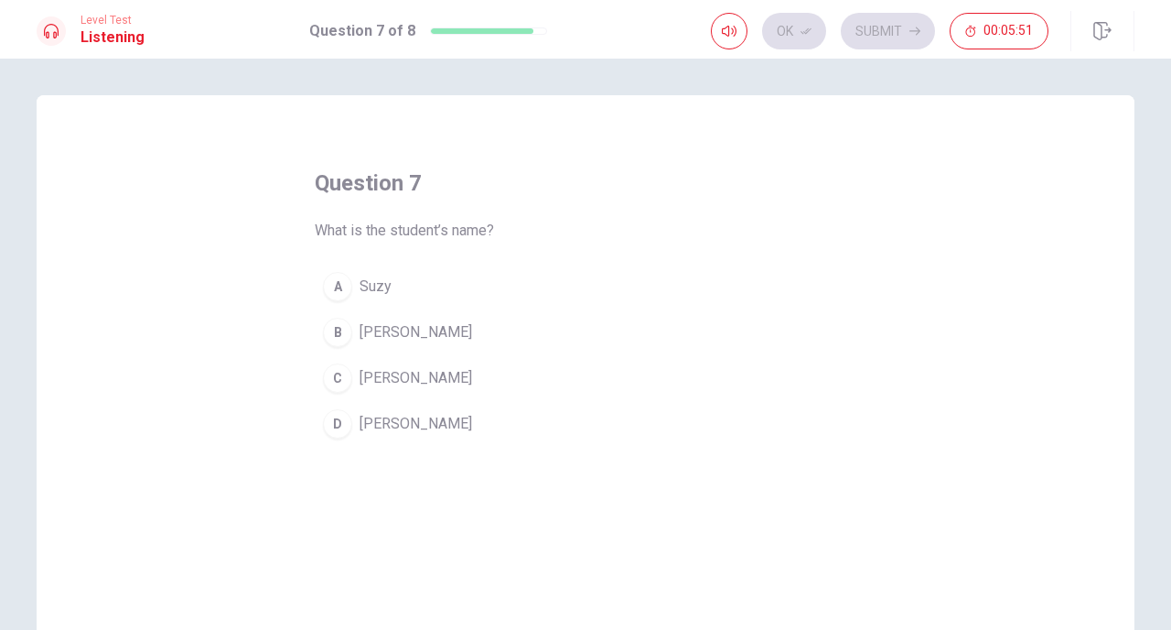
click at [370, 373] on span "[PERSON_NAME]" at bounding box center [416, 378] width 113 height 22
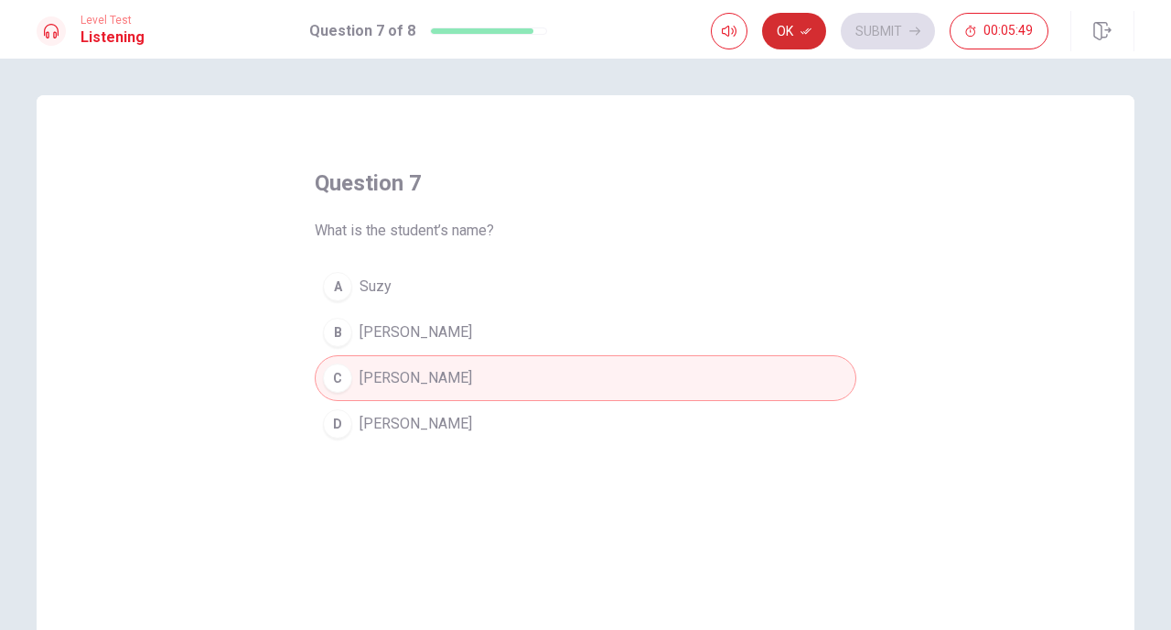
click at [805, 30] on icon "button" at bounding box center [806, 31] width 11 height 11
click at [888, 33] on button "Submit" at bounding box center [888, 31] width 94 height 37
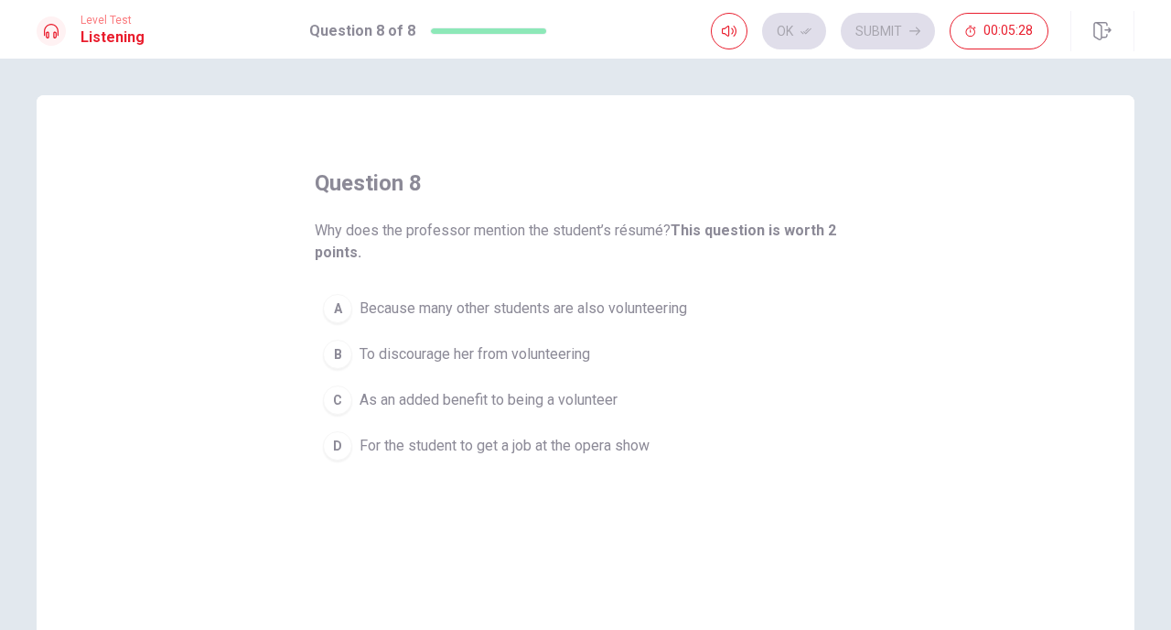
click at [611, 399] on span "As an added benefit to being a volunteer" at bounding box center [489, 400] width 258 height 22
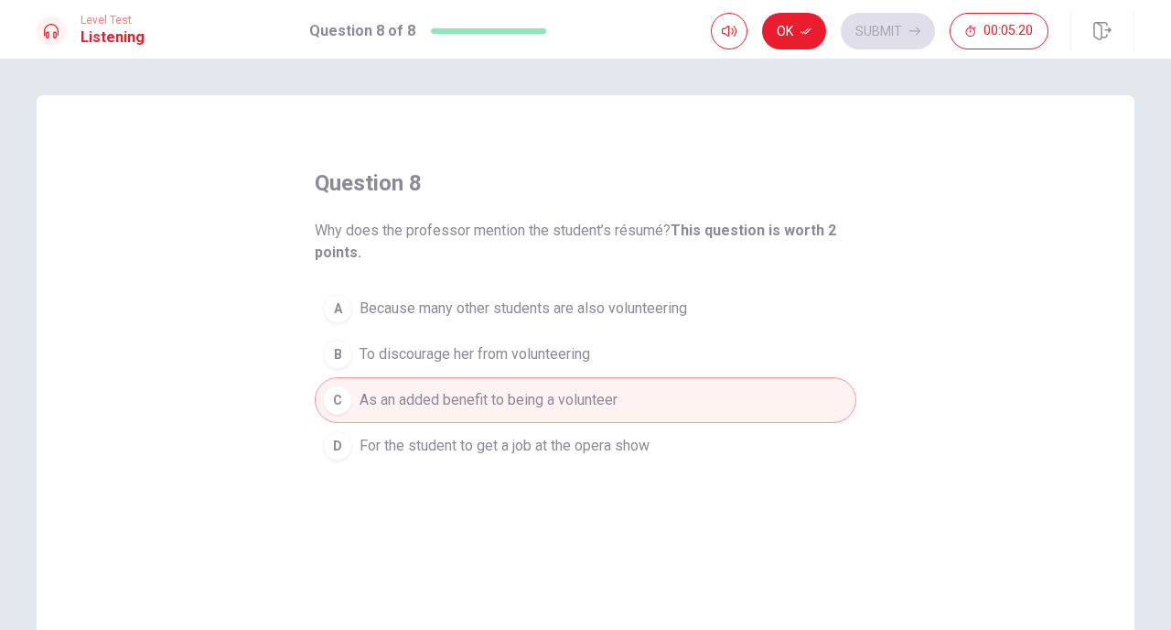
click at [623, 449] on span "For the student to get a job at the opera show" at bounding box center [505, 446] width 290 height 22
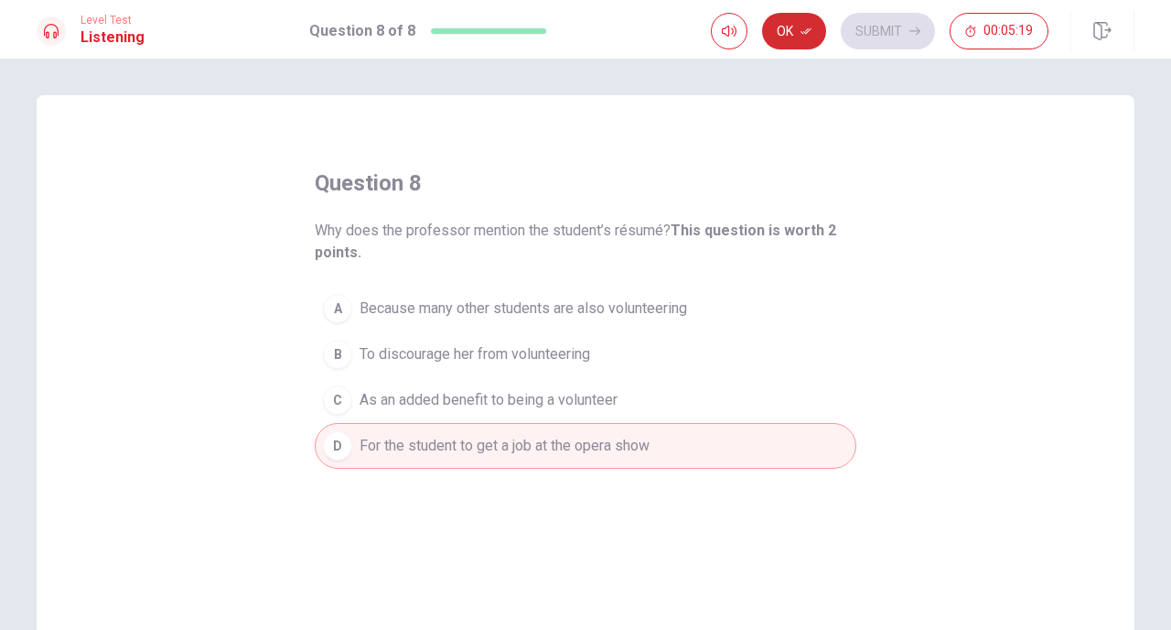
click at [796, 37] on button "Ok" at bounding box center [794, 31] width 64 height 37
click at [886, 37] on button "Submit" at bounding box center [888, 31] width 94 height 37
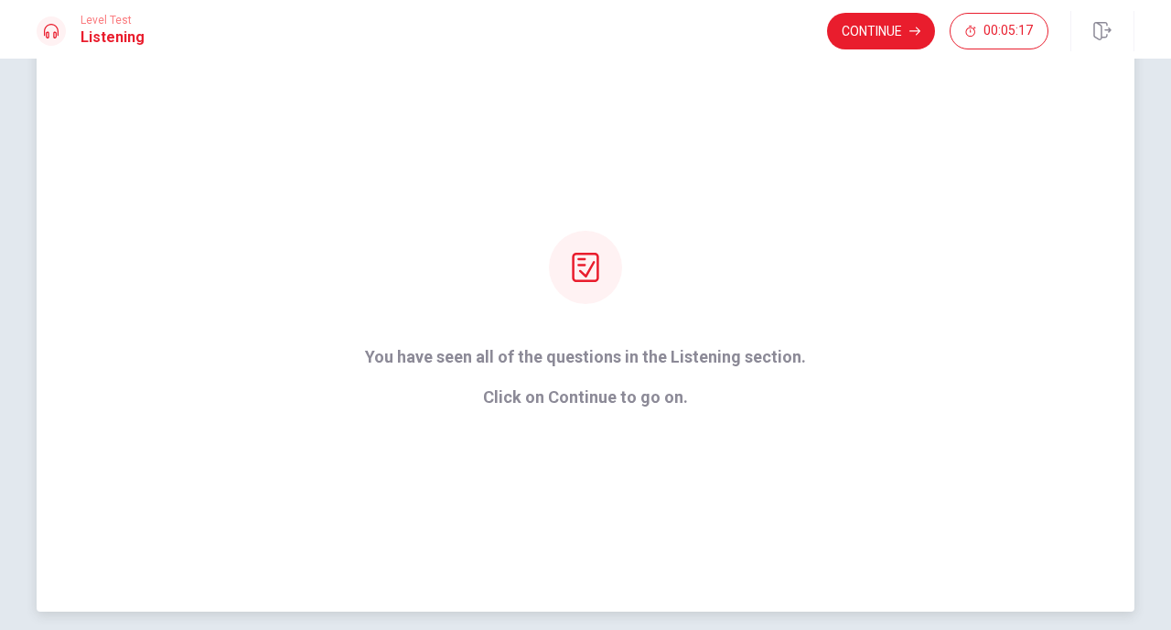
scroll to position [74, 0]
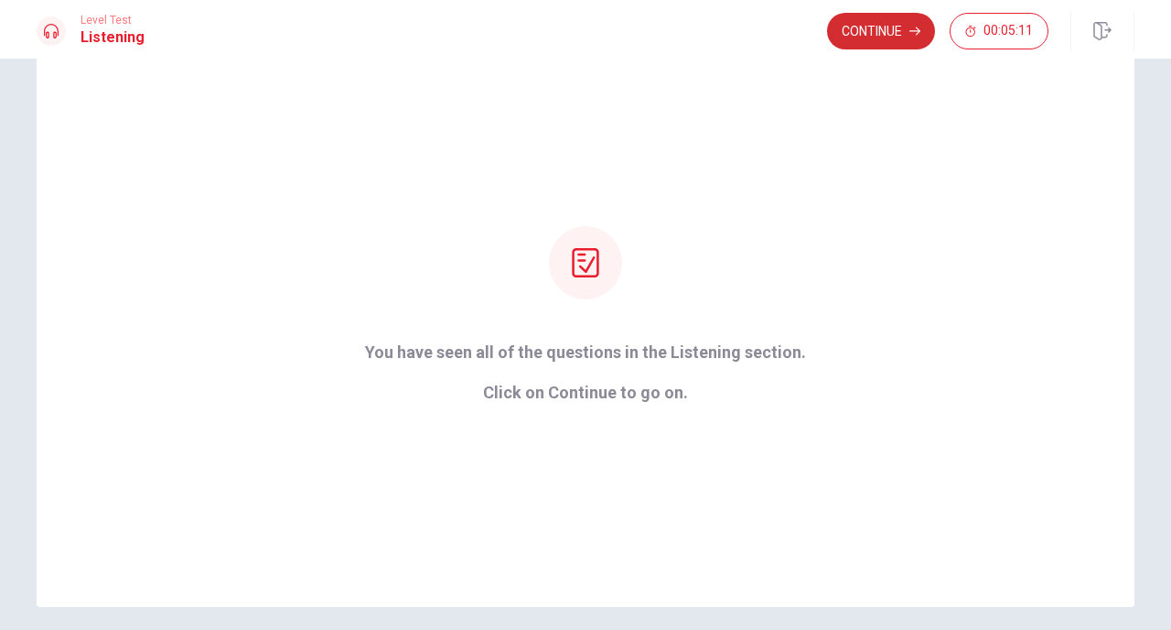
click at [845, 36] on button "Continue" at bounding box center [881, 31] width 108 height 37
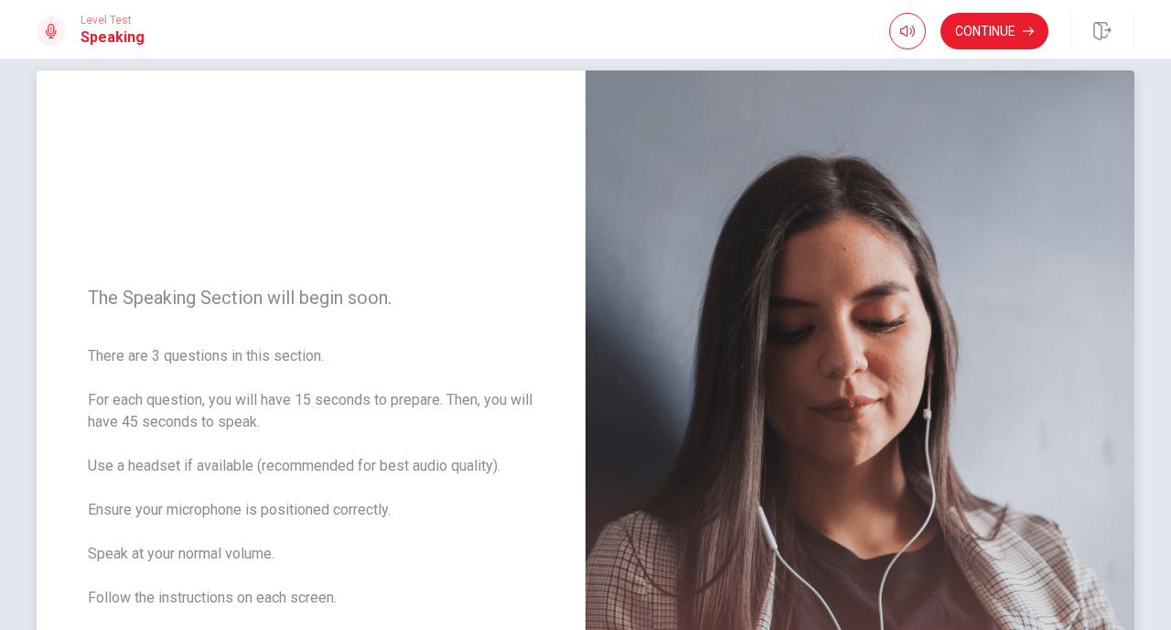
scroll to position [16, 0]
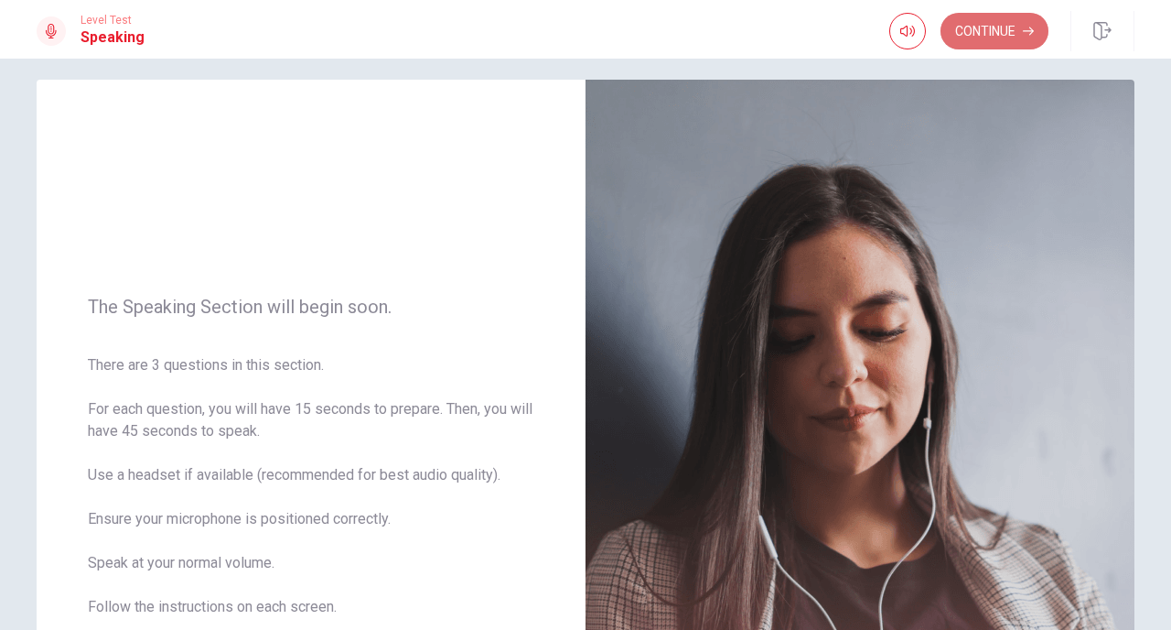
click at [1003, 33] on button "Continue" at bounding box center [995, 31] width 108 height 37
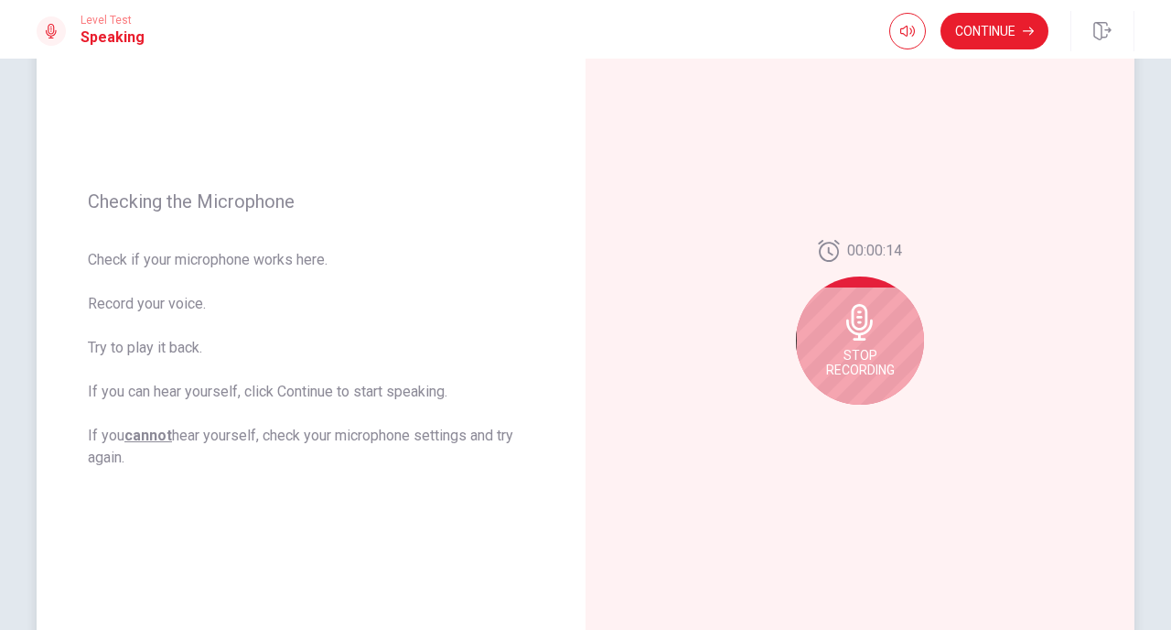
scroll to position [158, 0]
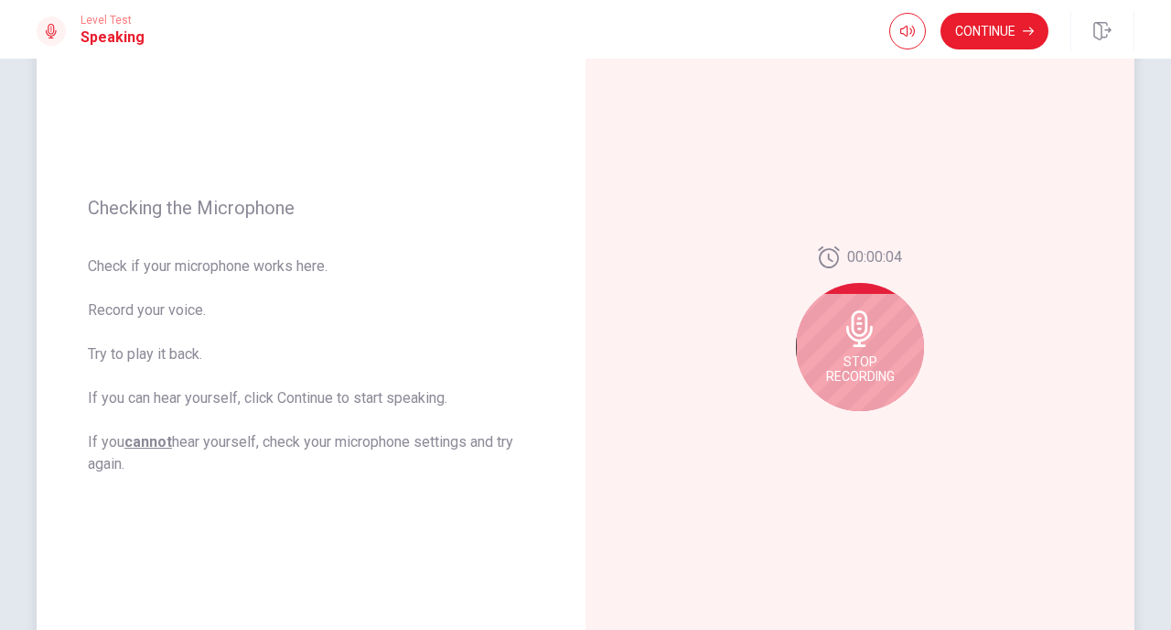
click at [861, 359] on span "Stop Recording" at bounding box center [860, 368] width 69 height 29
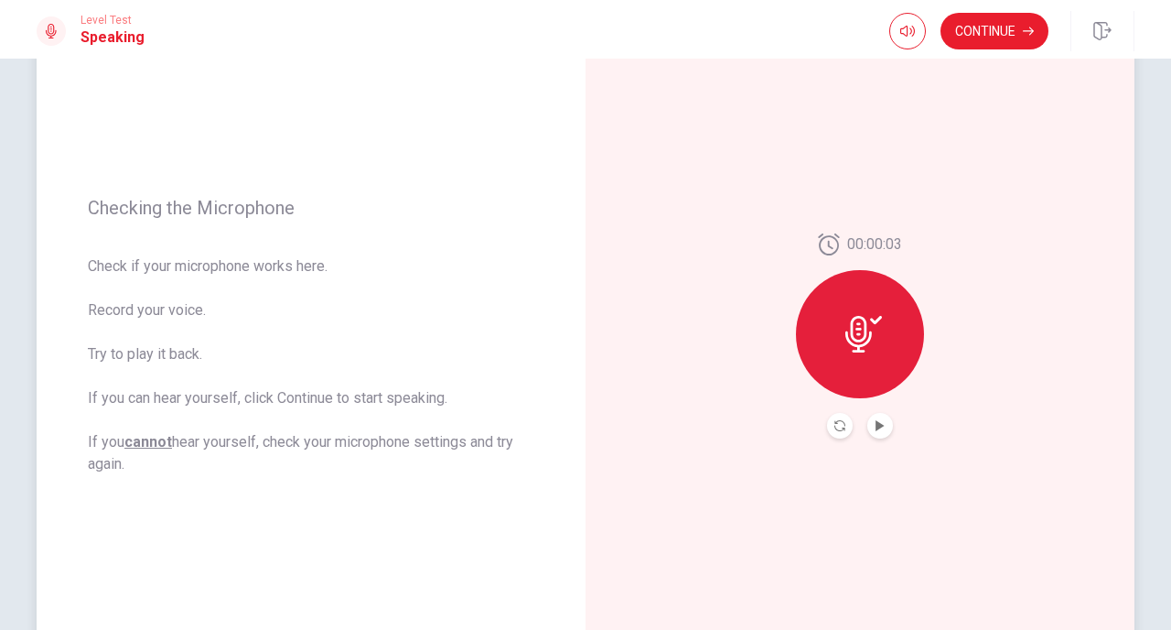
click at [881, 436] on button "Play Audio" at bounding box center [880, 426] width 26 height 26
click at [851, 328] on icon at bounding box center [858, 334] width 27 height 37
click at [859, 336] on icon at bounding box center [863, 334] width 37 height 37
click at [881, 428] on icon "Pause Audio" at bounding box center [880, 425] width 9 height 11
click at [881, 428] on icon "Play Audio" at bounding box center [880, 425] width 11 height 11
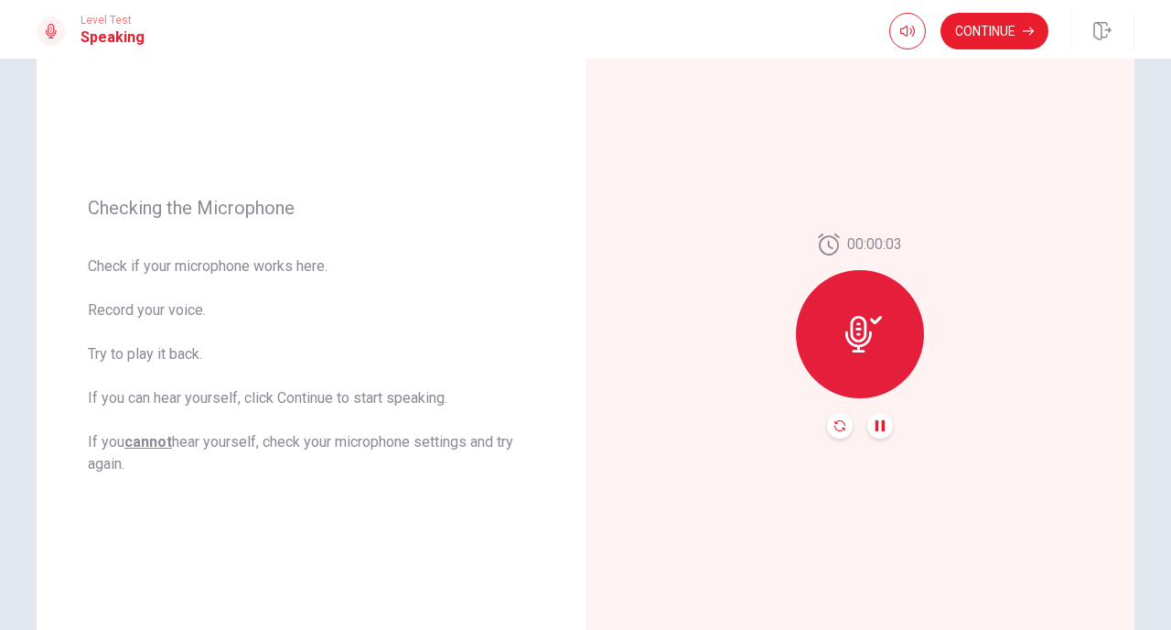
click at [836, 422] on icon "Record Again" at bounding box center [839, 425] width 11 height 11
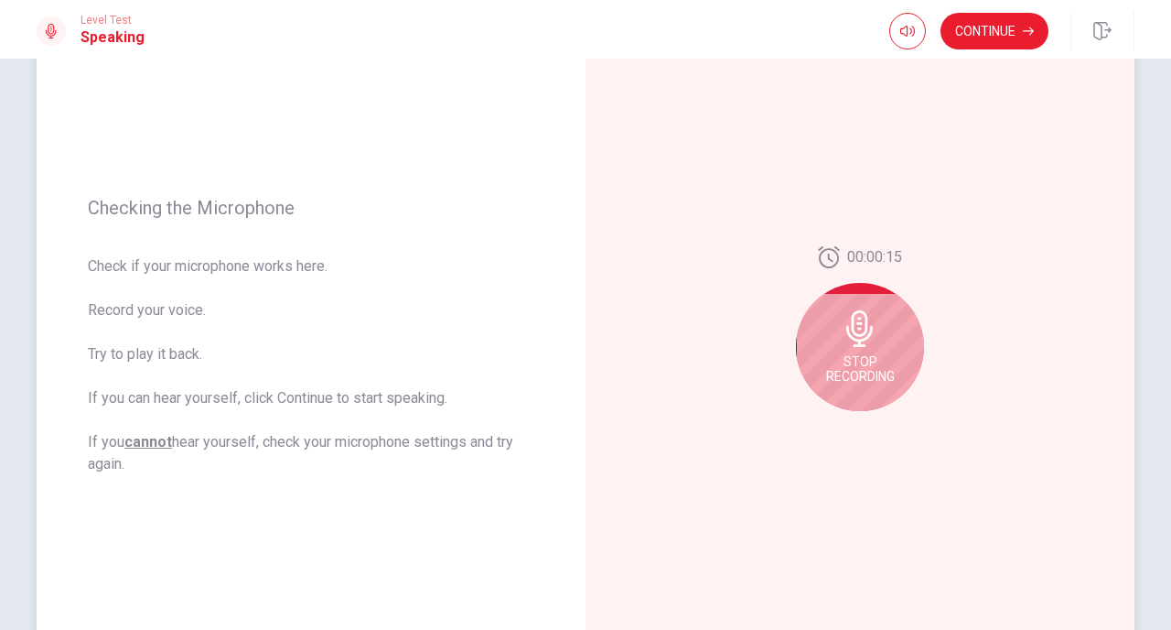
click at [872, 328] on icon at bounding box center [859, 328] width 27 height 37
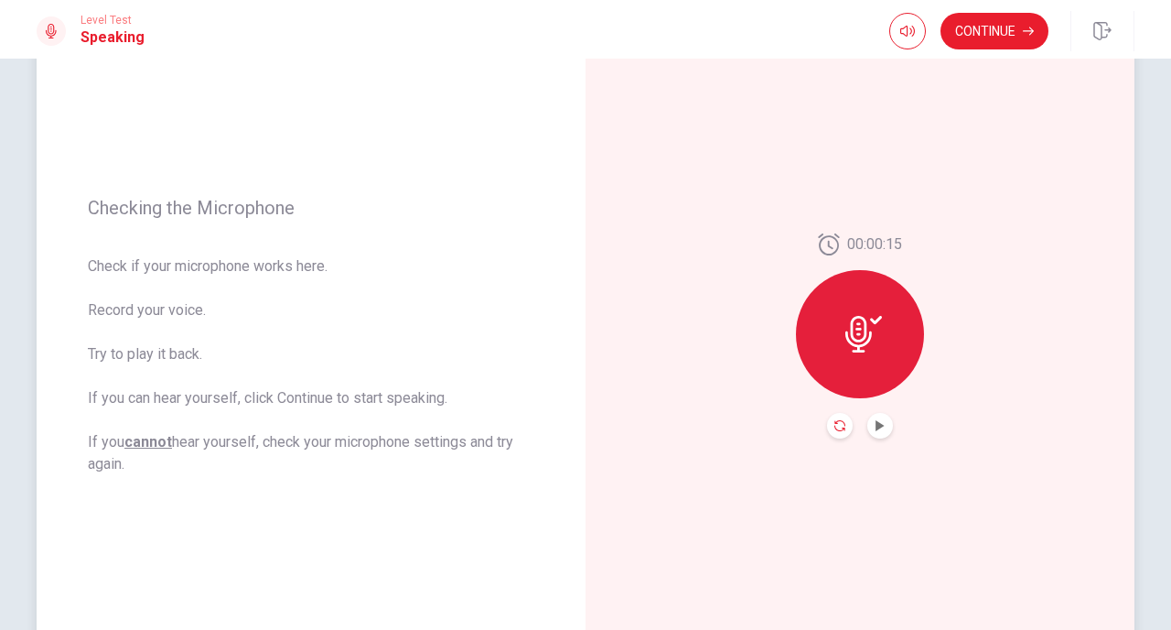
click at [834, 427] on icon "Record Again" at bounding box center [839, 425] width 11 height 11
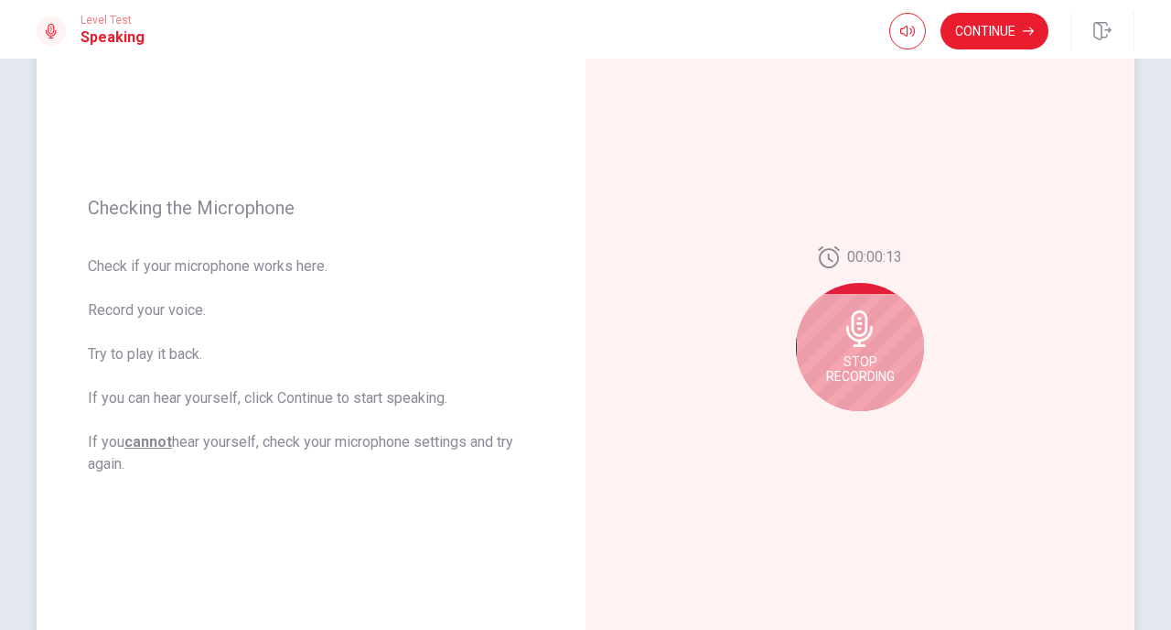
click at [856, 347] on div "Stop Recording" at bounding box center [860, 347] width 128 height 128
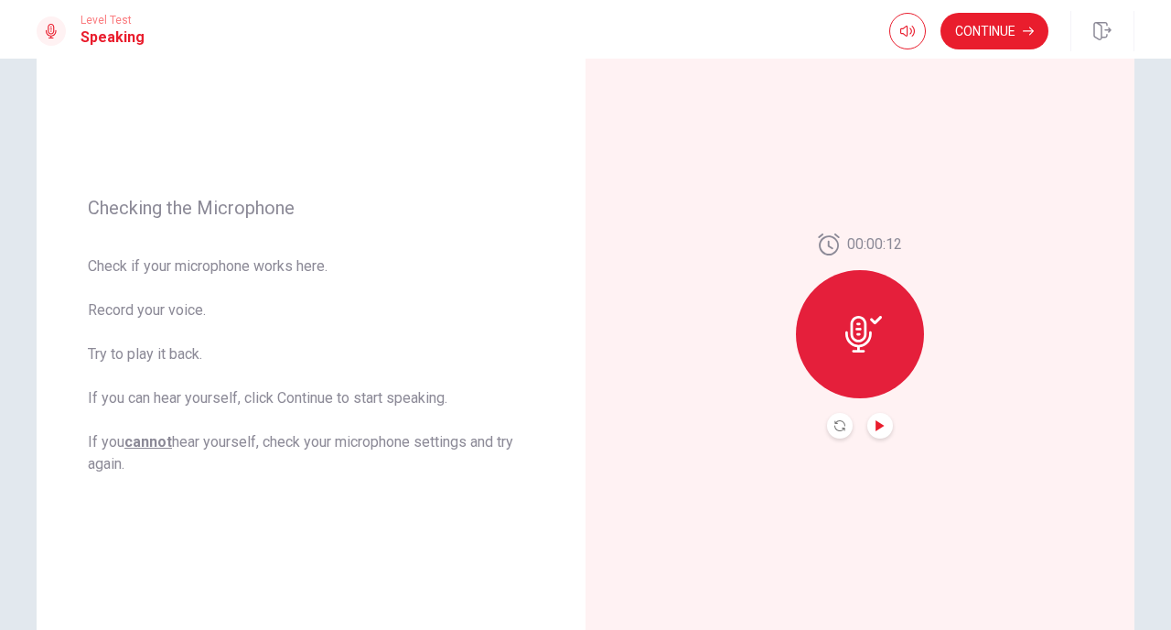
click at [881, 420] on icon "Play Audio" at bounding box center [880, 425] width 11 height 11
click at [1016, 21] on button "Continue" at bounding box center [995, 31] width 108 height 37
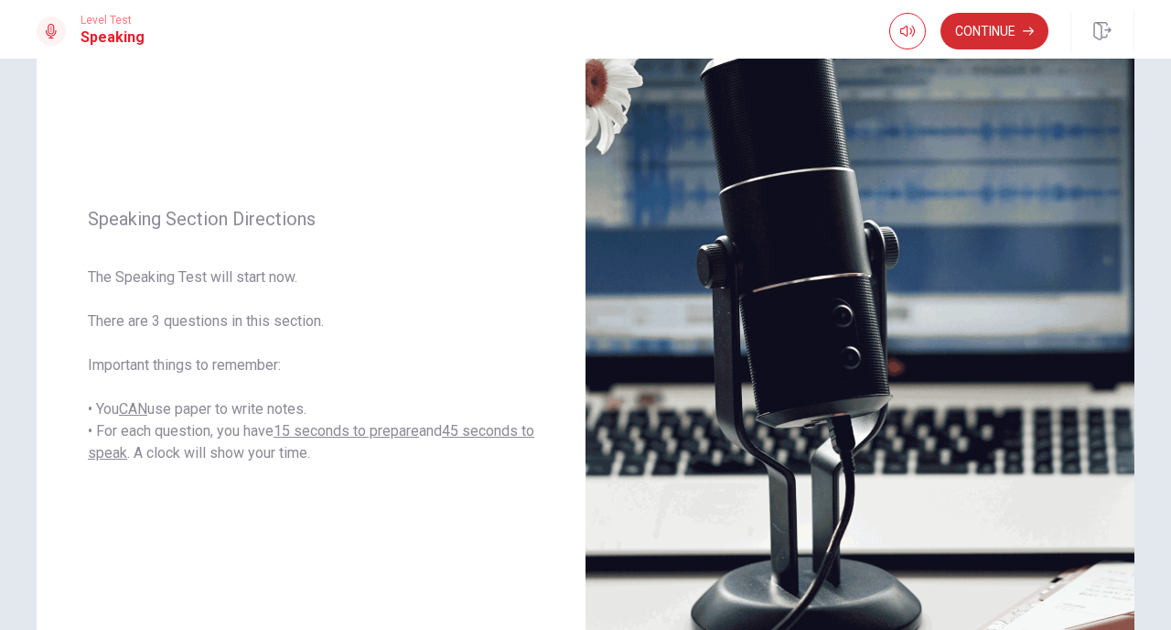
click at [1006, 38] on button "Continue" at bounding box center [995, 31] width 108 height 37
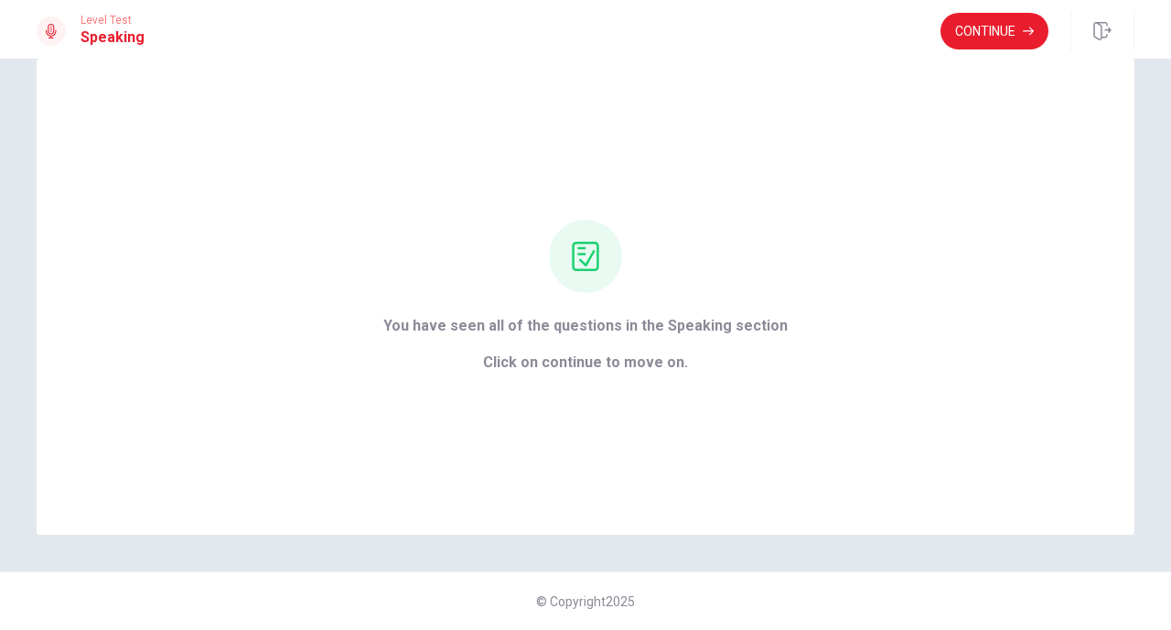
scroll to position [37, 0]
click at [986, 33] on button "Continue" at bounding box center [995, 31] width 108 height 37
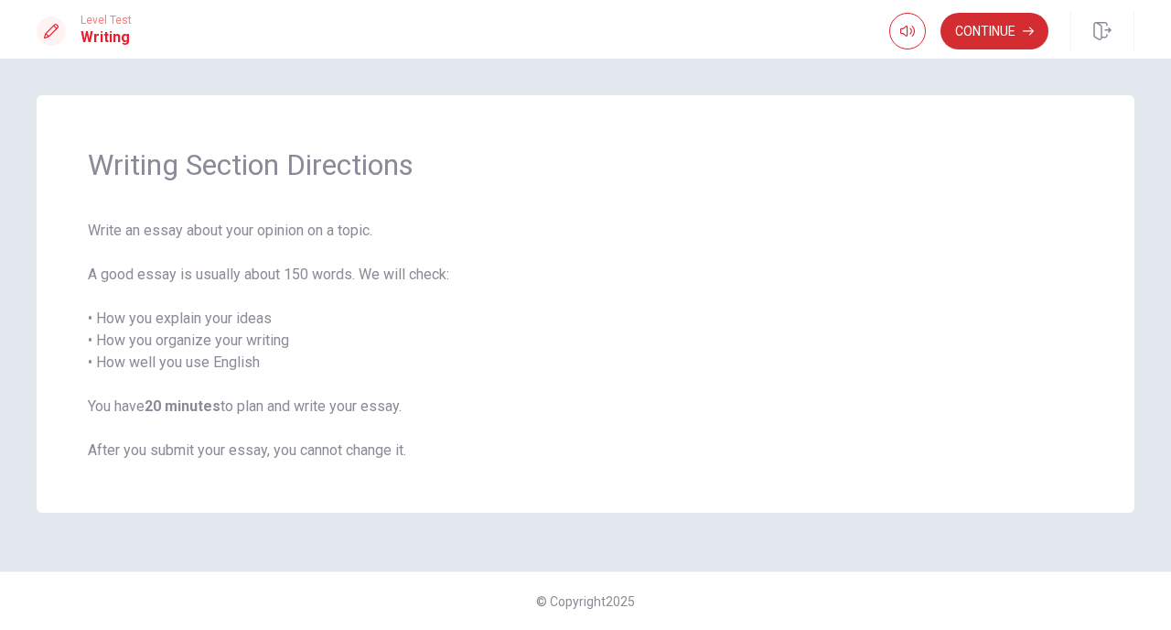
click at [986, 33] on button "Continue" at bounding box center [995, 31] width 108 height 37
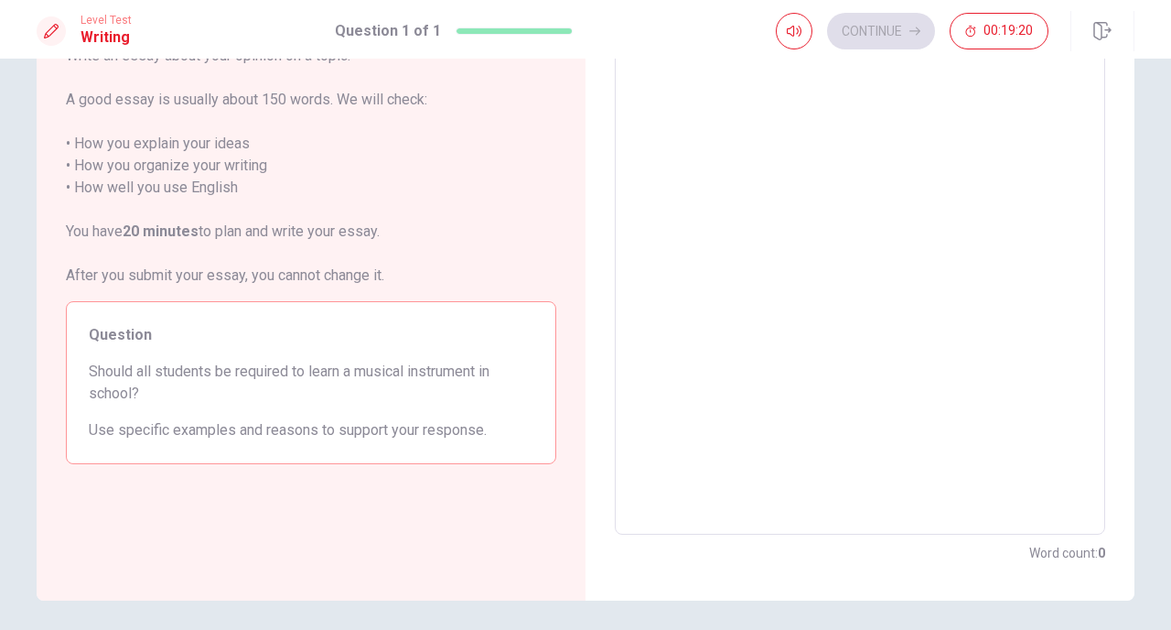
scroll to position [64, 0]
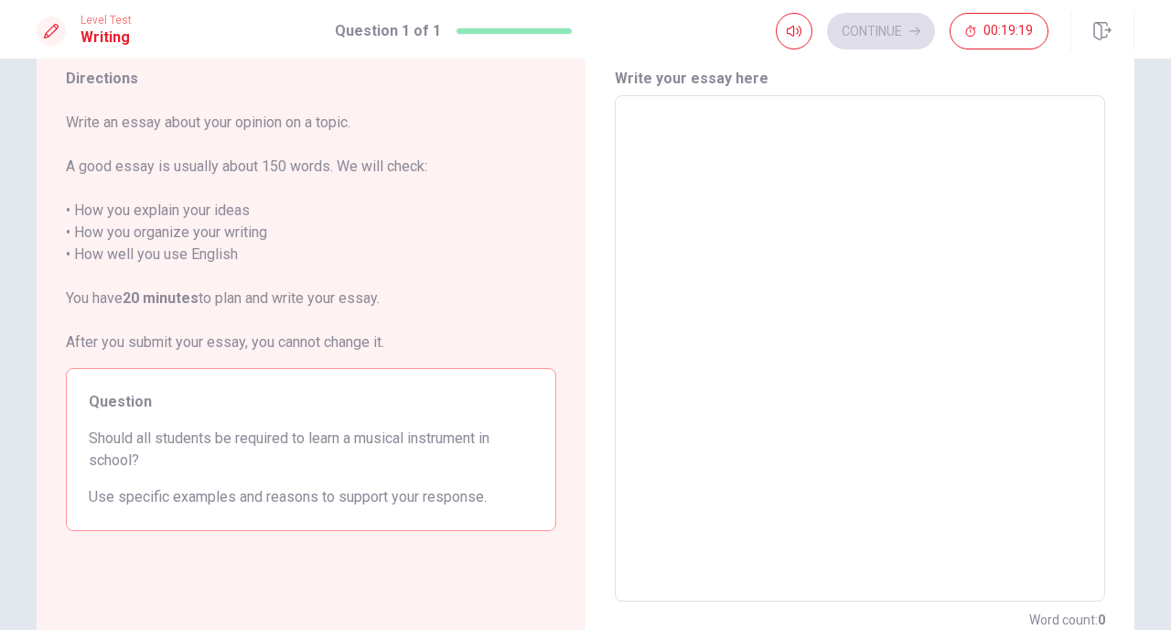
click at [769, 143] on textarea at bounding box center [860, 349] width 465 height 476
type textarea "I"
type textarea "x"
type textarea "I"
type textarea "x"
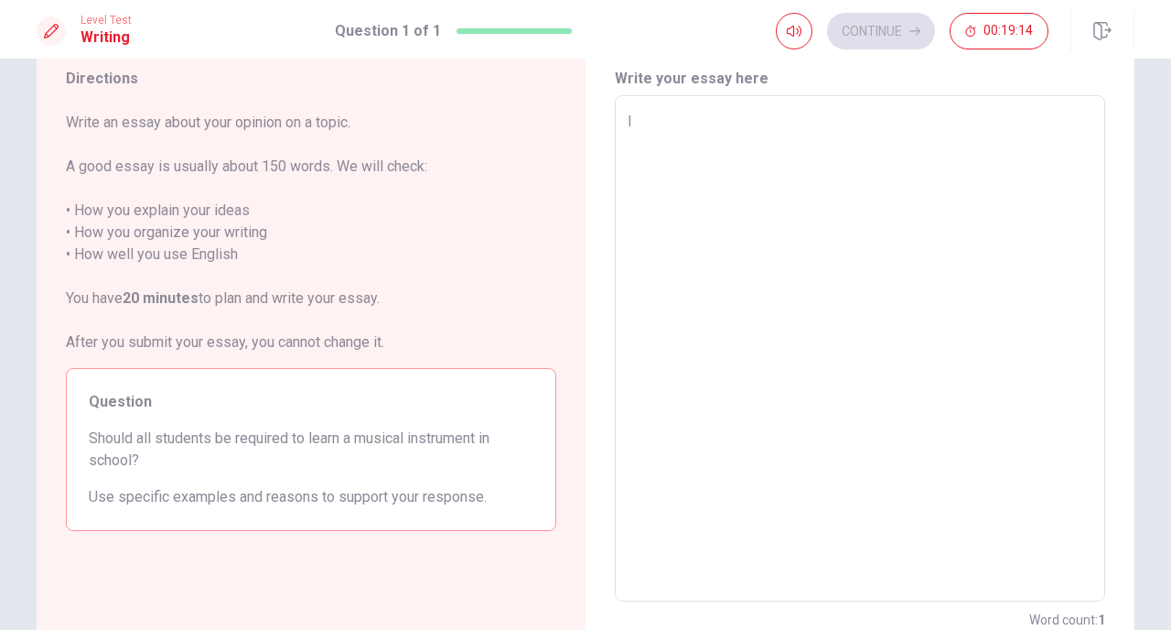
type textarea "I t"
type textarea "x"
type textarea "I th"
type textarea "x"
type textarea "I thi"
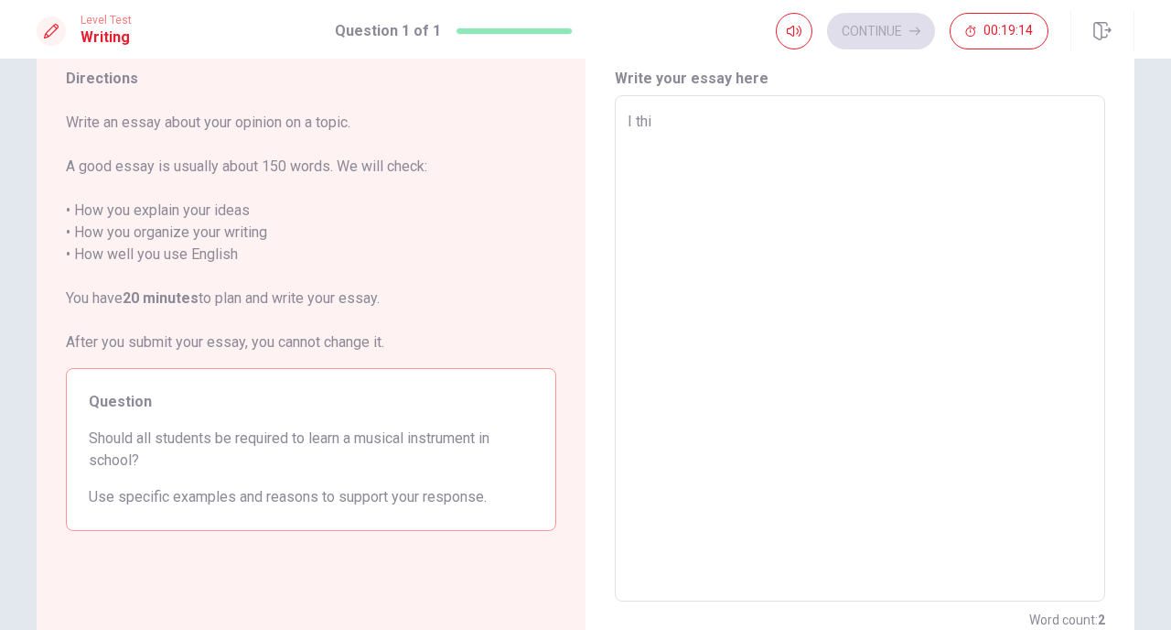
type textarea "x"
type textarea "I thin"
type textarea "x"
type textarea "I think"
type textarea "x"
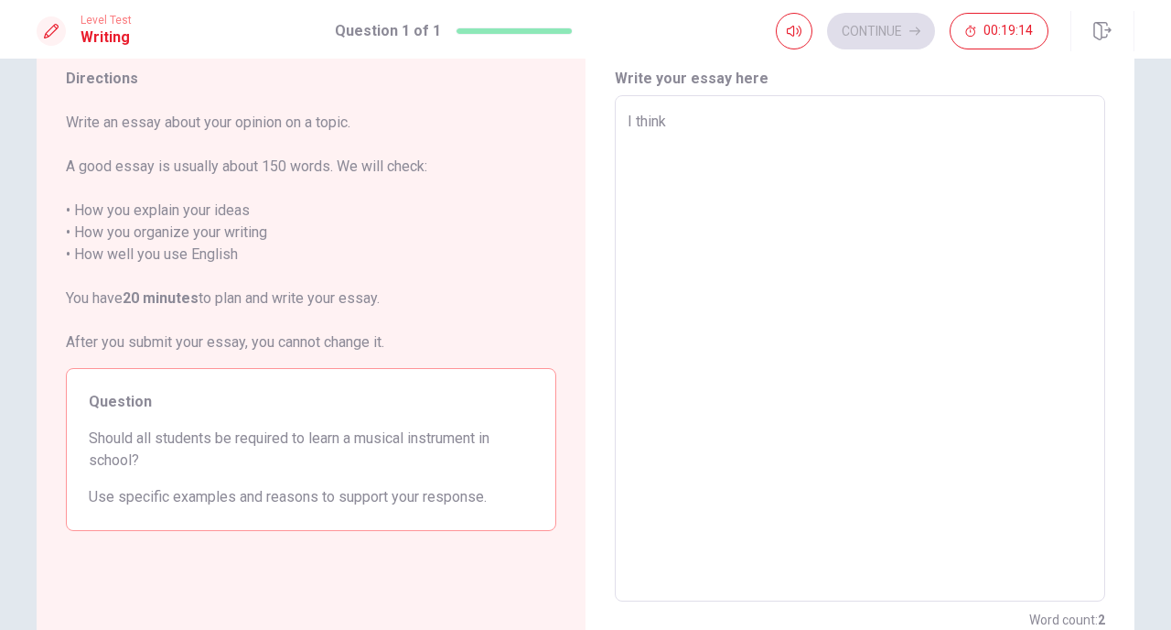
type textarea "I think"
type textarea "x"
type textarea "I think w"
type textarea "x"
type textarea "I think we"
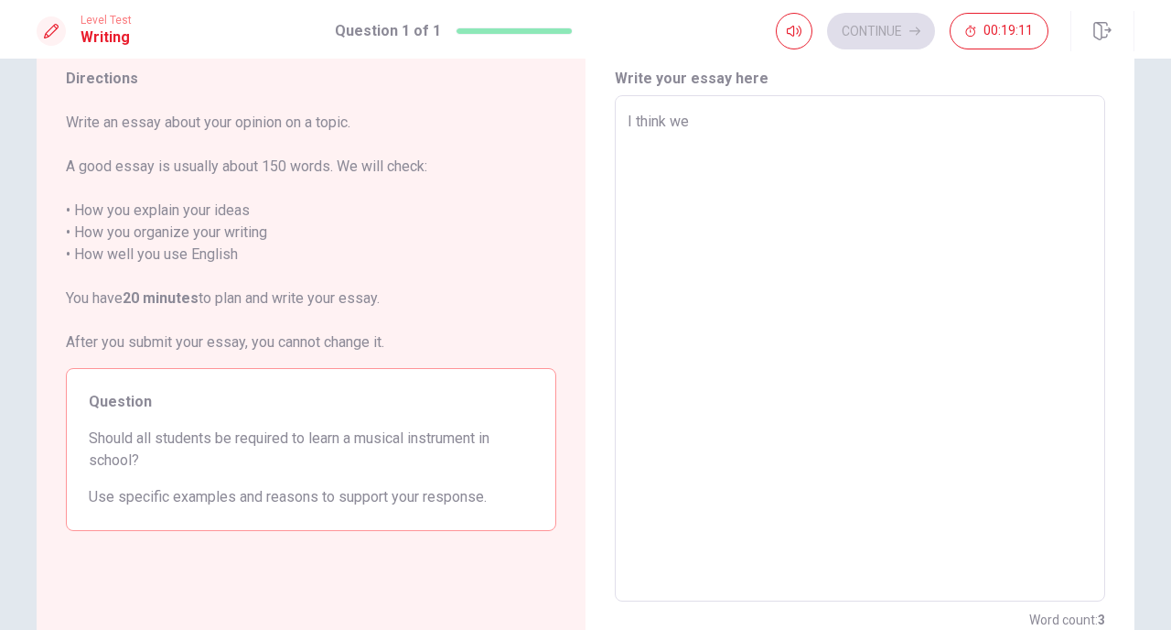
type textarea "x"
type textarea "I think we"
type textarea "x"
type textarea "I think we s"
type textarea "x"
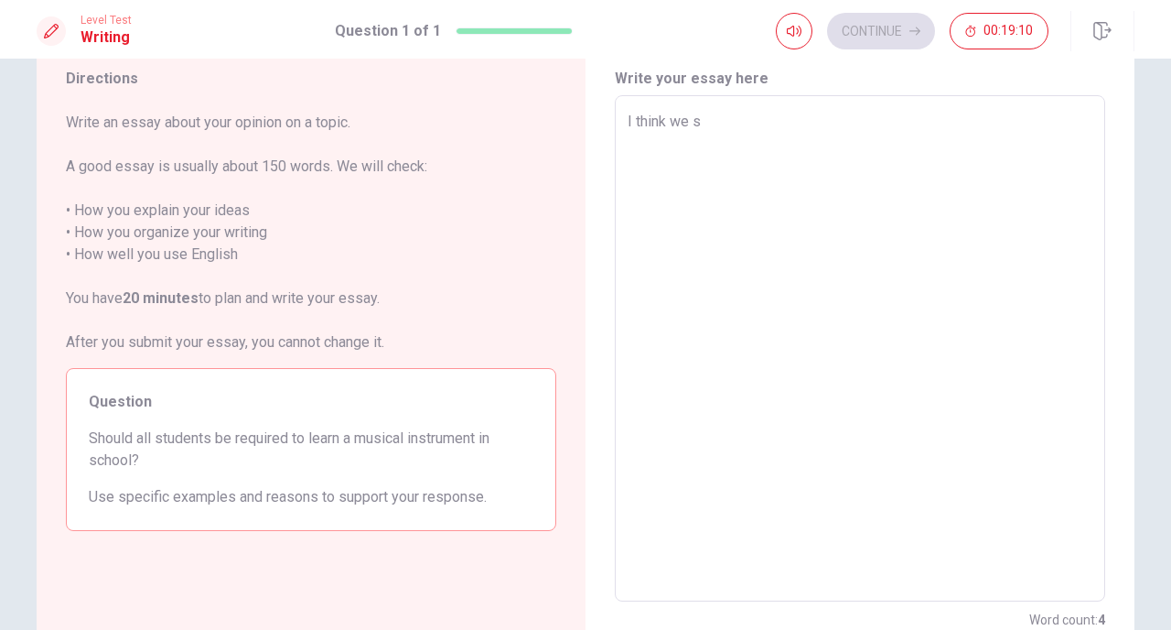
type textarea "I think we sh"
type textarea "x"
type textarea "I think we sho"
type textarea "x"
type textarea "I think we shou"
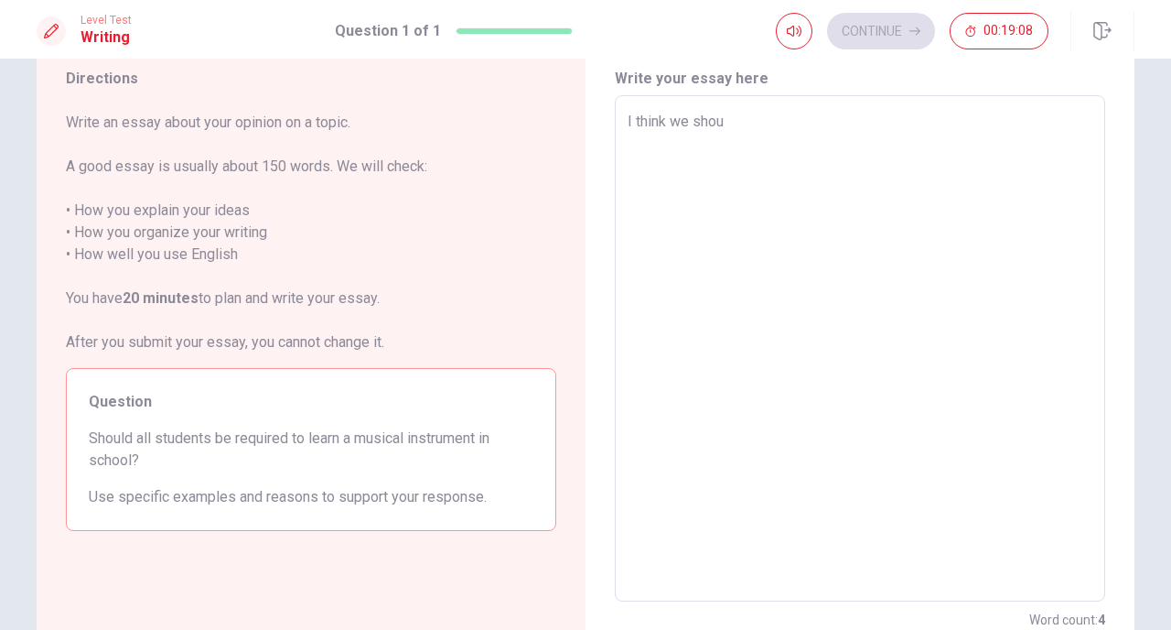
type textarea "x"
type textarea "I think we shoul"
type textarea "x"
type textarea "I think we should"
type textarea "x"
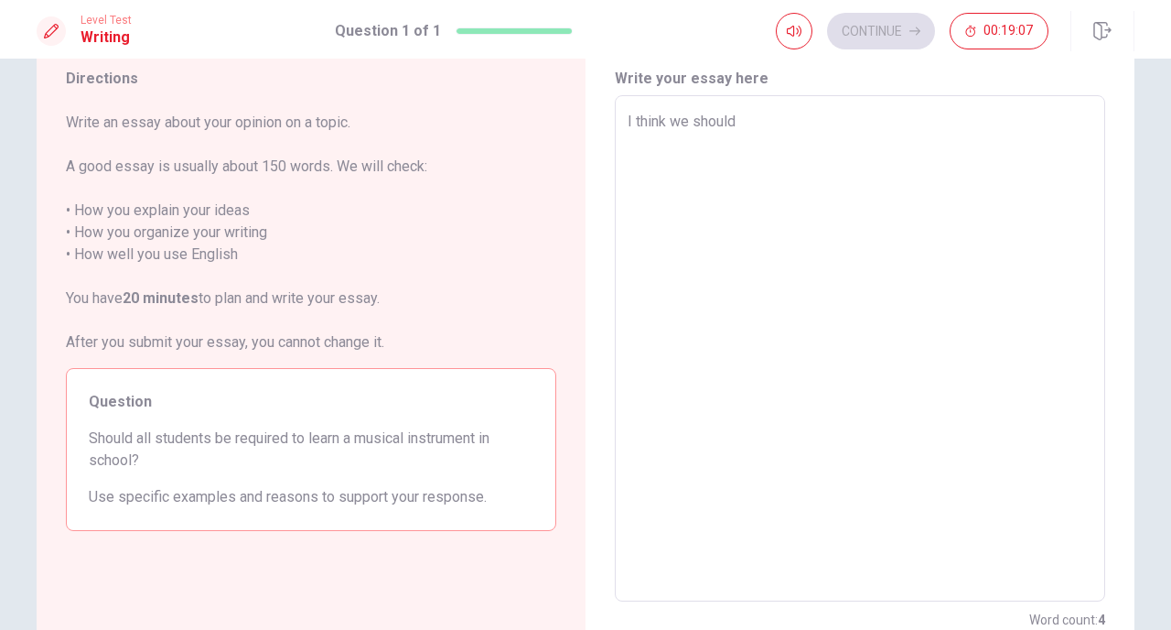
type textarea "I think we should"
type textarea "x"
type textarea "I think we should a"
type textarea "x"
type textarea "I think we should al"
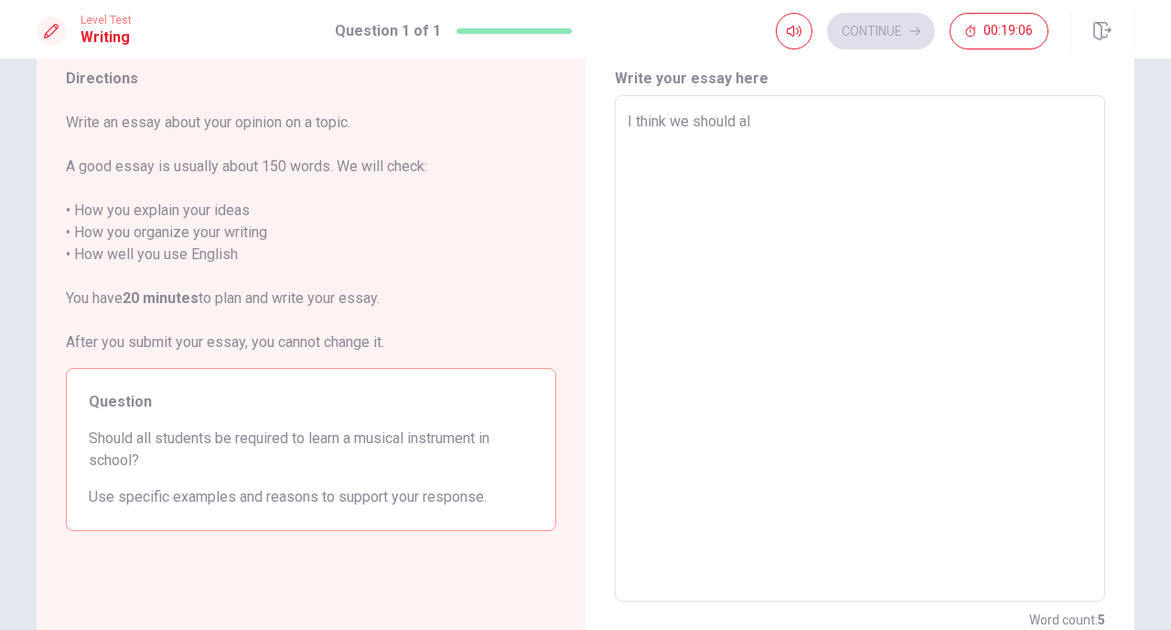
type textarea "x"
type textarea "I think we should all"
type textarea "x"
type textarea "I think we should all"
type textarea "x"
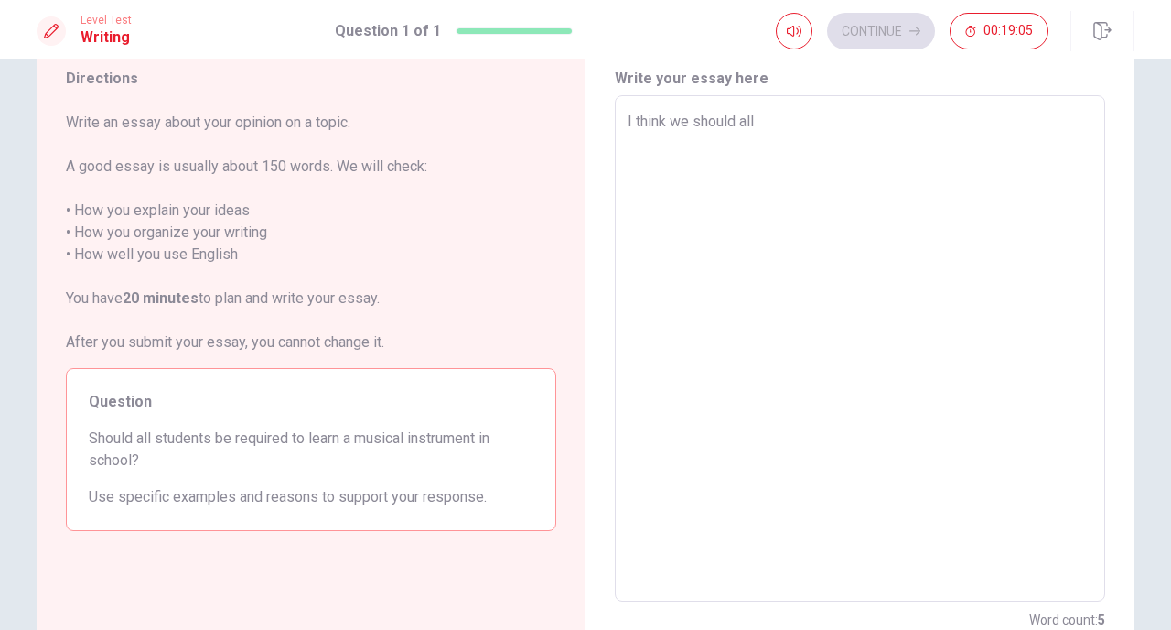
type textarea "I think we should all s"
type textarea "x"
type textarea "I think we should all su"
type textarea "x"
type textarea "I think we should all s"
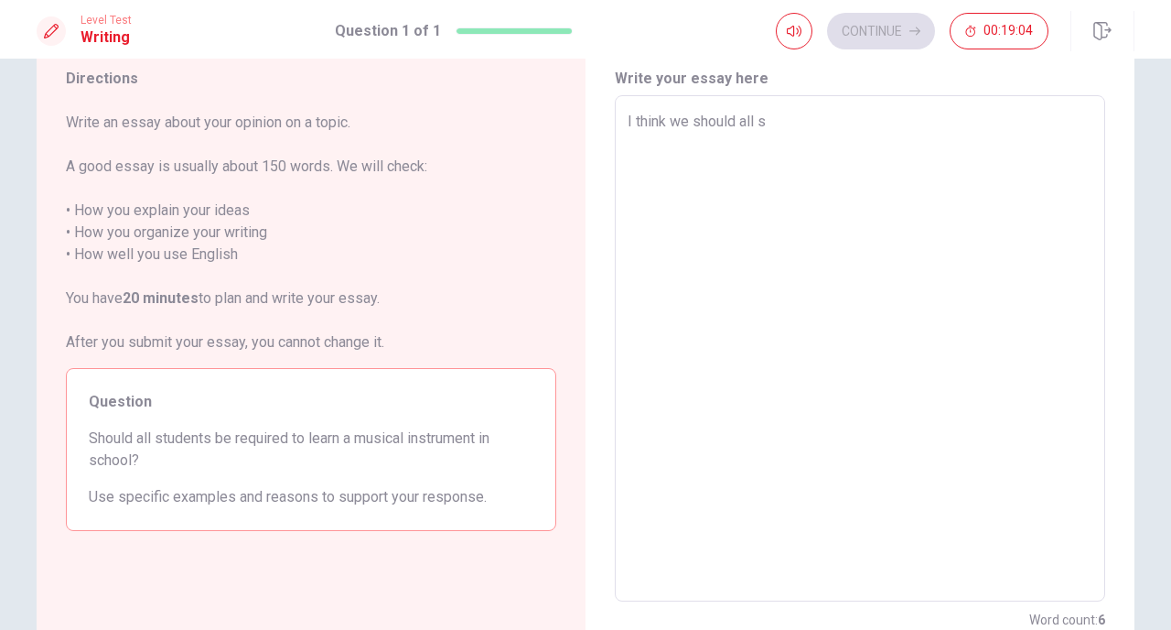
type textarea "x"
type textarea "I think we should all st"
type textarea "x"
type textarea "I think we should all stu"
type textarea "x"
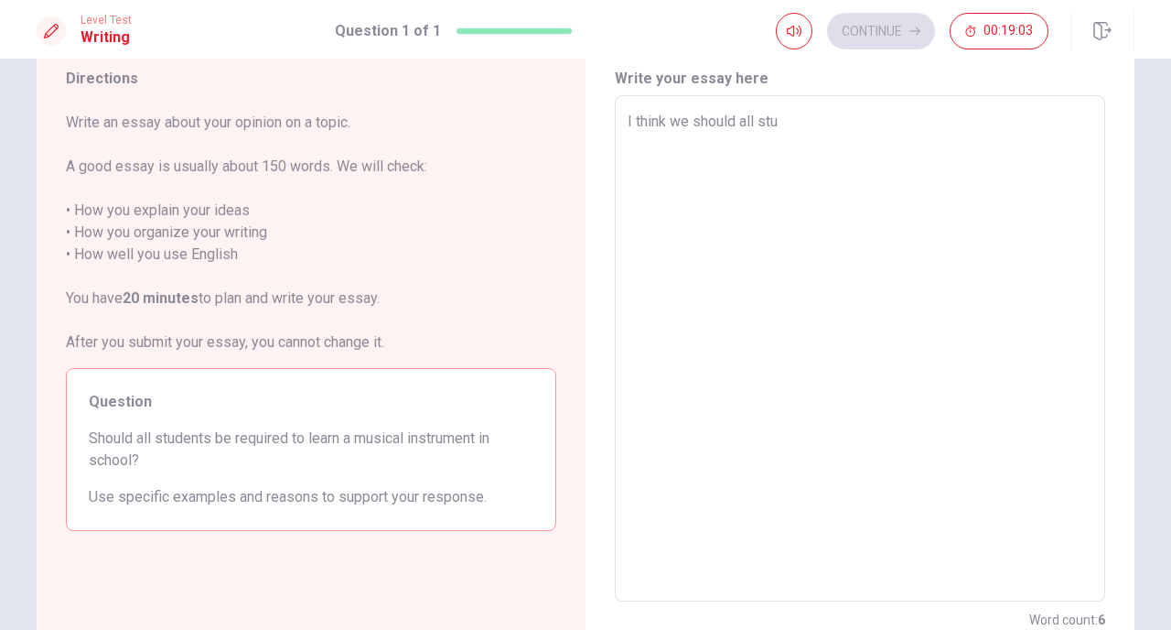
type textarea "I think we should all stud"
type textarea "x"
type textarea "I think we should all stude"
type textarea "x"
type textarea "I think we should all studen"
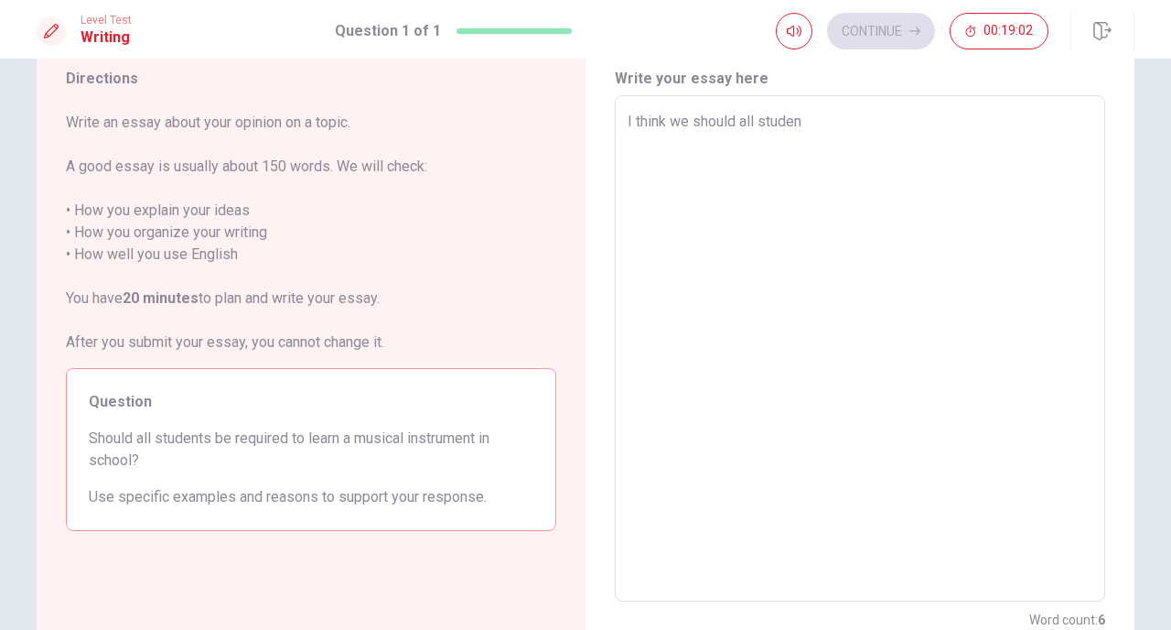
type textarea "x"
type textarea "I think we should all student"
type textarea "x"
type textarea "I think we should all students"
type textarea "x"
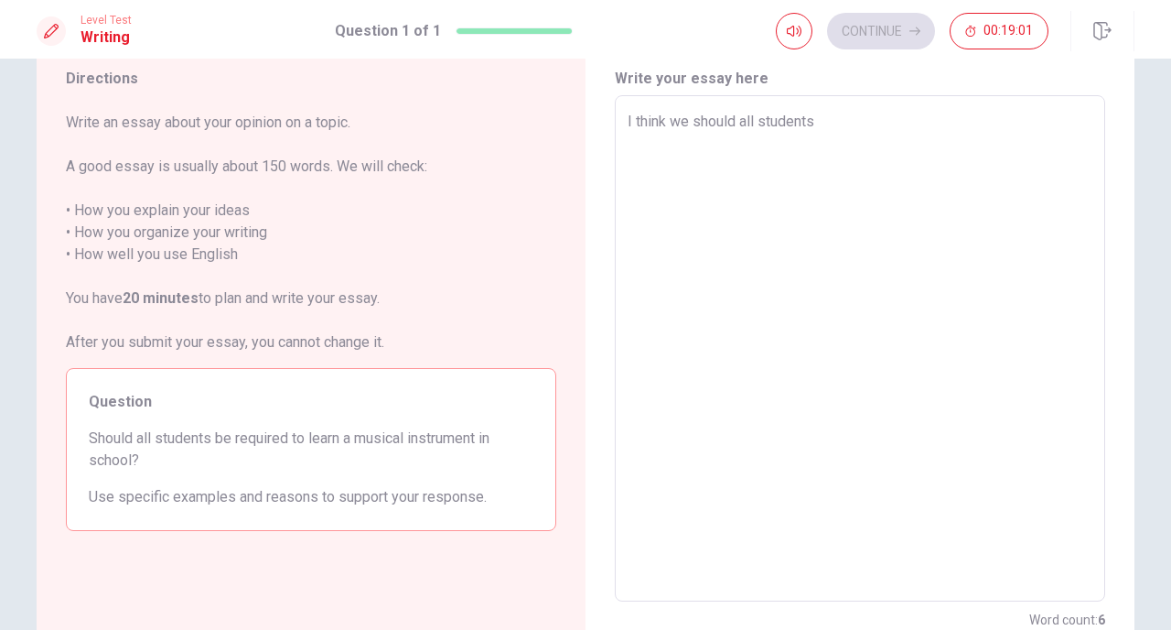
type textarea "I think we should all students"
type textarea "x"
type textarea "I think we should all students b"
type textarea "x"
type textarea "I think we should all students be"
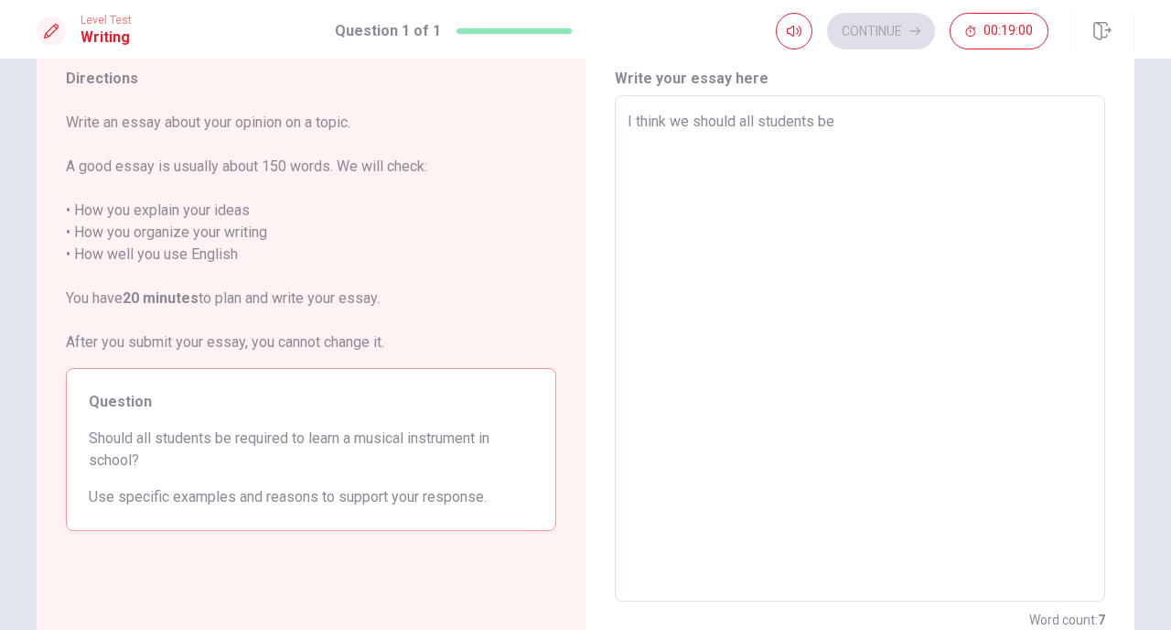
type textarea "x"
type textarea "I think we should all students be"
type textarea "x"
type textarea "I think we should all students be r"
type textarea "x"
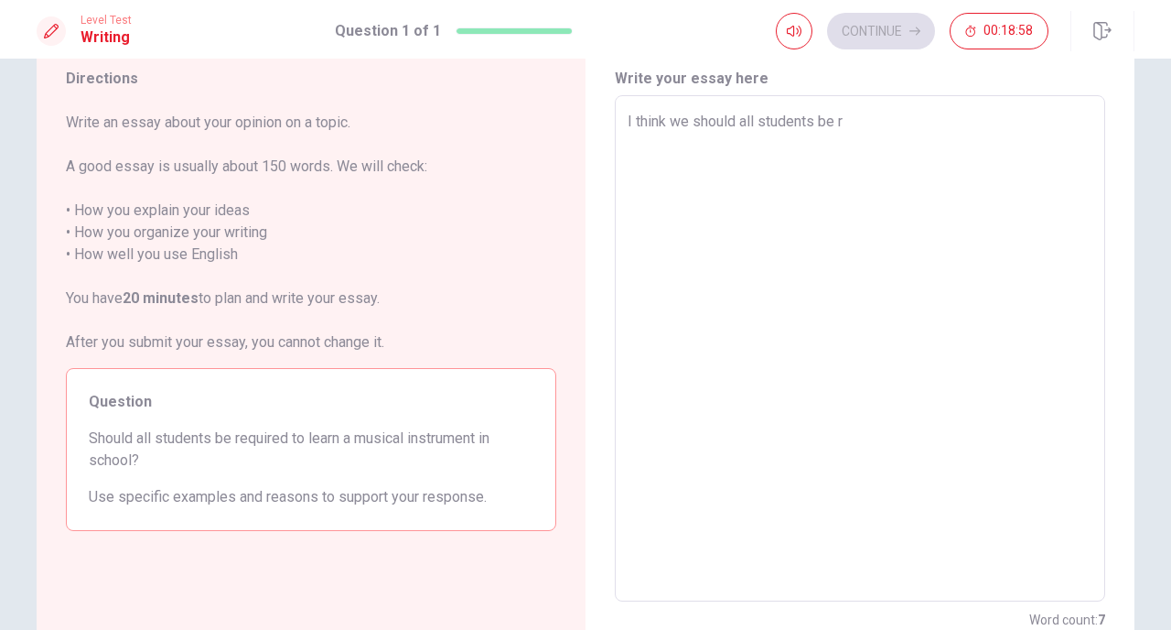
type textarea "I think we should all students be re"
type textarea "x"
type textarea "I think we should all students be req"
type textarea "x"
type textarea "I think we should all students be requ"
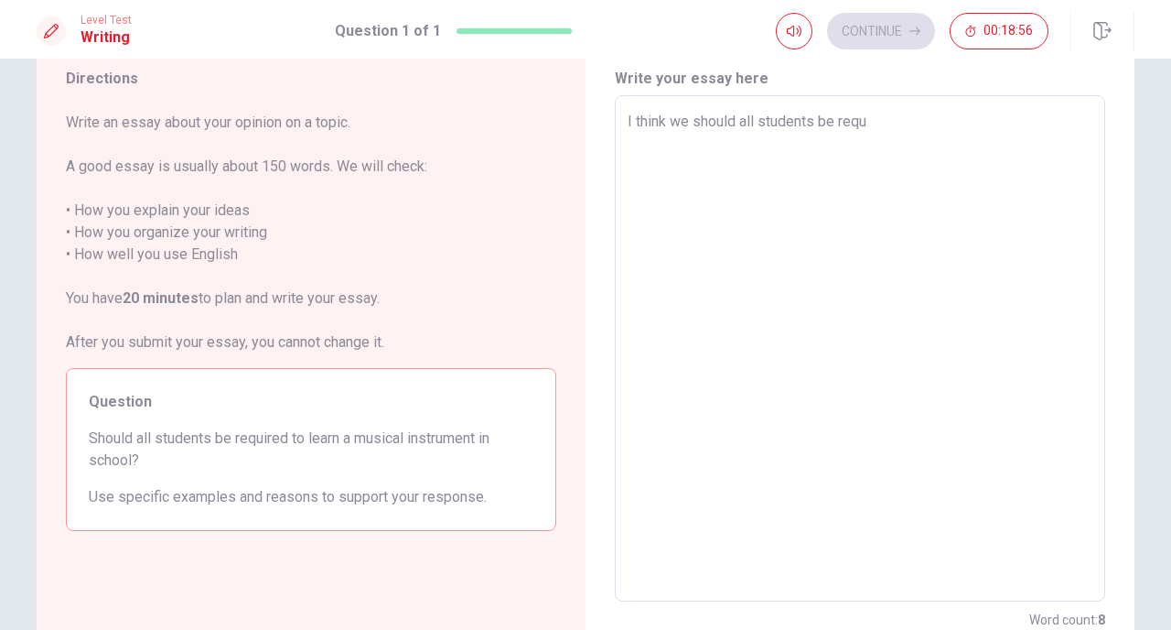
type textarea "x"
type textarea "I think we should all students be requi"
type textarea "x"
type textarea "I think we should all students be requir"
type textarea "x"
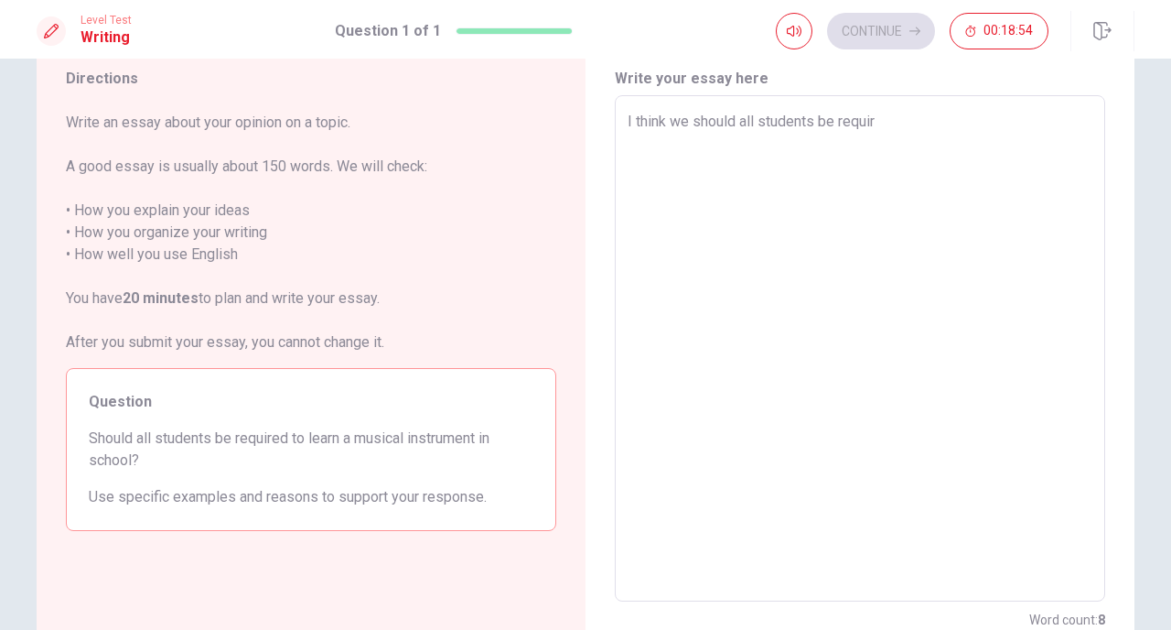
type textarea "I think we should all students be require"
type textarea "x"
type textarea "I think we should all students be required"
type textarea "x"
type textarea "I think we should all students be required"
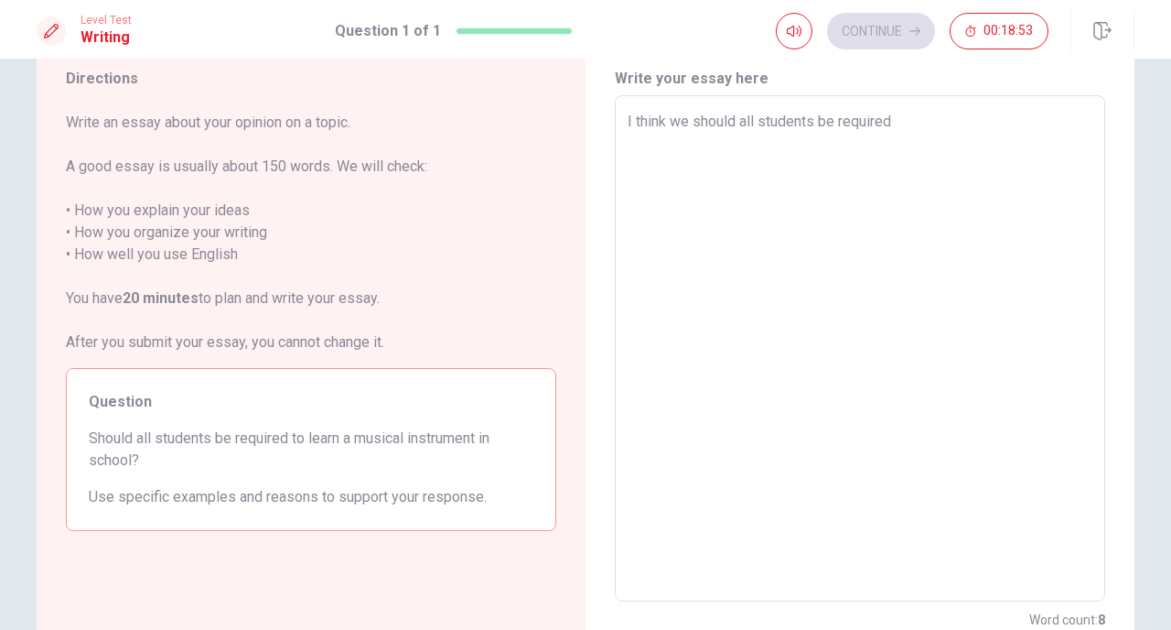
type textarea "x"
type textarea "I think we should all students be required t"
type textarea "x"
type textarea "I think we should all students be required to"
type textarea "x"
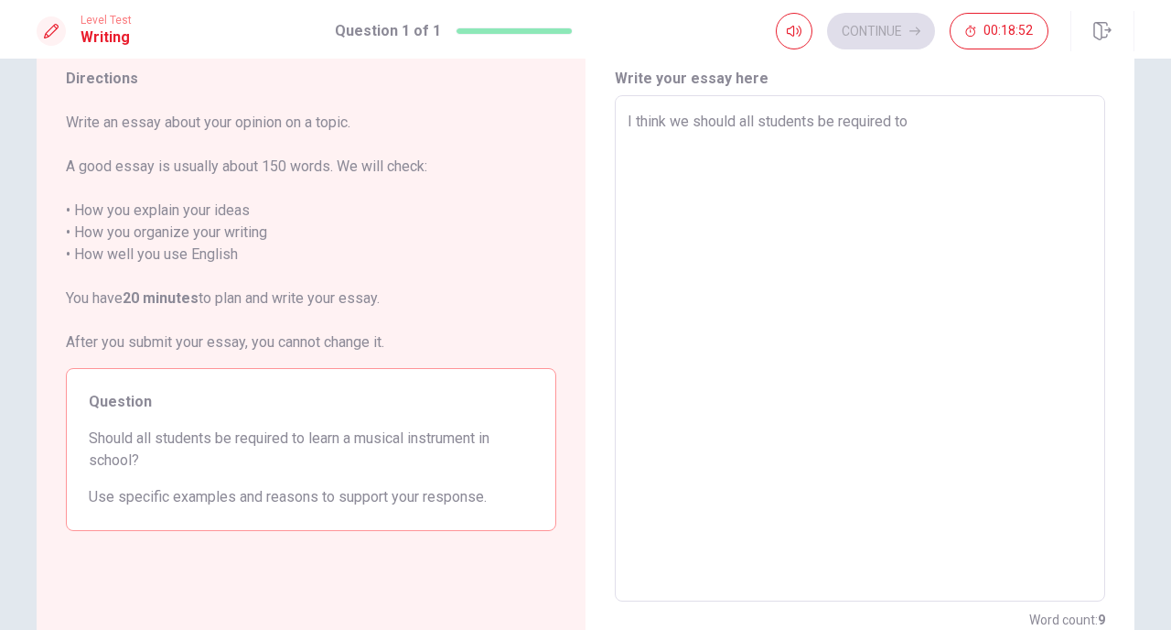
type textarea "I think we should all students be required to"
type textarea "x"
type textarea "I think we should all students be required to k"
type textarea "x"
type textarea "I think we should all students be required to"
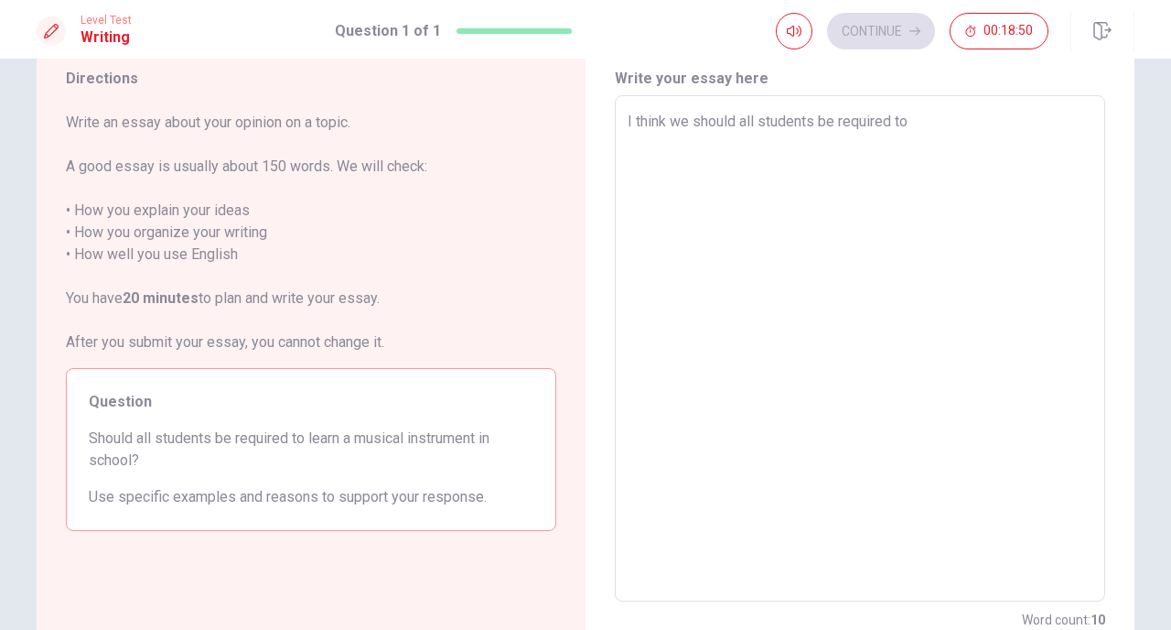
type textarea "x"
type textarea "I think we should all students be required to l"
type textarea "x"
type textarea "I think we should all students be required to le"
type textarea "x"
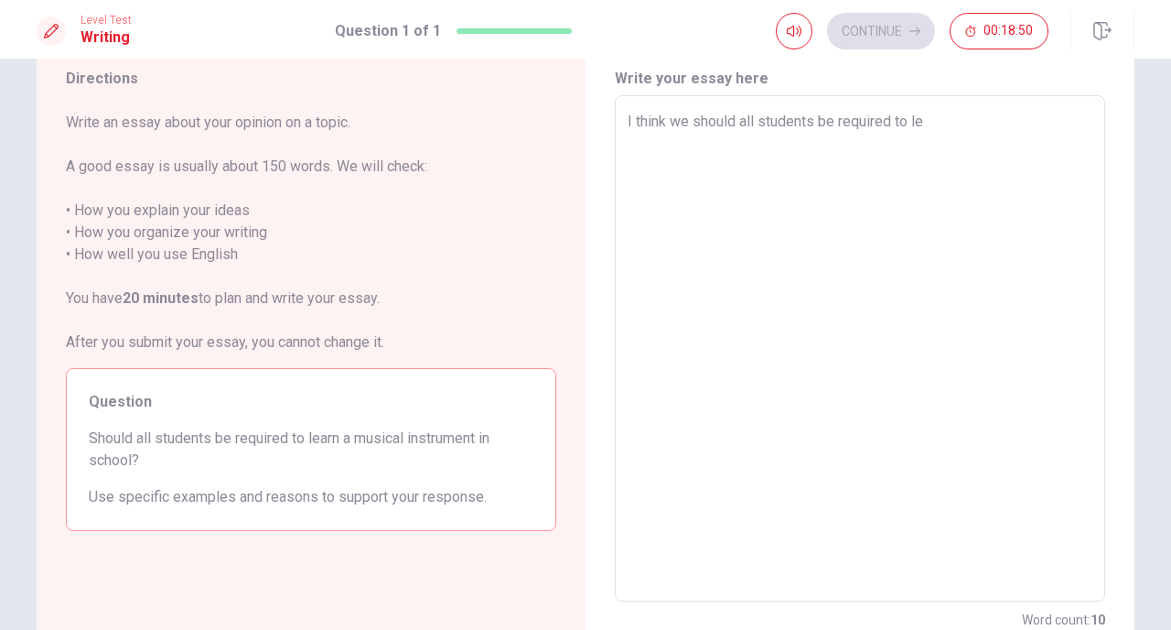
type textarea "I think we should all students be required to lea"
type textarea "x"
type textarea "I think we should all students be required to [PERSON_NAME]"
type textarea "x"
type textarea "I think we should all students be required to learn"
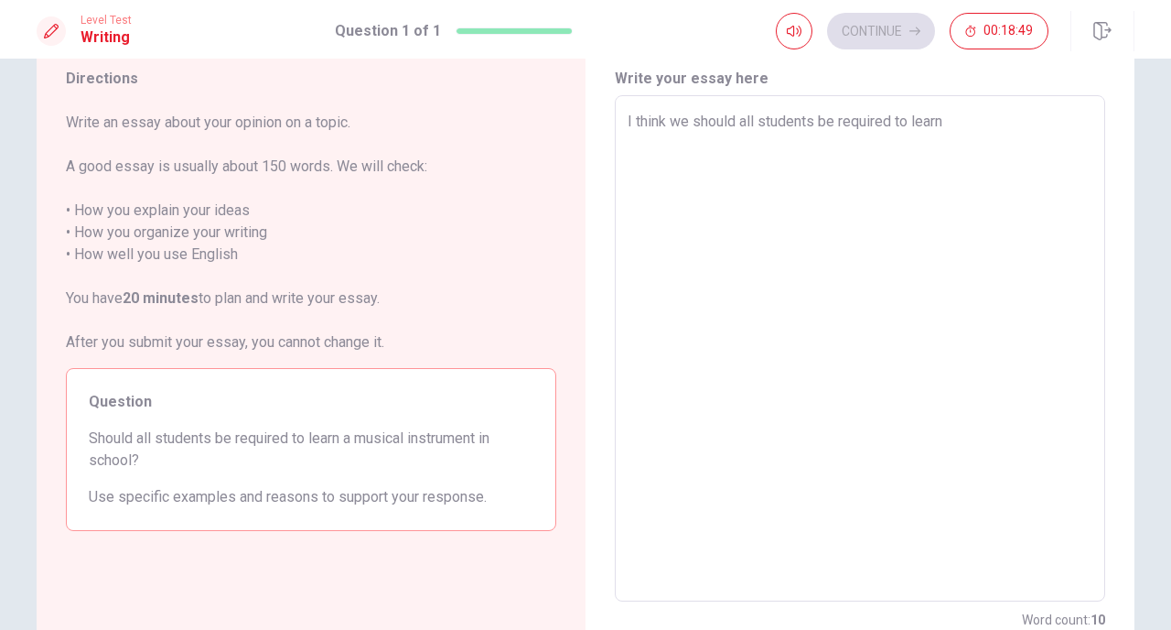
type textarea "x"
type textarea "I think we should all students be required to learn"
type textarea "x"
type textarea "I think we should all students be required to learn a"
type textarea "x"
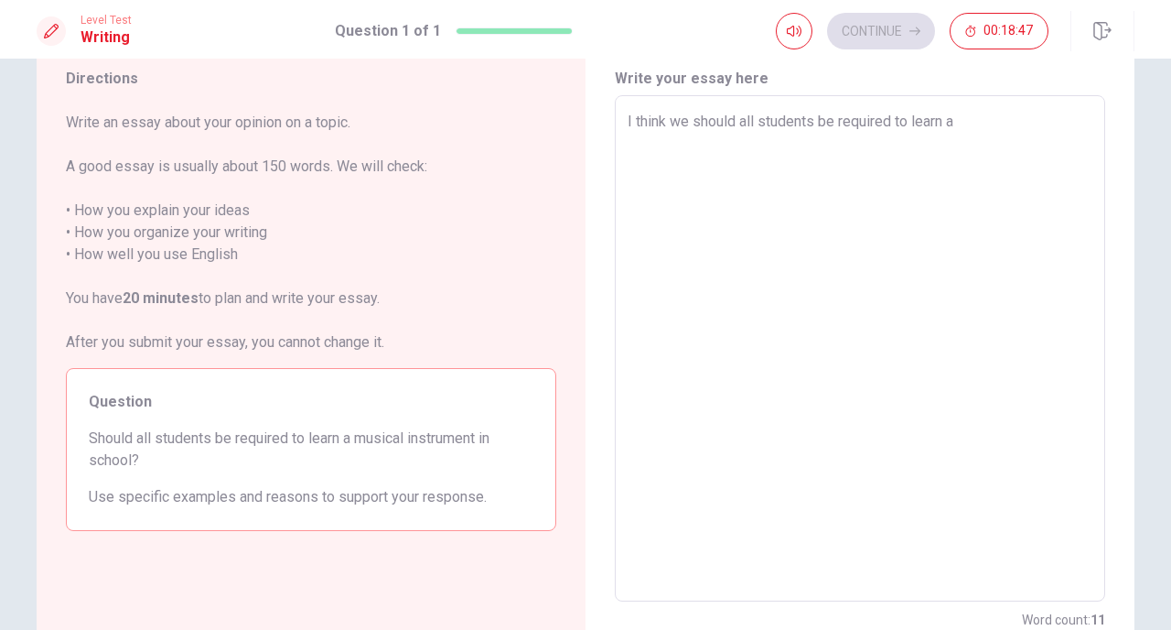
type textarea "I think we should all students be required to learn a"
type textarea "x"
type textarea "I think we should all students be required to learn a m"
type textarea "x"
type textarea "I think we should all students be required to learn a mu"
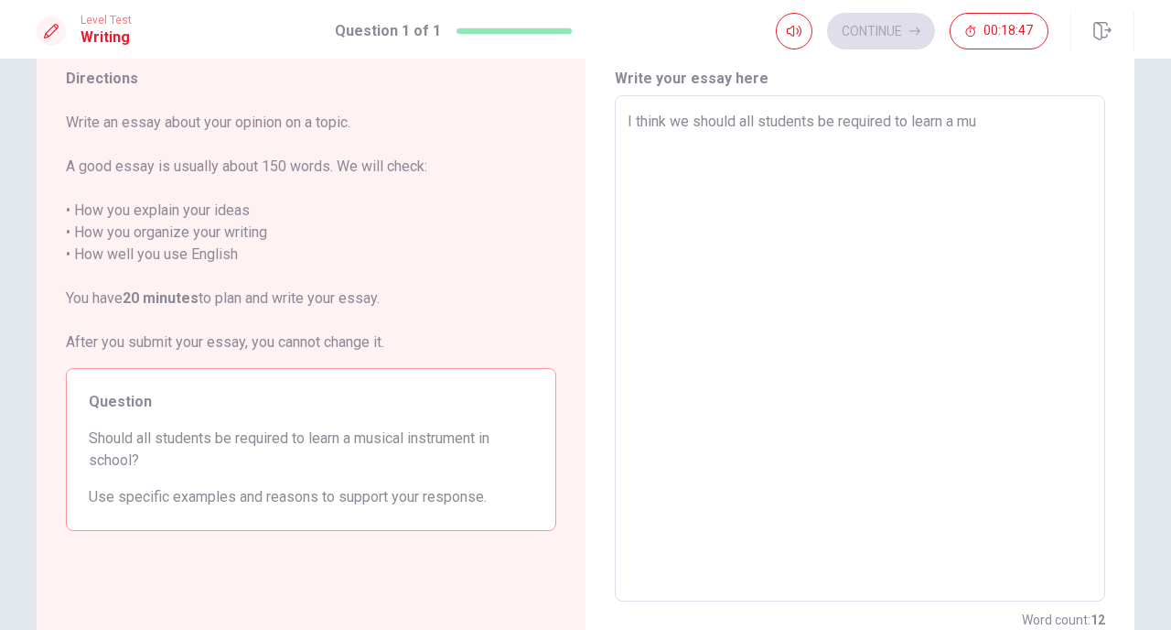
type textarea "x"
type textarea "I think we should all students be required to learn a mus"
type textarea "x"
type textarea "I think we should all students be required to learn a musi"
type textarea "x"
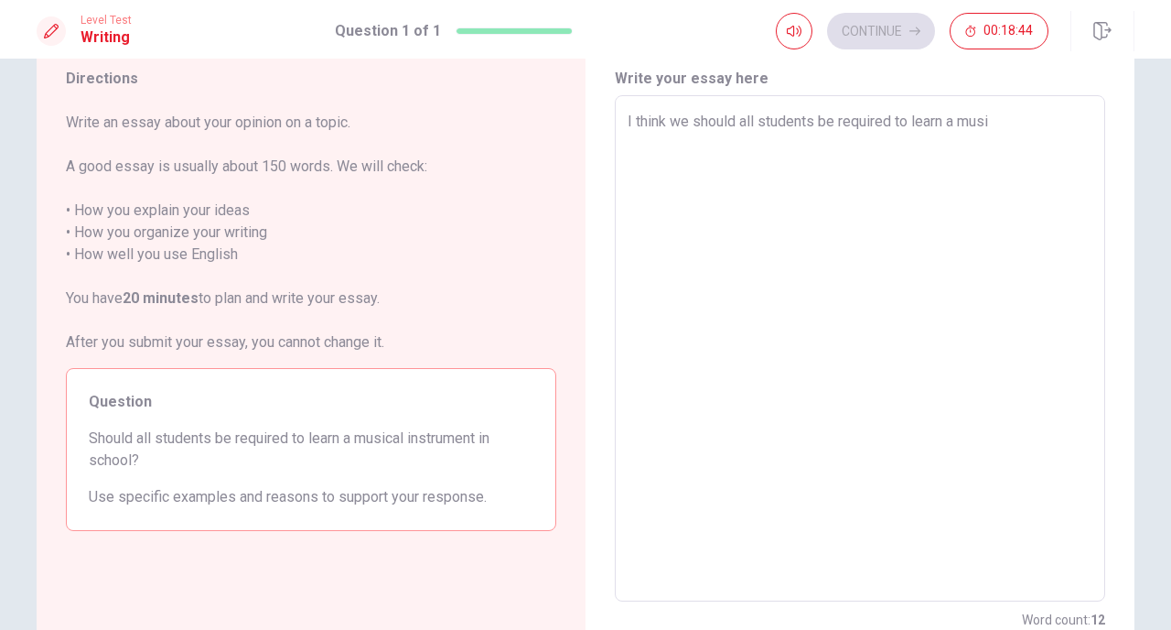
type textarea "I think we should all students be required to learn a music"
type textarea "x"
type textarea "I think we should all students be required to learn a musica"
type textarea "x"
type textarea "I think we should all students be required to learn a musical"
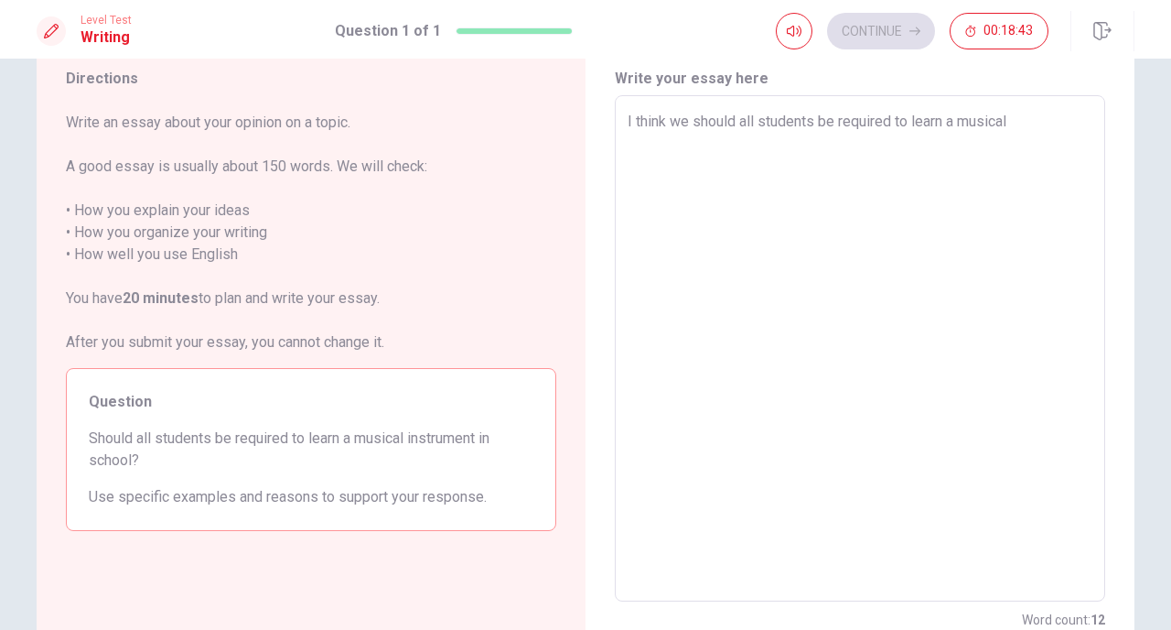
type textarea "x"
type textarea "I think we should all students be required to learn a musical"
type textarea "x"
type textarea "I think we should all students be required to learn a musical i"
type textarea "x"
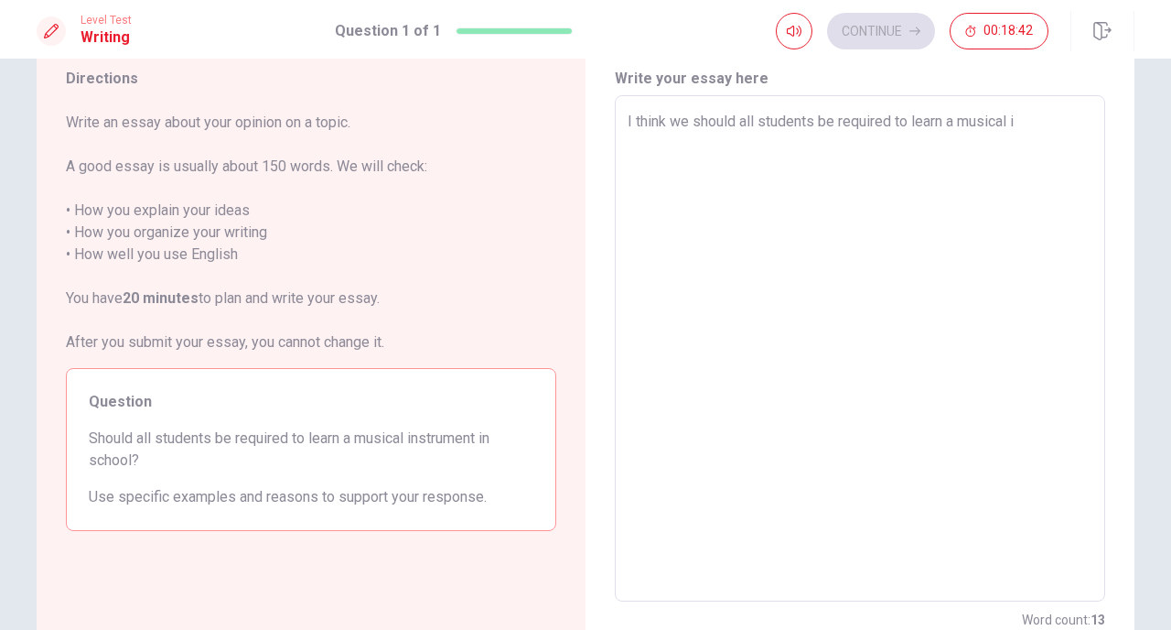
type textarea "I think we should all students be required to learn a musical in"
type textarea "x"
type textarea "I think we should all students be required to learn a musical ins"
type textarea "x"
type textarea "I think we should all students be required to learn a musical inst"
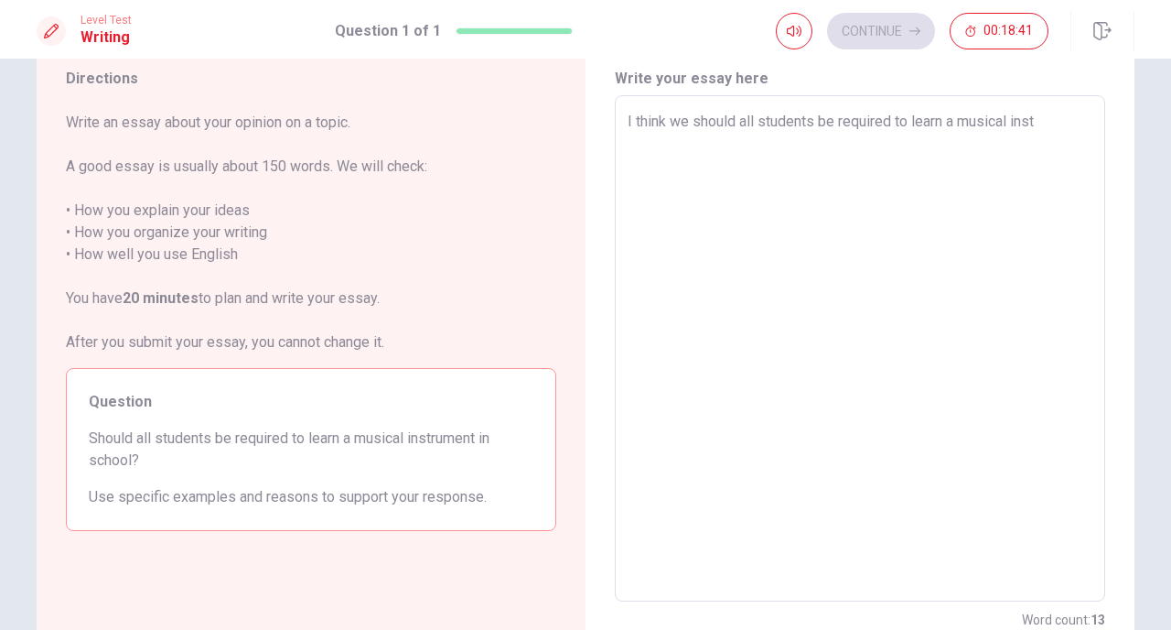
type textarea "x"
type textarea "I think we should all students be required to learn a musical instr"
type textarea "x"
type textarea "I think we should all students be required to learn a musical instru"
type textarea "x"
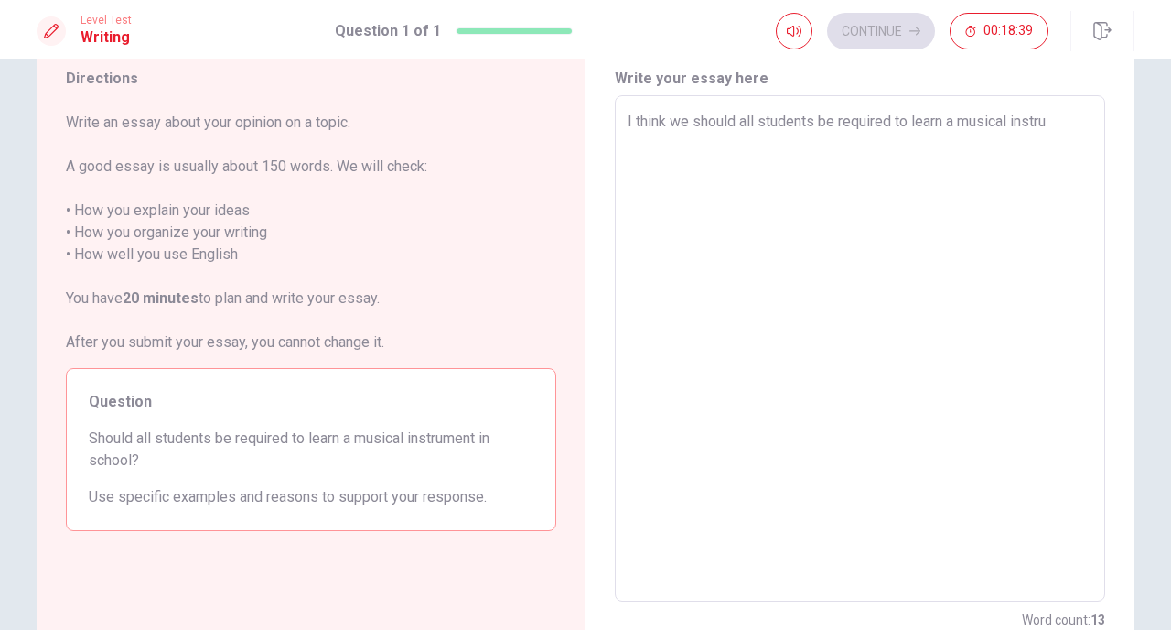
type textarea "I think we should all students be required to learn a musical instrum"
type textarea "x"
type textarea "I think we should all students be required to learn a musical instrume"
type textarea "x"
type textarea "I think we should all students be required to learn a musical instrumen"
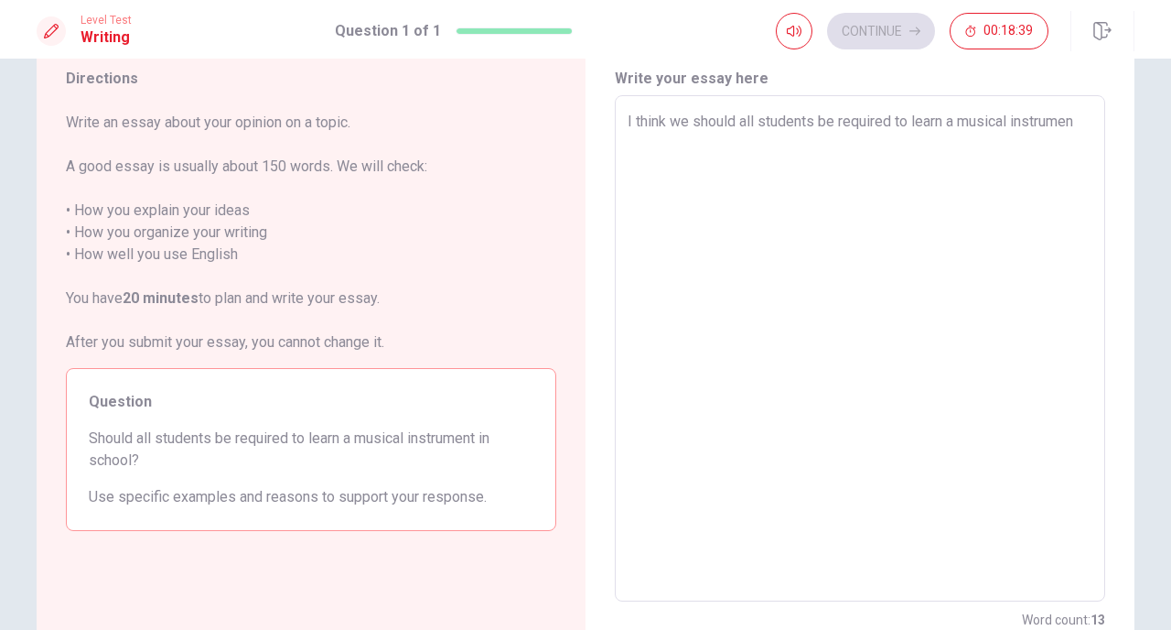
type textarea "x"
type textarea "I think we should all students be required to learn a musical instrument"
type textarea "x"
type textarea "I think we should all students be required to learn a musical instrument"
type textarea "x"
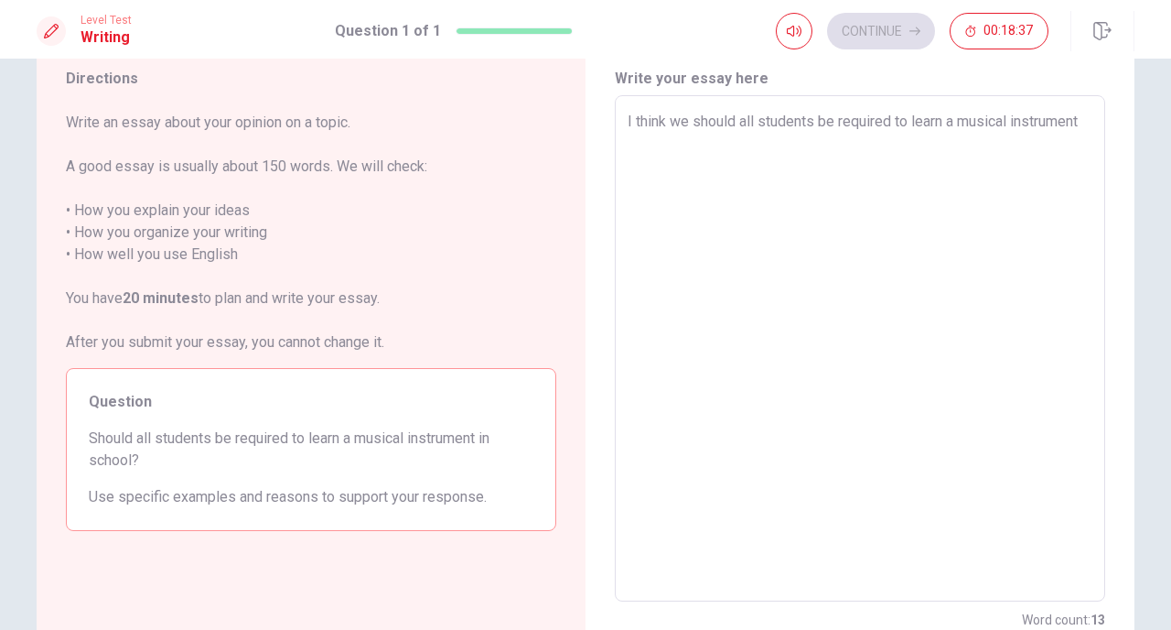
type textarea "I think we should all students be required to learn a musical instrument i"
type textarea "x"
type textarea "I think we should all students be required to learn a musical instrument in"
type textarea "x"
type textarea "I think we should all students be required to learn a musical instrument in"
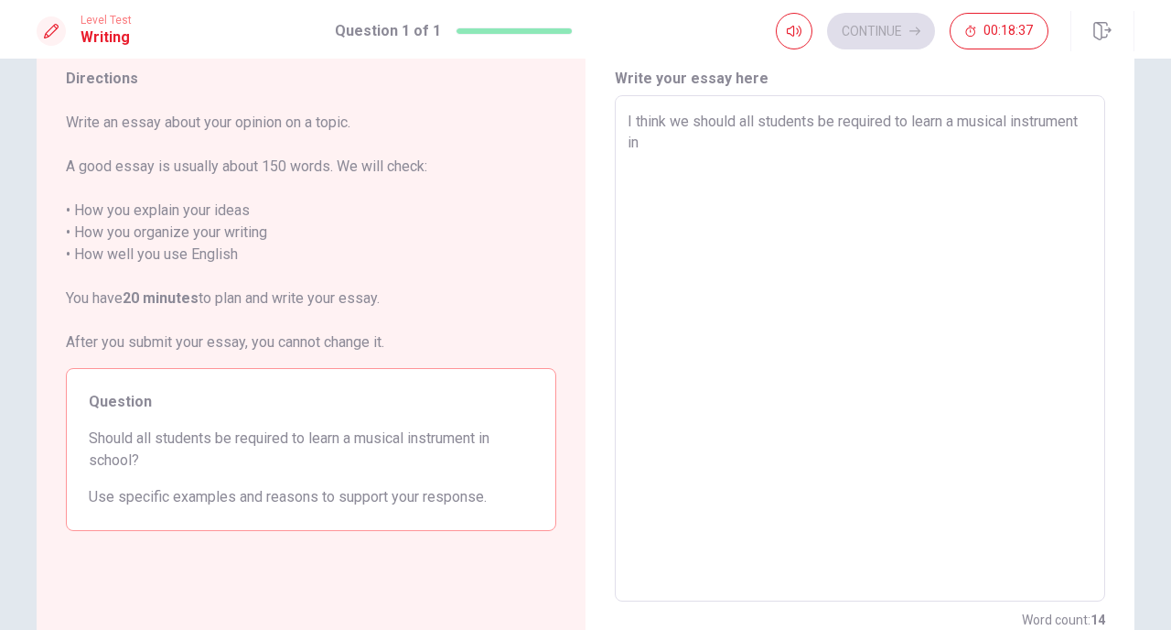
type textarea "x"
type textarea "I think we should all students be required to learn a musical instrument in s"
type textarea "x"
type textarea "I think we should all students be required to learn a musical instrument in [GE…"
type textarea "x"
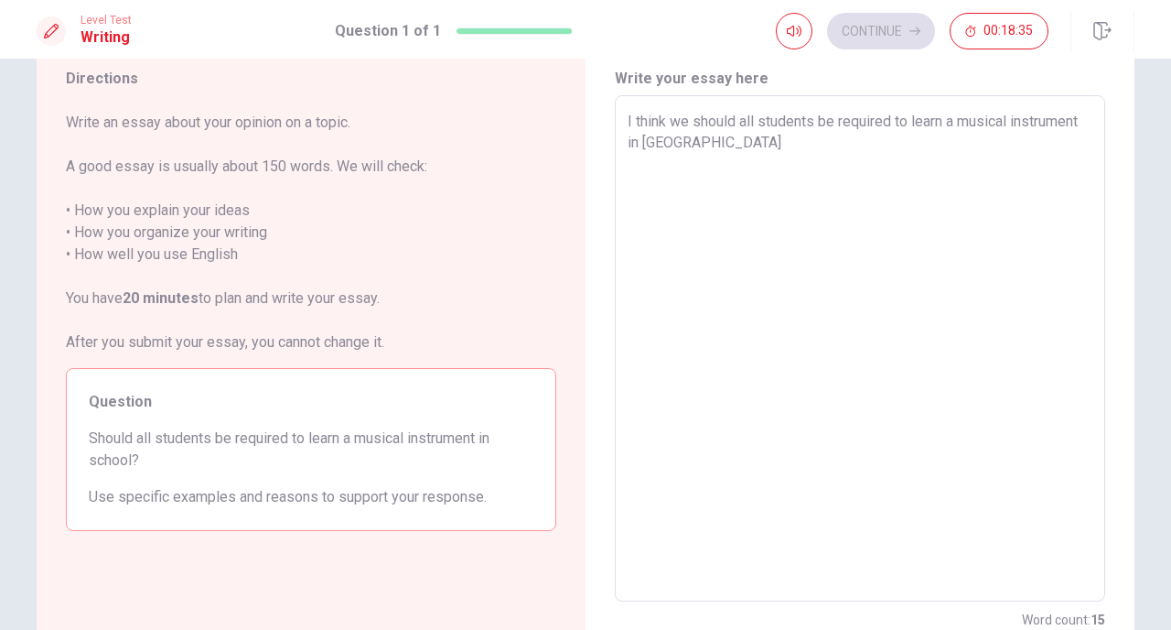
type textarea "I think we should all students be required to learn a musical instrument in sch"
type textarea "x"
type textarea "I think we should all students be required to learn a musical instrument in scho"
type textarea "x"
type textarea "I think we should all students be required to learn a musical instrument in sch…"
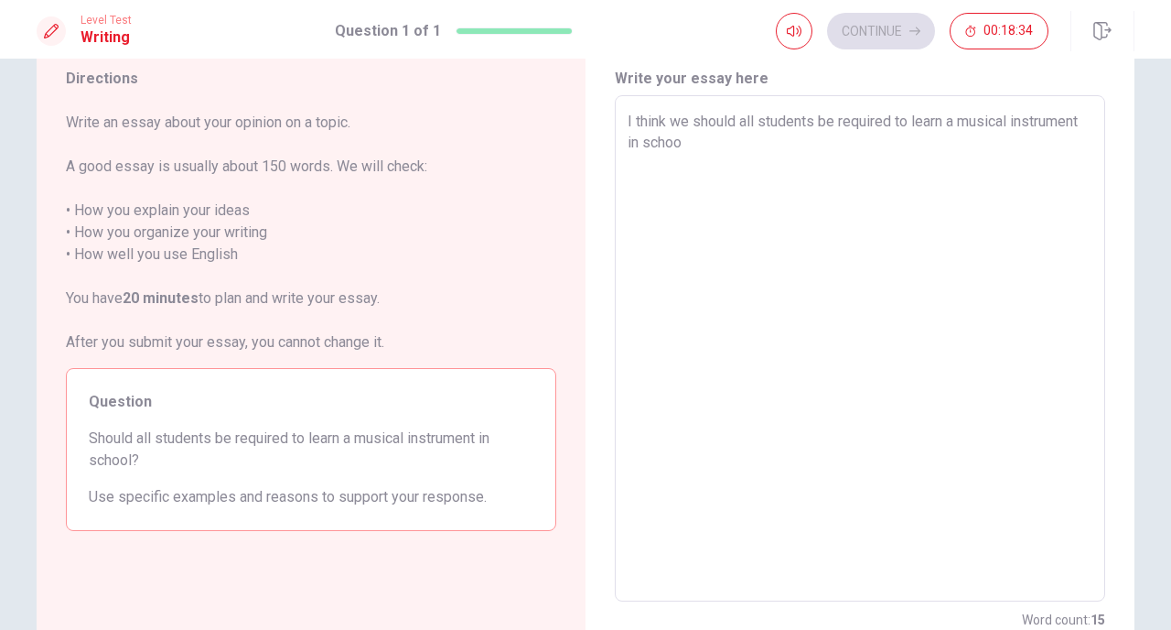
type textarea "x"
type textarea "I think we should all students be required to learn a musical instrument in sch…"
type textarea "x"
type textarea "I think we should all students be required to learn a musical instrument in sch…"
type textarea "x"
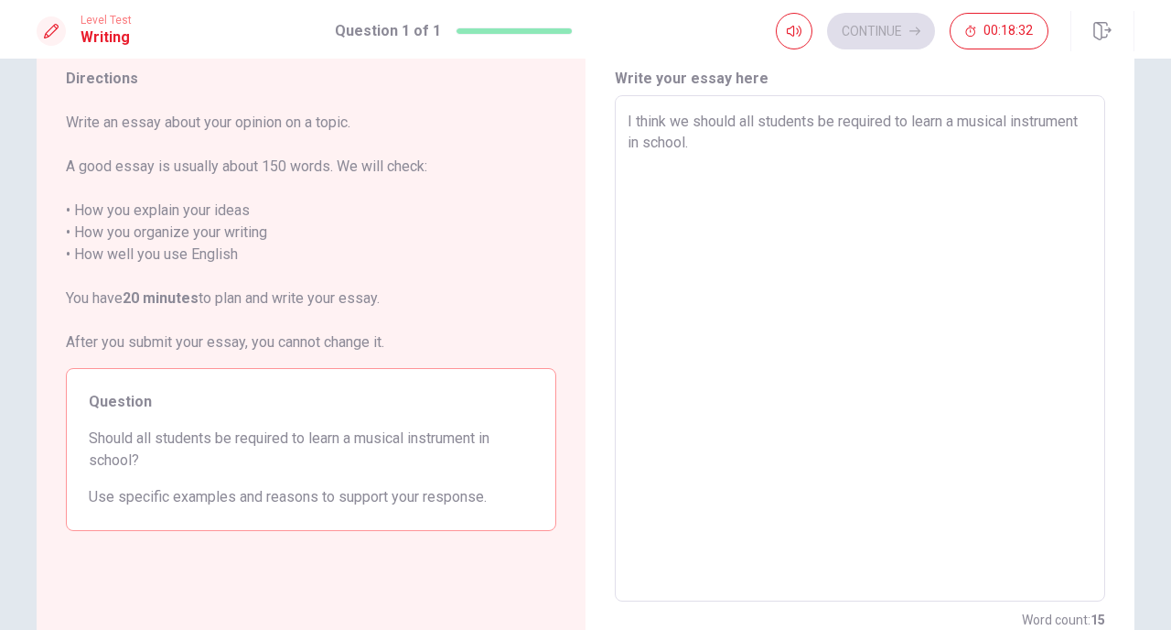
type textarea "I think we should all students be required to learn a musical instrument in sch…"
type textarea "x"
type textarea "I think we should all students be required to learn a musical instrument in sch…"
type textarea "x"
type textarea "I think we should all students be required to learn a musical instrument in sch…"
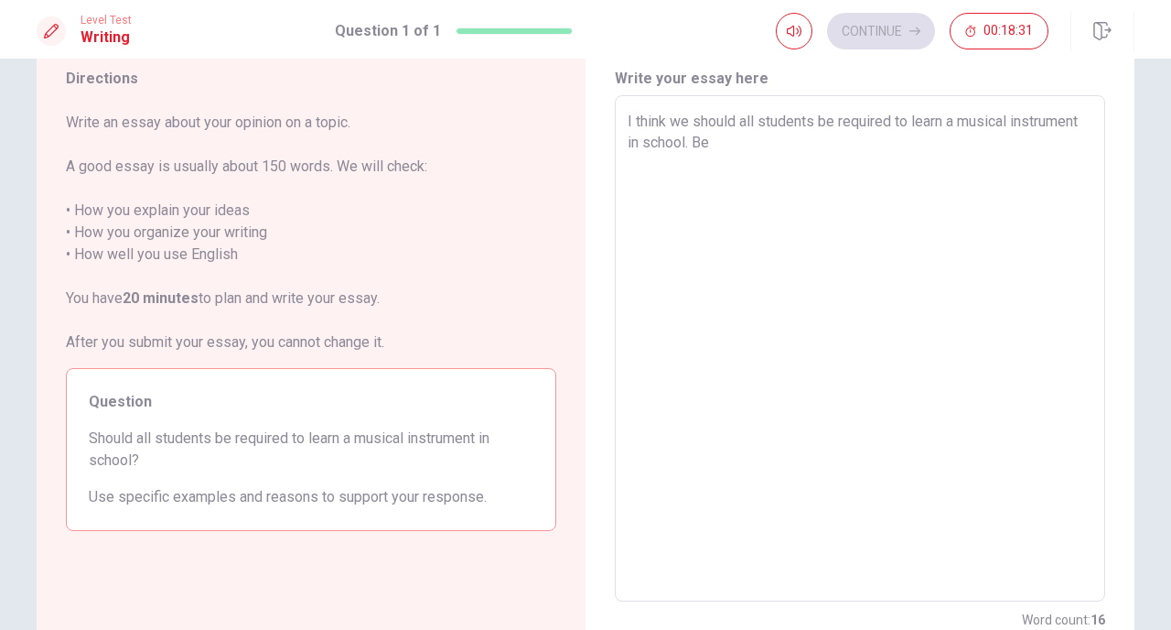
type textarea "x"
type textarea "I think we should all students be required to learn a musical instrument in sch…"
type textarea "x"
type textarea "I think we should all students be required to learn a musical instrument in sch…"
type textarea "x"
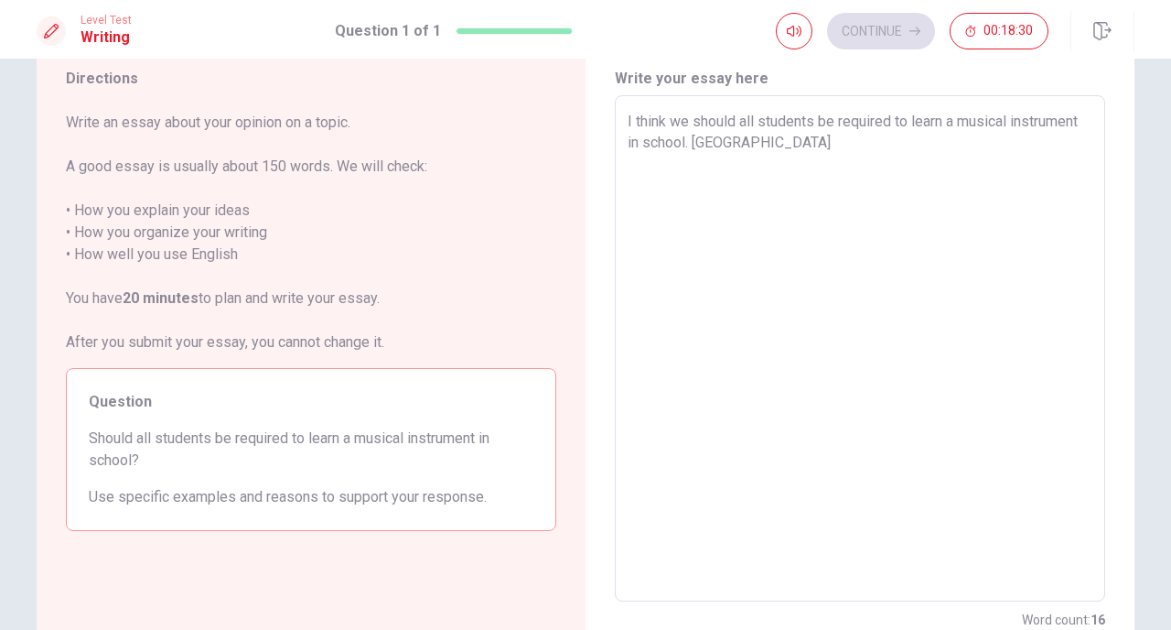
type textarea "I think we should all students be required to learn a musical instrument in sch…"
type textarea "x"
type textarea "I think we should all students be required to learn a musical instrument in sch…"
type textarea "x"
type textarea "I think we should all students be required to learn a musical instrument in sch…"
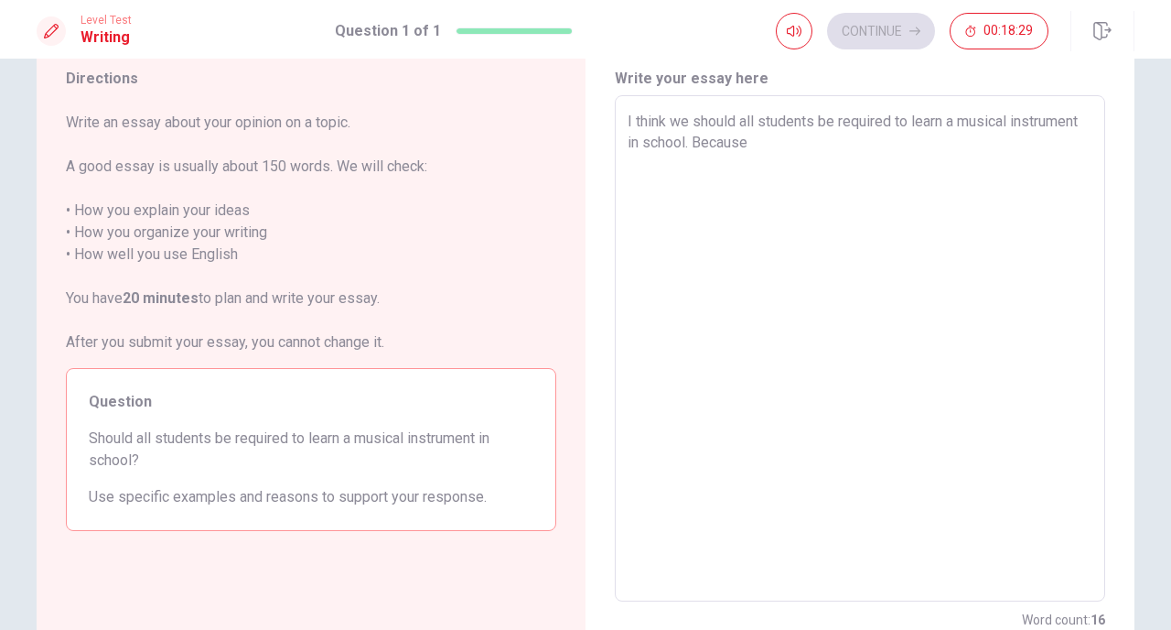
type textarea "x"
type textarea "I think we should all students be required to learn a musical instrument in sch…"
type textarea "x"
type textarea "I think we should all students be required to learn a musical instrument in sch…"
type textarea "x"
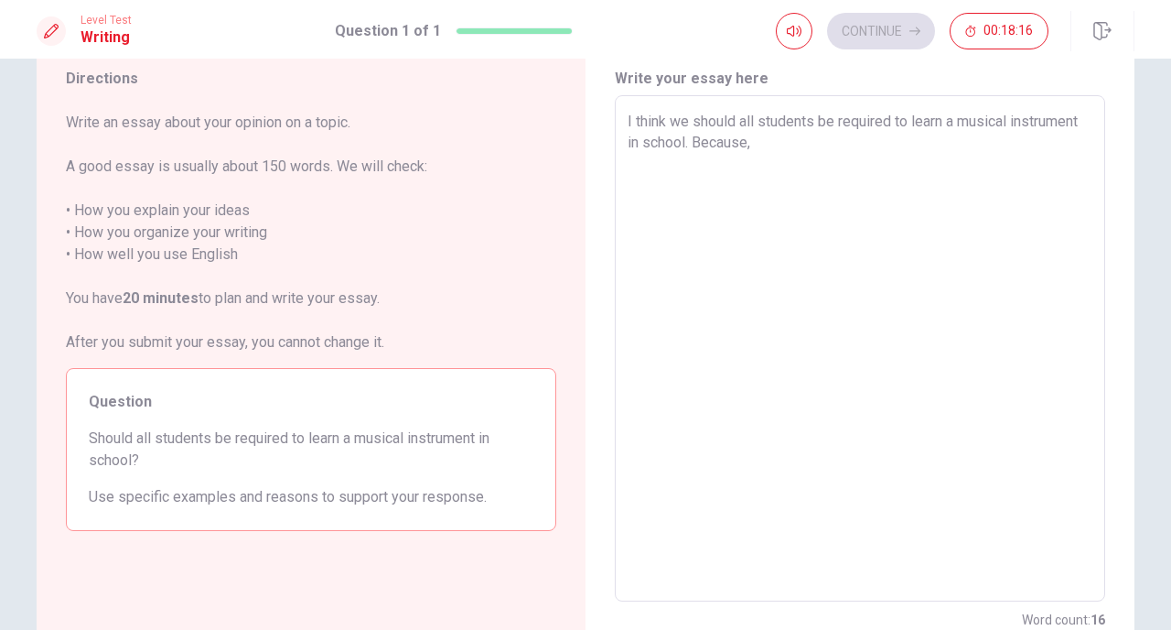
type textarea "I think we should all students be required to learn a musical instrument in sch…"
type textarea "x"
type textarea "I think we should all students be required to learn a musical instrument in sch…"
type textarea "x"
type textarea "I think we should all students be required to learn a musical instrument in sch…"
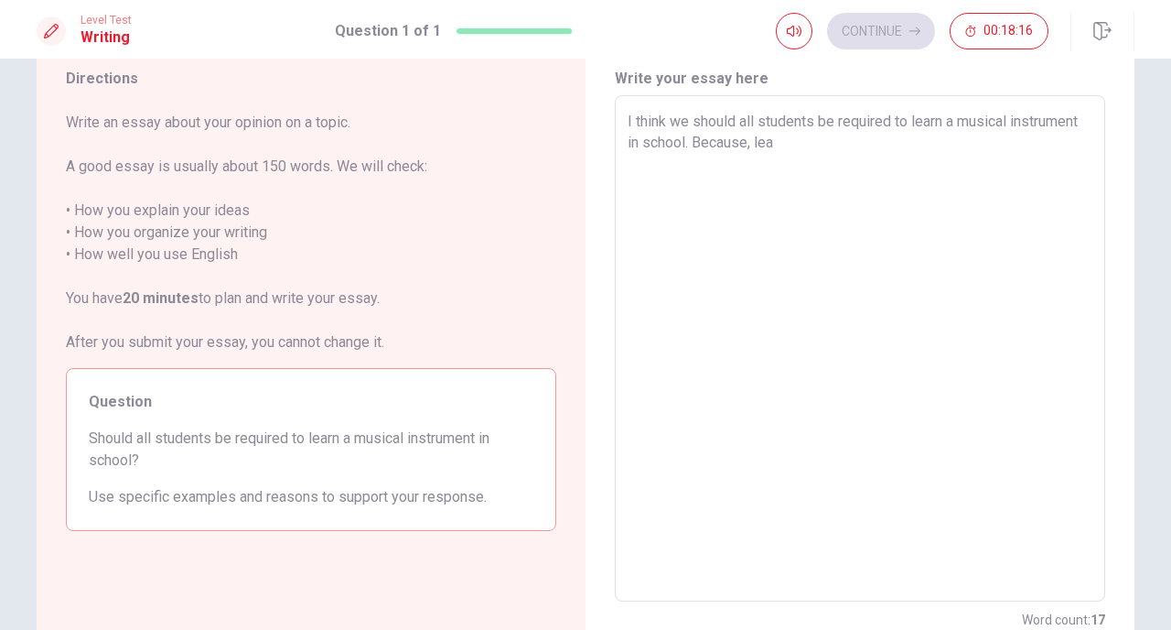
type textarea "x"
drag, startPoint x: 882, startPoint y: 144, endPoint x: 832, endPoint y: 143, distance: 50.3
click at [832, 143] on textarea "I think we should all students be required to learn a musical instrument in sch…" at bounding box center [860, 349] width 465 height 476
click at [1015, 150] on textarea "I think we should all students be required to learn a musical instrument in sch…" at bounding box center [860, 349] width 465 height 476
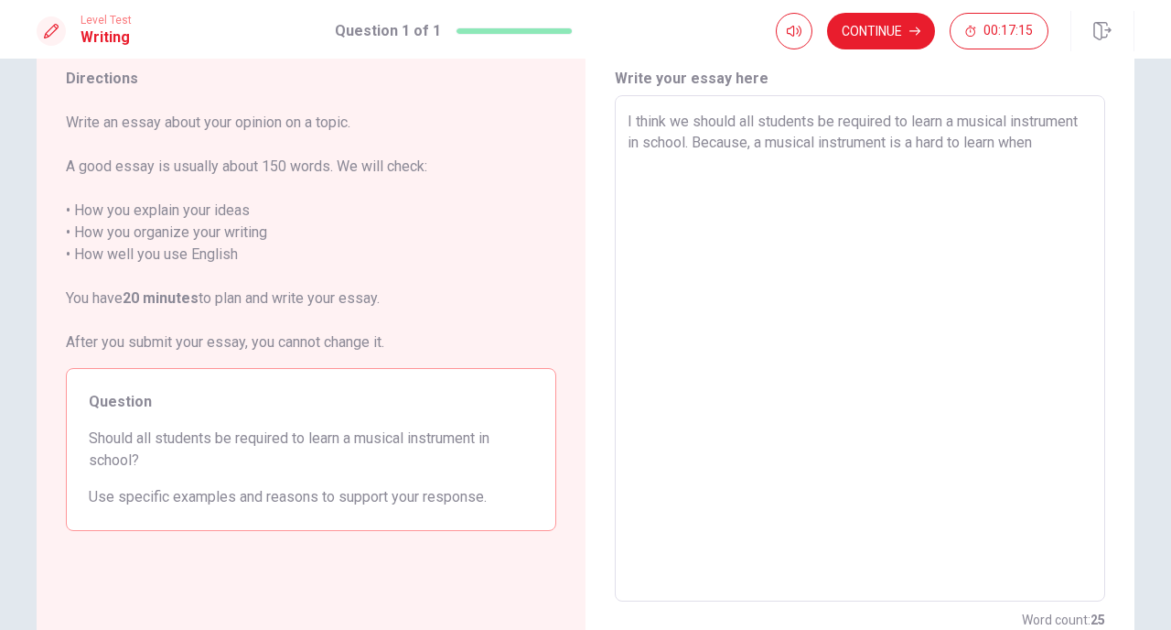
click at [831, 141] on textarea "I think we should all students be required to learn a musical instrument in sch…" at bounding box center [860, 349] width 465 height 476
click at [779, 164] on textarea "I think we should all students be required to learn a musical instrument in sch…" at bounding box center [860, 349] width 465 height 476
click at [806, 188] on textarea "I think we should all students be required to learn a musical instrument in sch…" at bounding box center [860, 349] width 465 height 476
click at [906, 186] on textarea "I think we should all students be required to learn a musical instrument in sch…" at bounding box center [860, 349] width 465 height 476
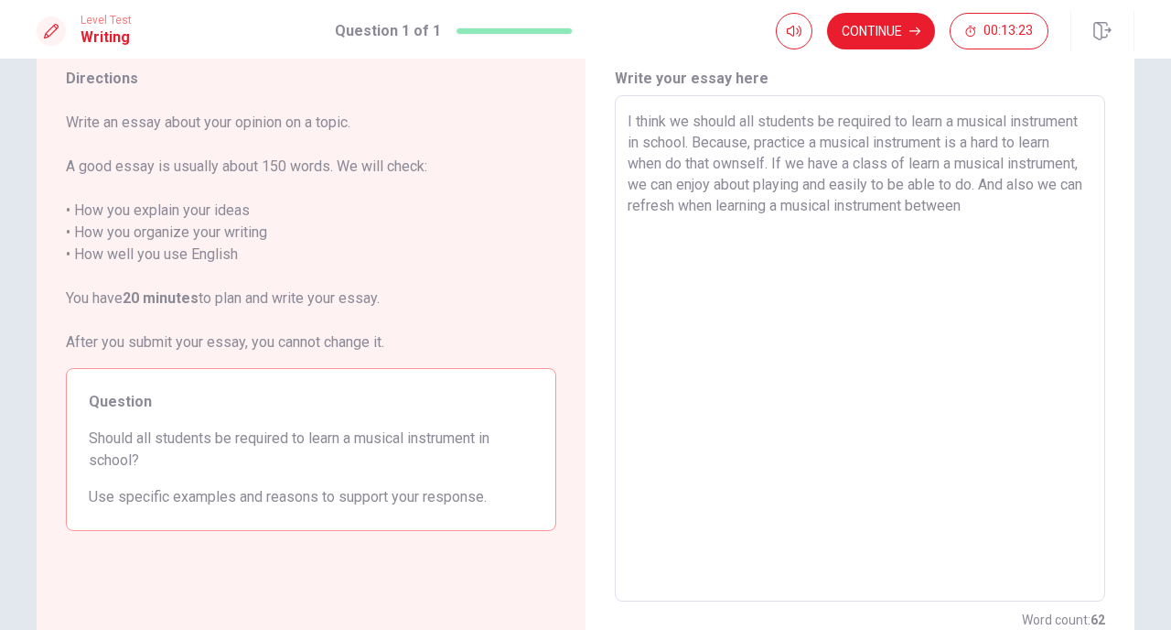
click at [1021, 210] on textarea "I think we should all students be required to learn a musical instrument in sch…" at bounding box center [860, 349] width 465 height 476
click at [963, 233] on textarea "I think we should all students be required to learn a musical instrument in sch…" at bounding box center [860, 349] width 465 height 476
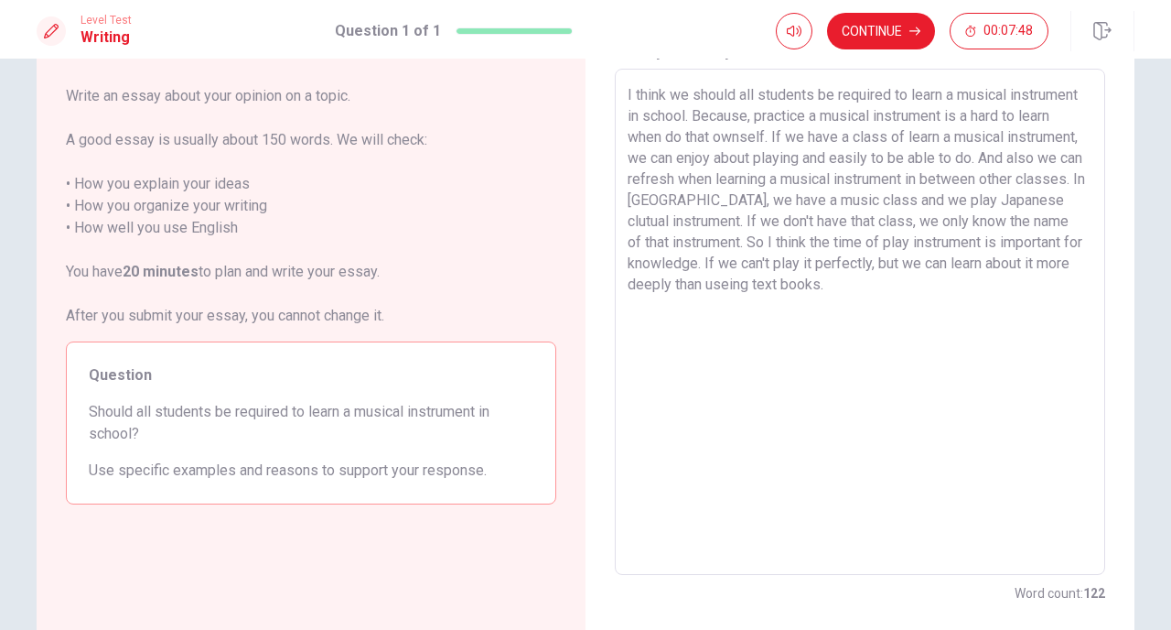
scroll to position [88, 0]
click at [1065, 159] on textarea "I think we should all students be required to learn a musical instrument in sch…" at bounding box center [860, 325] width 465 height 476
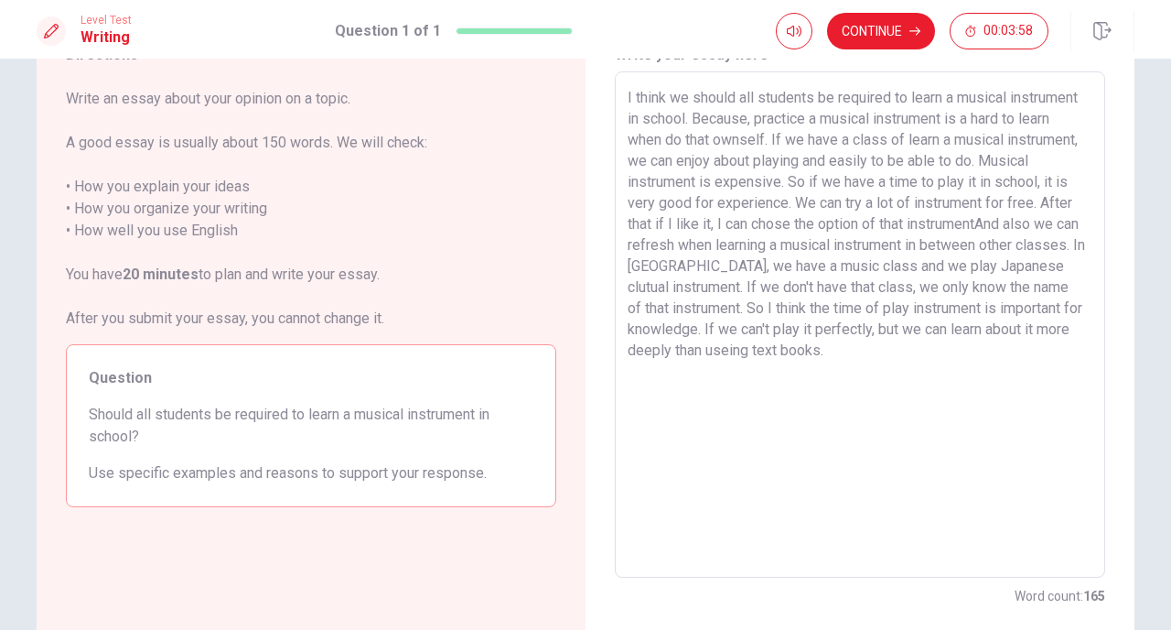
click at [625, 246] on div "I think we should all students be required to learn a musical instrument in sch…" at bounding box center [860, 324] width 490 height 506
click at [628, 242] on textarea "I think we should all students be required to learn a musical instrument in sch…" at bounding box center [860, 325] width 465 height 476
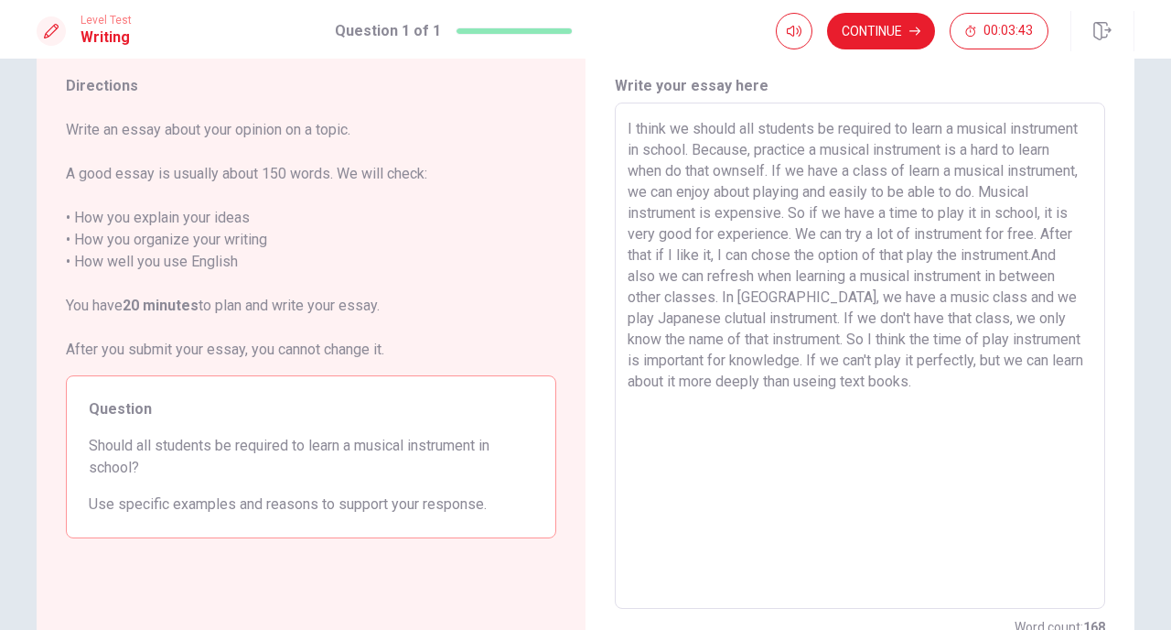
scroll to position [79, 0]
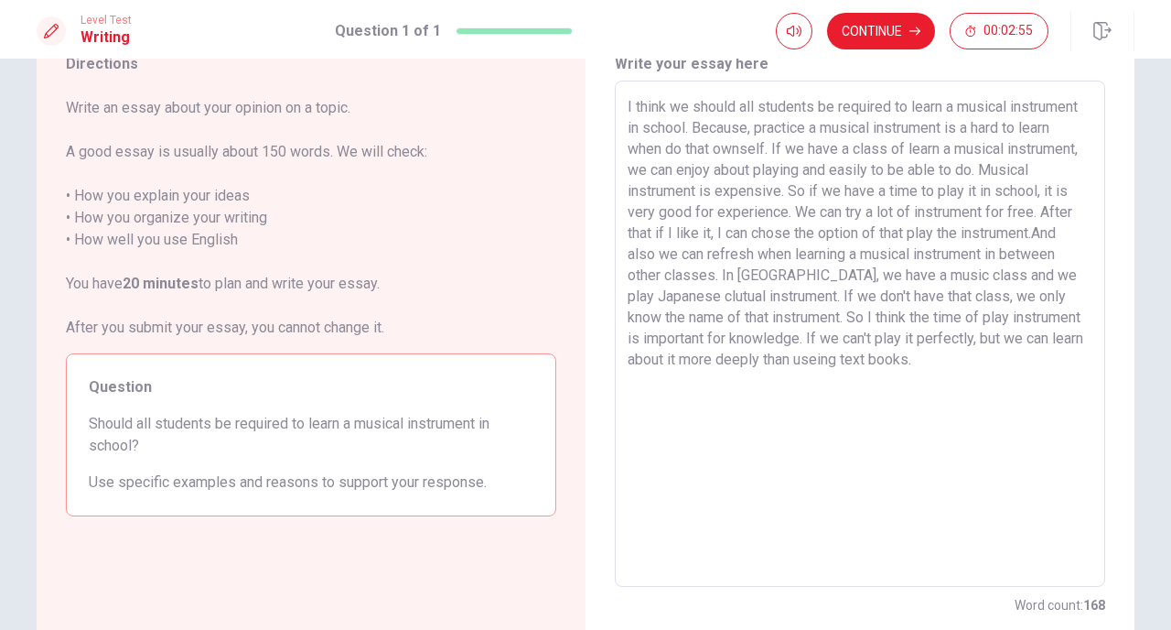
click at [704, 253] on textarea "I think we should all students be required to learn a musical instrument in sch…" at bounding box center [860, 334] width 465 height 476
click at [919, 22] on button "Continue" at bounding box center [881, 31] width 108 height 37
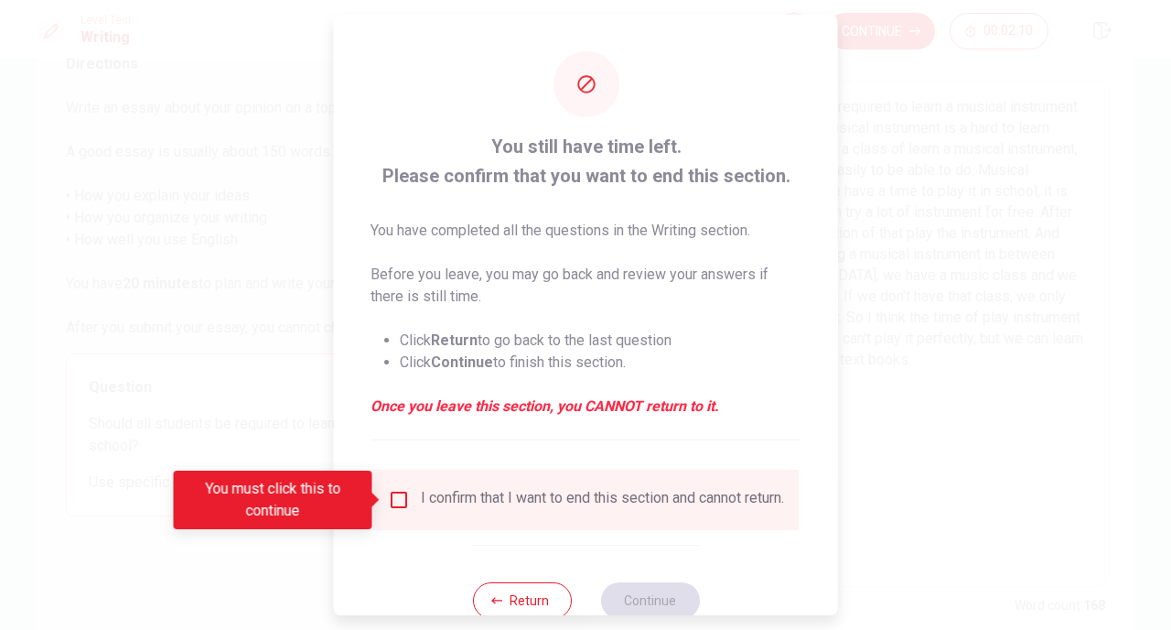
click at [501, 511] on div "I confirm that I want to end this section and cannot return." at bounding box center [602, 500] width 363 height 22
click at [398, 497] on input "You must click this to continue" at bounding box center [399, 500] width 22 height 22
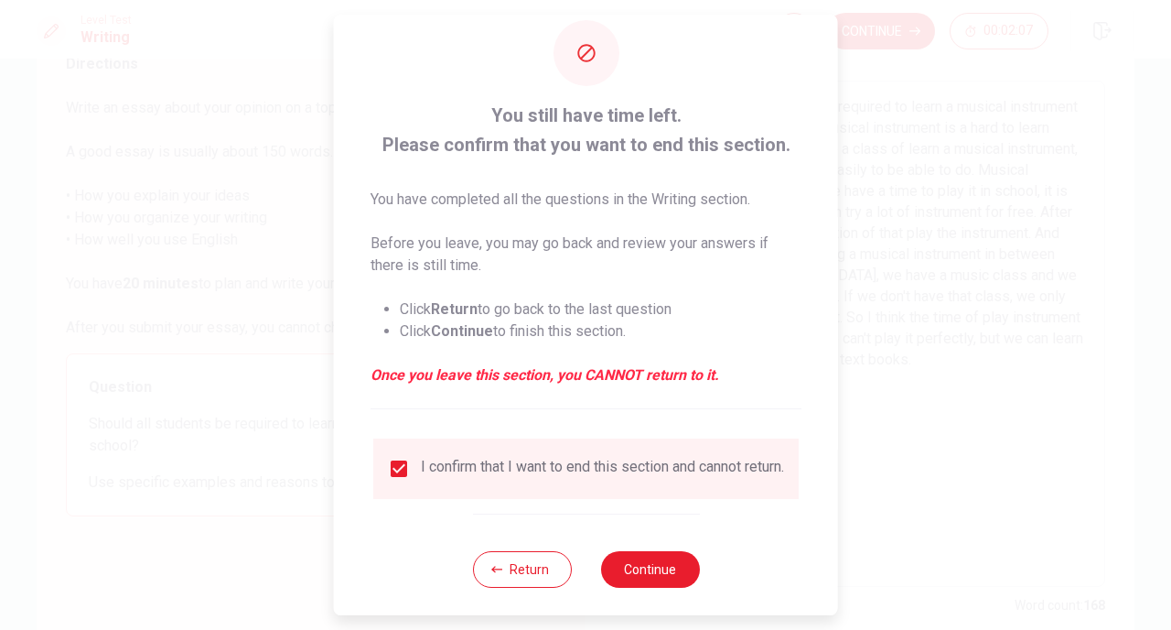
scroll to position [53, 0]
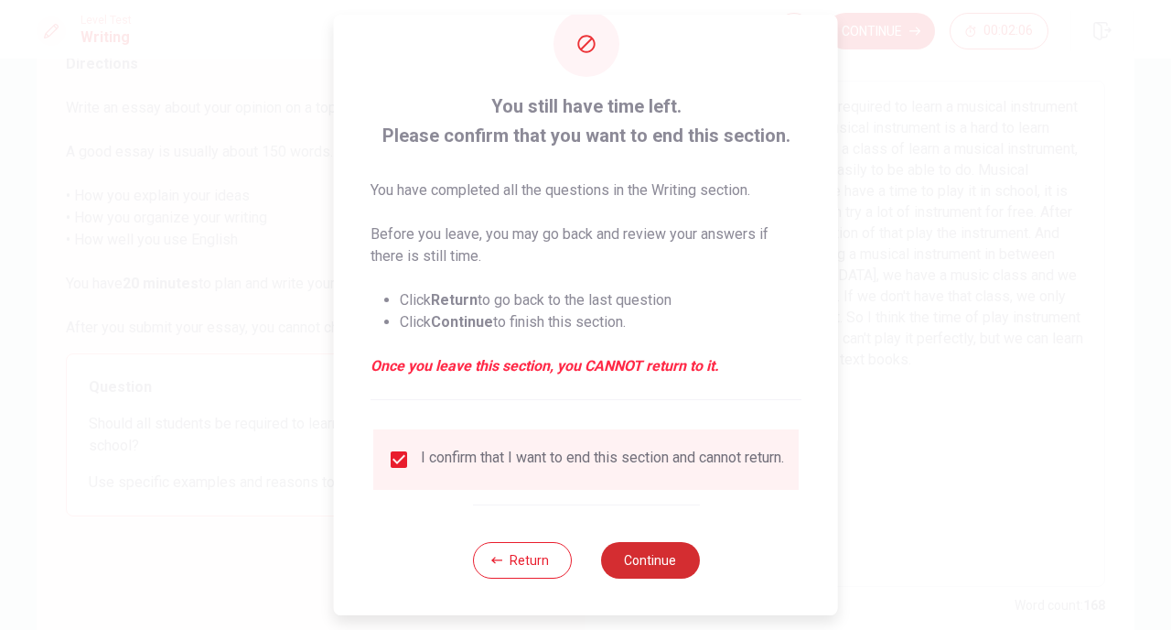
click at [673, 555] on button "Continue" at bounding box center [649, 560] width 99 height 37
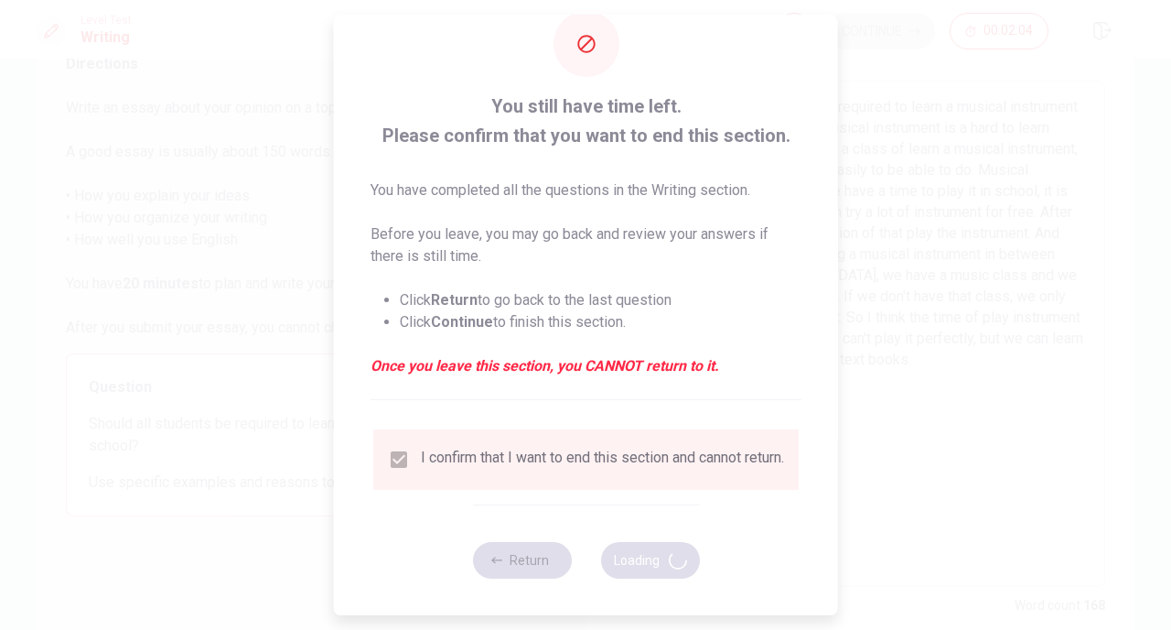
scroll to position [37, 0]
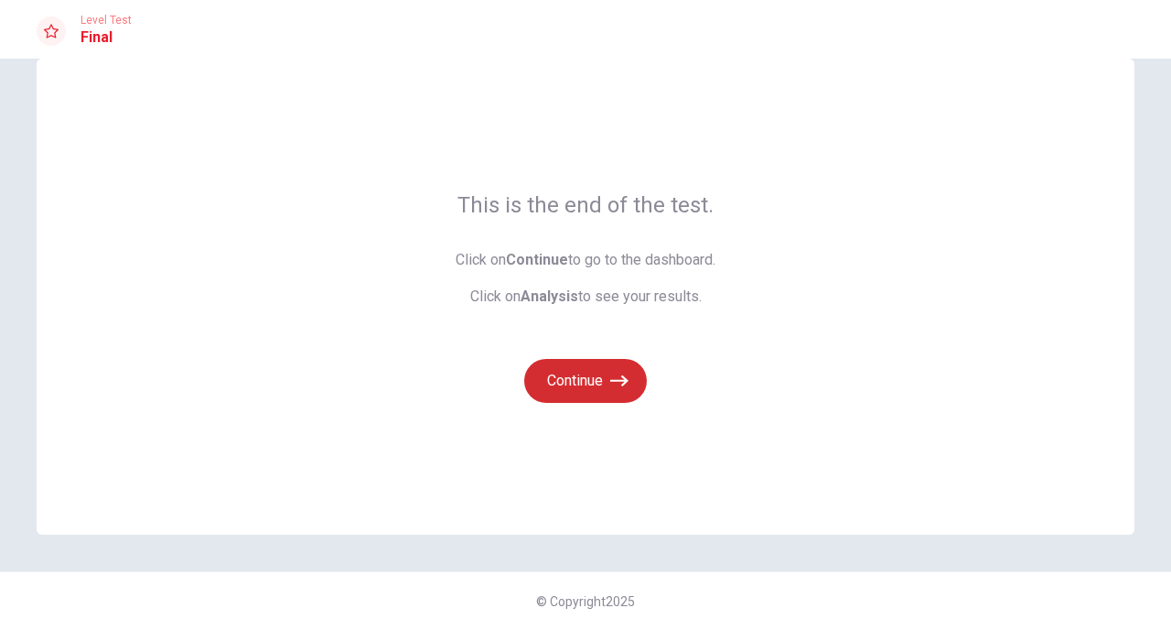
click at [600, 390] on button "Continue" at bounding box center [585, 381] width 123 height 44
